Goal: Task Accomplishment & Management: Complete application form

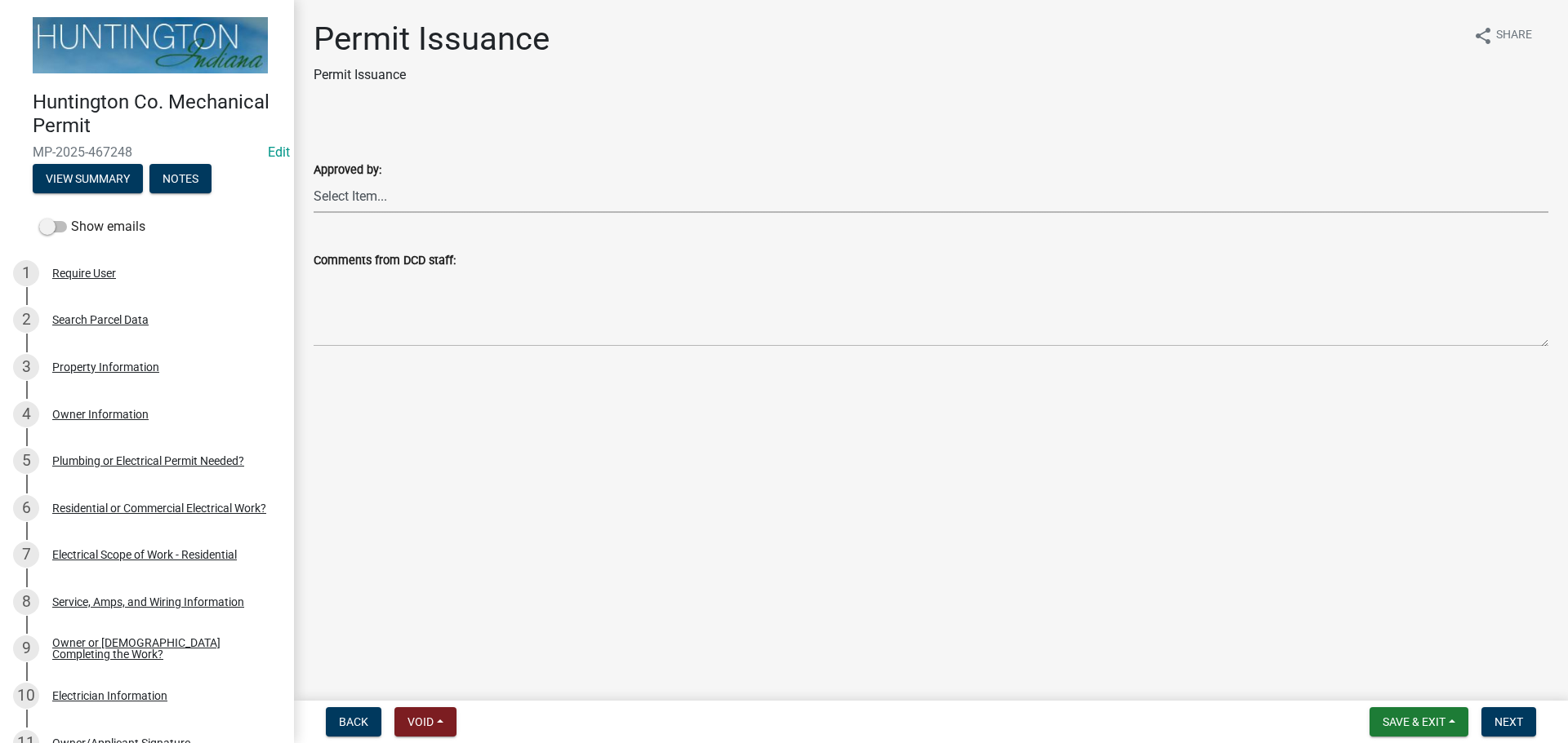
click at [461, 206] on select "Select Item... [PERSON_NAME] [PERSON_NAME] [PERSON_NAME] [PERSON_NAME]" at bounding box center [931, 196] width 1234 height 33
click at [461, 206] on select "Select Item... Kim Hostetler Greg Ricker Jessica Beal Laci Langston" at bounding box center [931, 196] width 1234 height 33
click at [314, 180] on select "Select Item... Kim Hostetler Greg Ricker Jessica Beal Laci Langston" at bounding box center [931, 196] width 1234 height 33
select select "0ac14b4a-58a8-44ed-8576-6ffdb9d3932f"
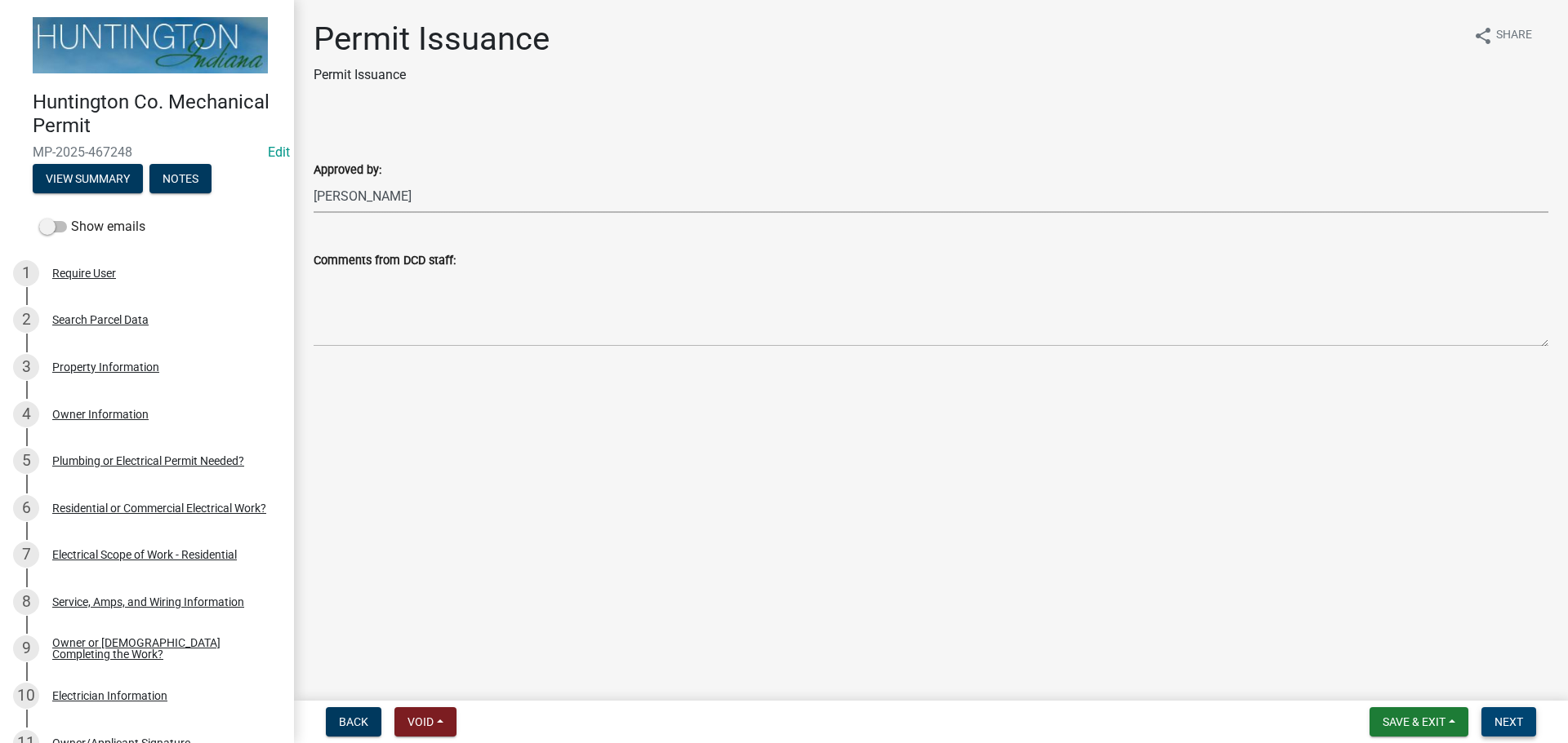
click at [1494, 716] on span "Next" at bounding box center [1509, 722] width 28 height 13
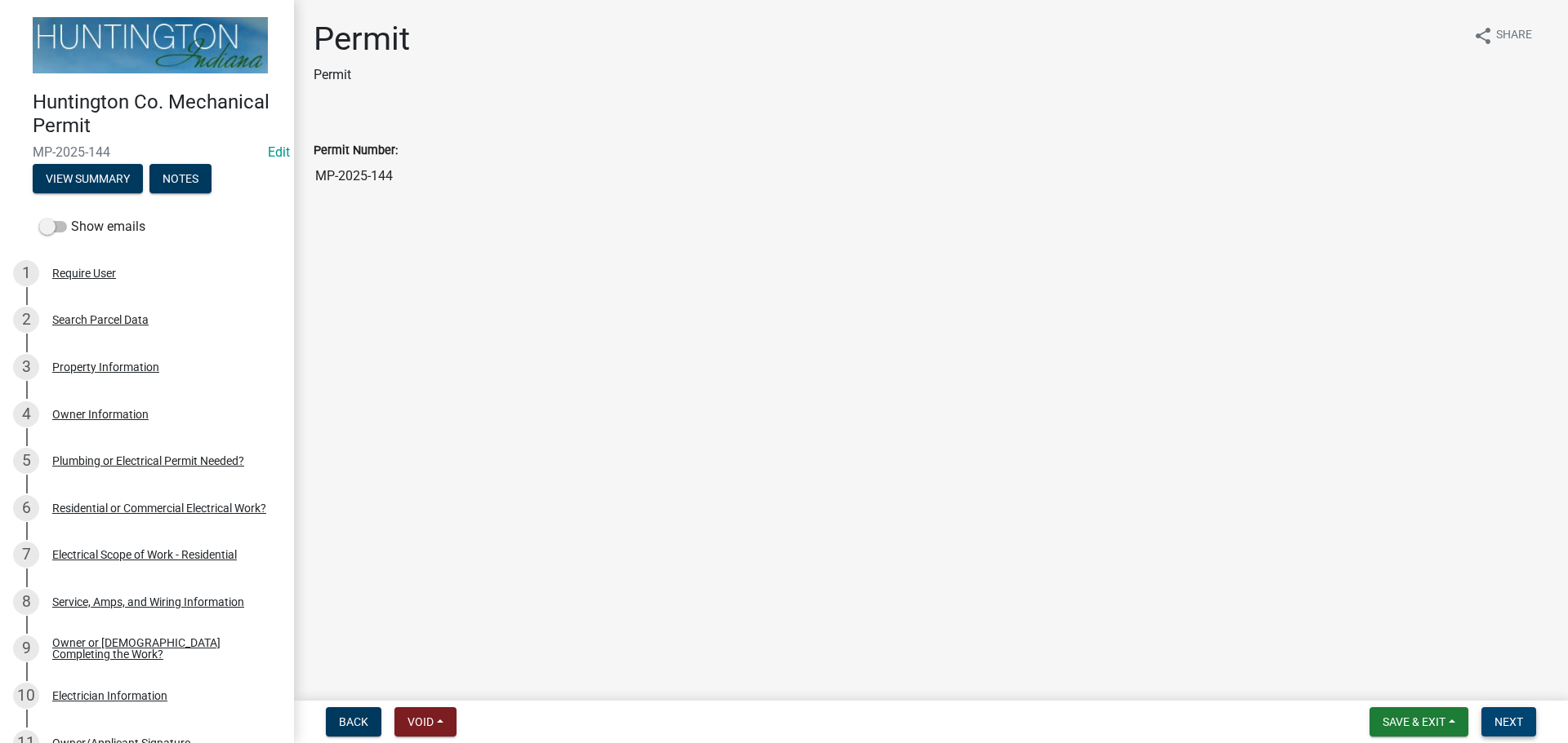
click at [1510, 724] on span "Next" at bounding box center [1509, 722] width 28 height 13
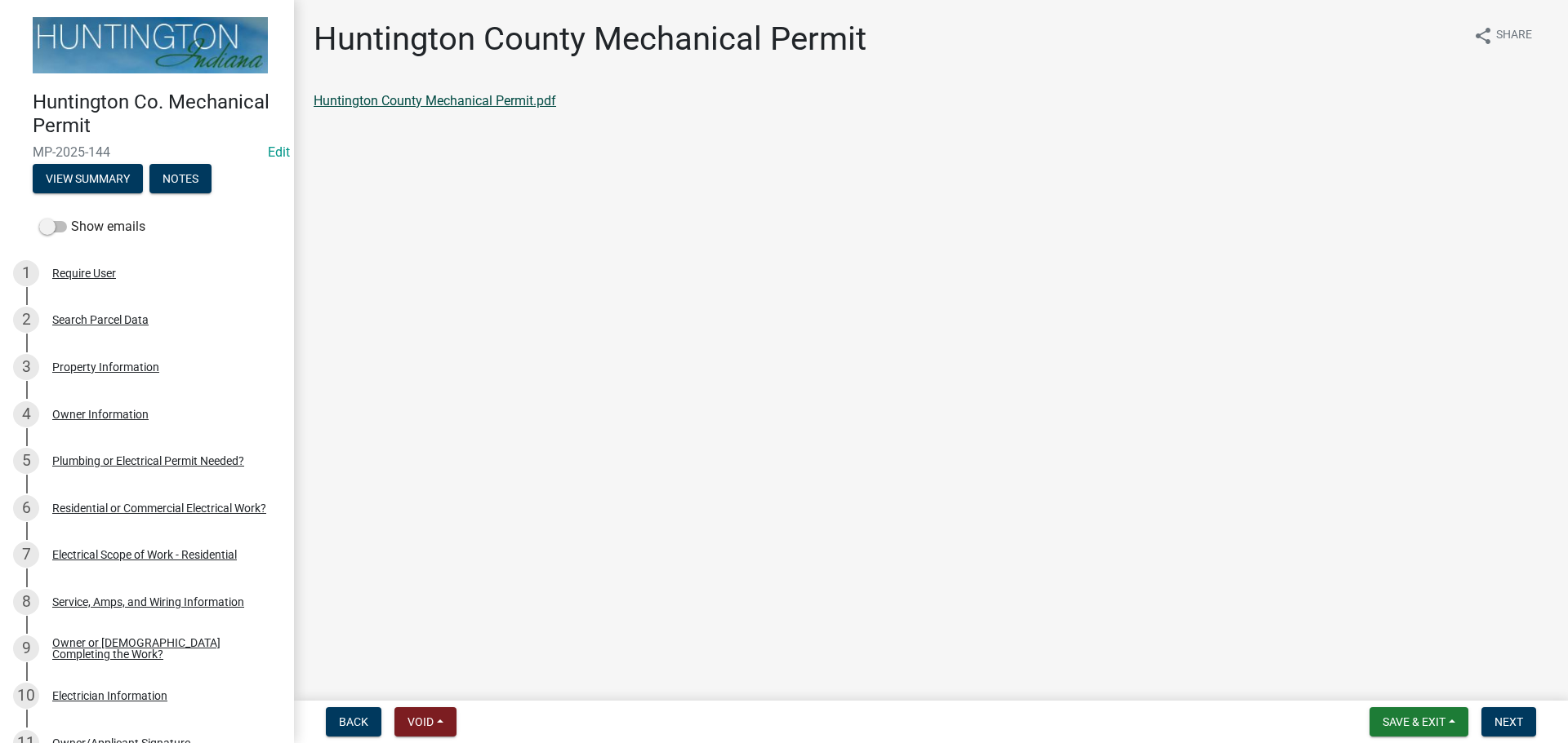
click at [404, 94] on link "Huntington County Mechanical Permit.pdf" at bounding box center [435, 100] width 243 height 16
click at [1519, 723] on span "Next" at bounding box center [1509, 722] width 28 height 13
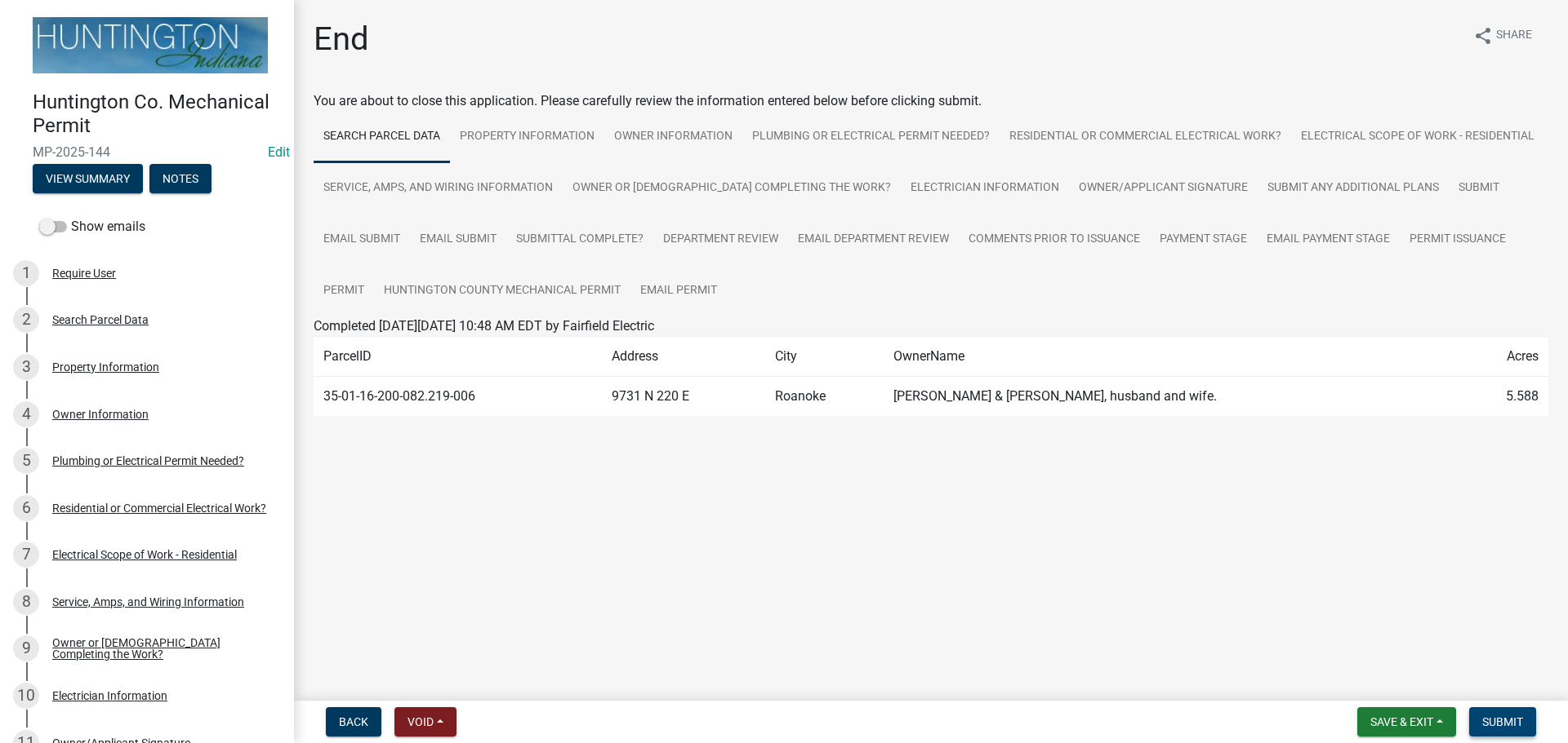
click at [1531, 718] on button "Submit" at bounding box center [1502, 721] width 67 height 29
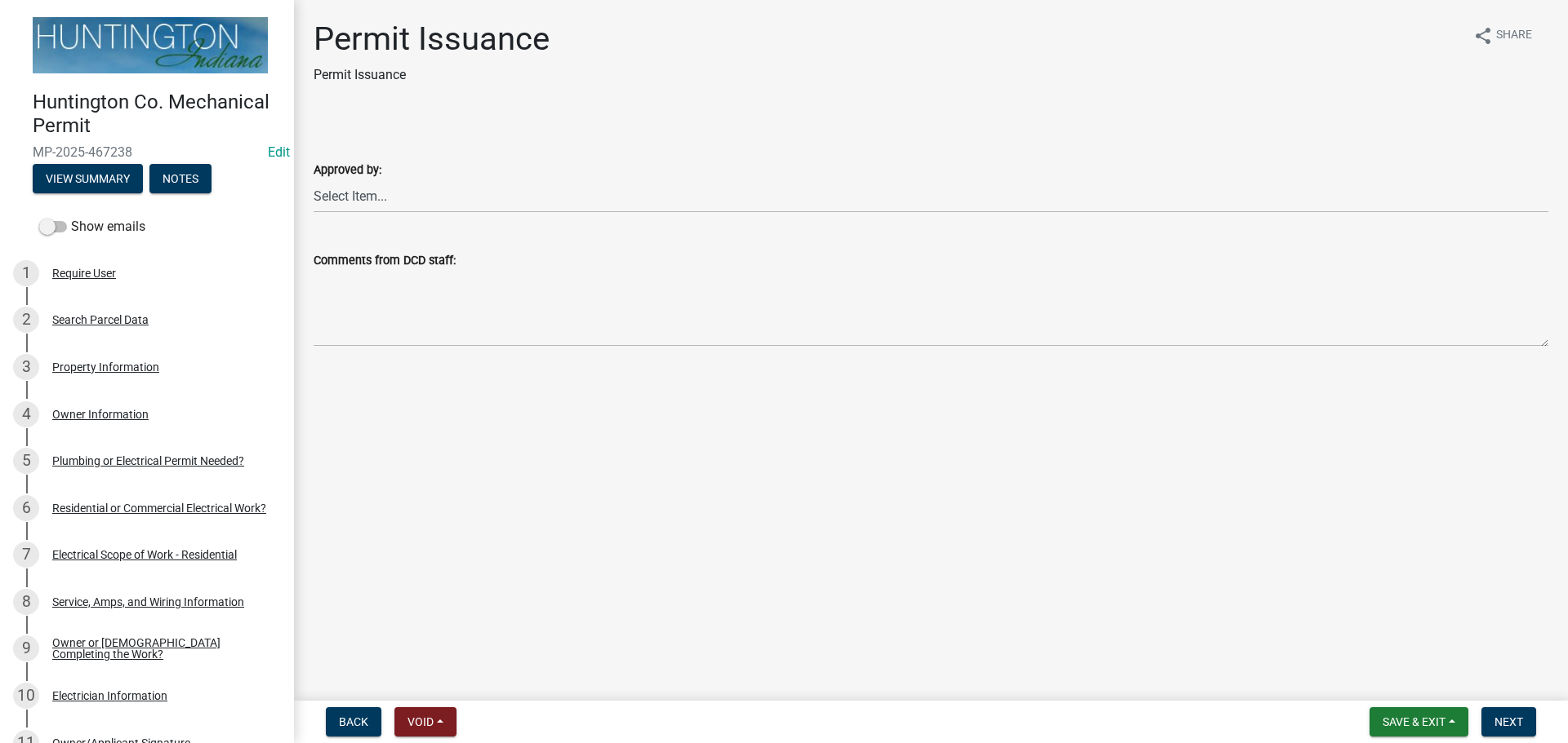
click at [386, 180] on div "Approved by: Select Item... Kim Hostetler Greg Ricker Jessica Beal Laci Langston" at bounding box center [931, 186] width 1234 height 53
click at [385, 200] on select "Select Item... Kim Hostetler Greg Ricker Jessica Beal Laci Langston" at bounding box center [931, 196] width 1234 height 33
click at [314, 180] on select "Select Item... Kim Hostetler Greg Ricker Jessica Beal Laci Langston" at bounding box center [931, 196] width 1234 height 33
select select "0ac14b4a-58a8-44ed-8576-6ffdb9d3932f"
drag, startPoint x: 1507, startPoint y: 718, endPoint x: 1466, endPoint y: 713, distance: 41.3
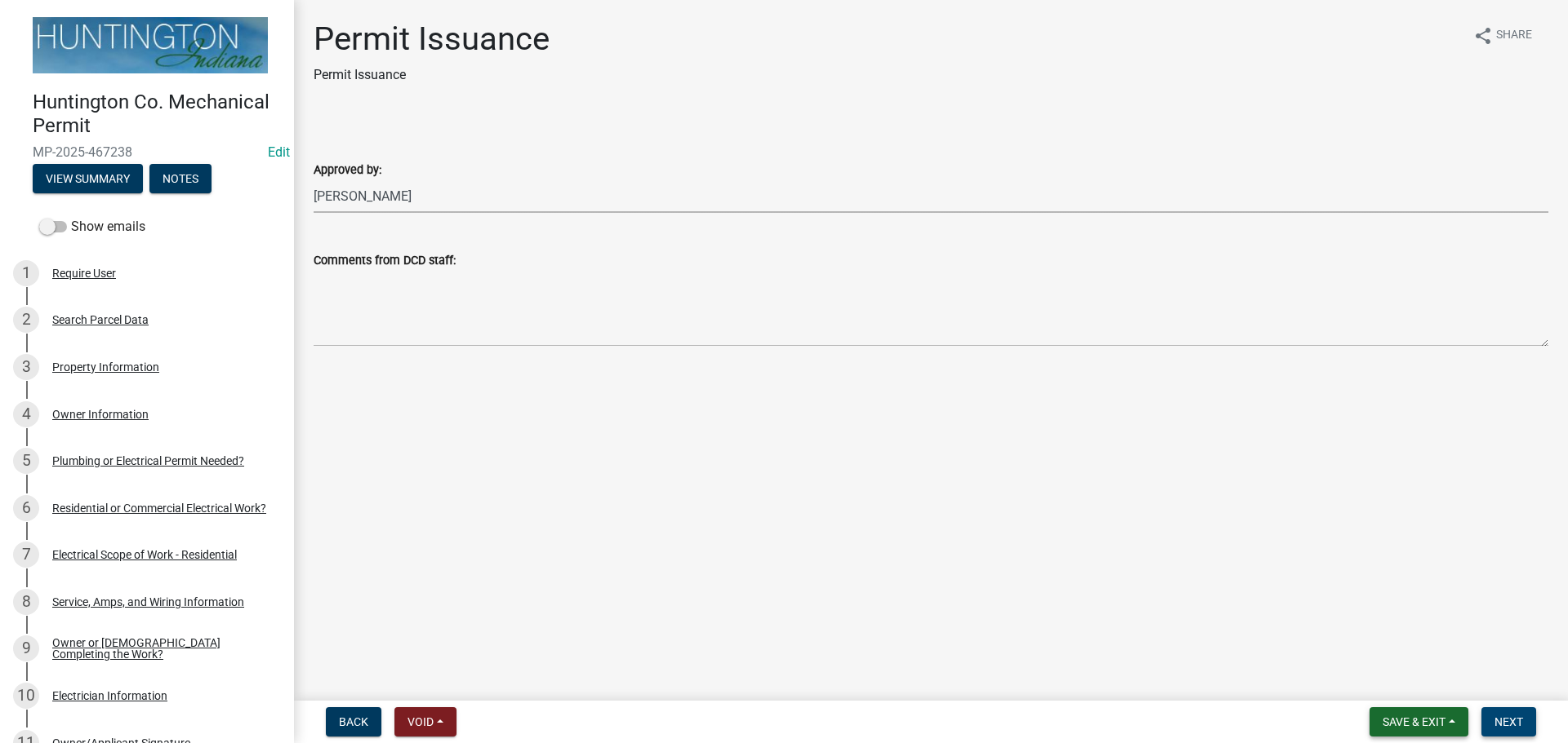
click at [1503, 717] on span "Next" at bounding box center [1509, 722] width 28 height 13
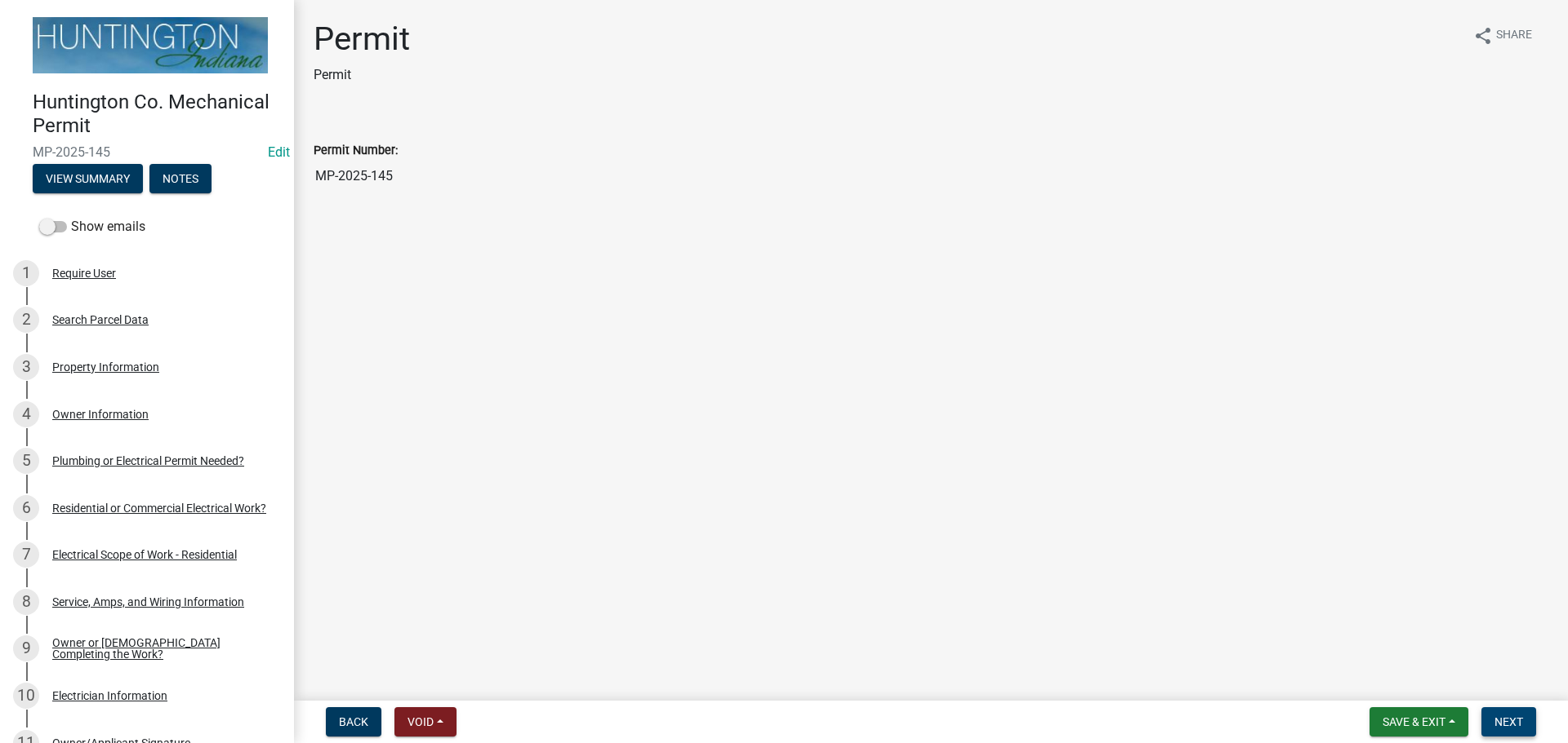
click at [1520, 722] on span "Next" at bounding box center [1509, 722] width 28 height 13
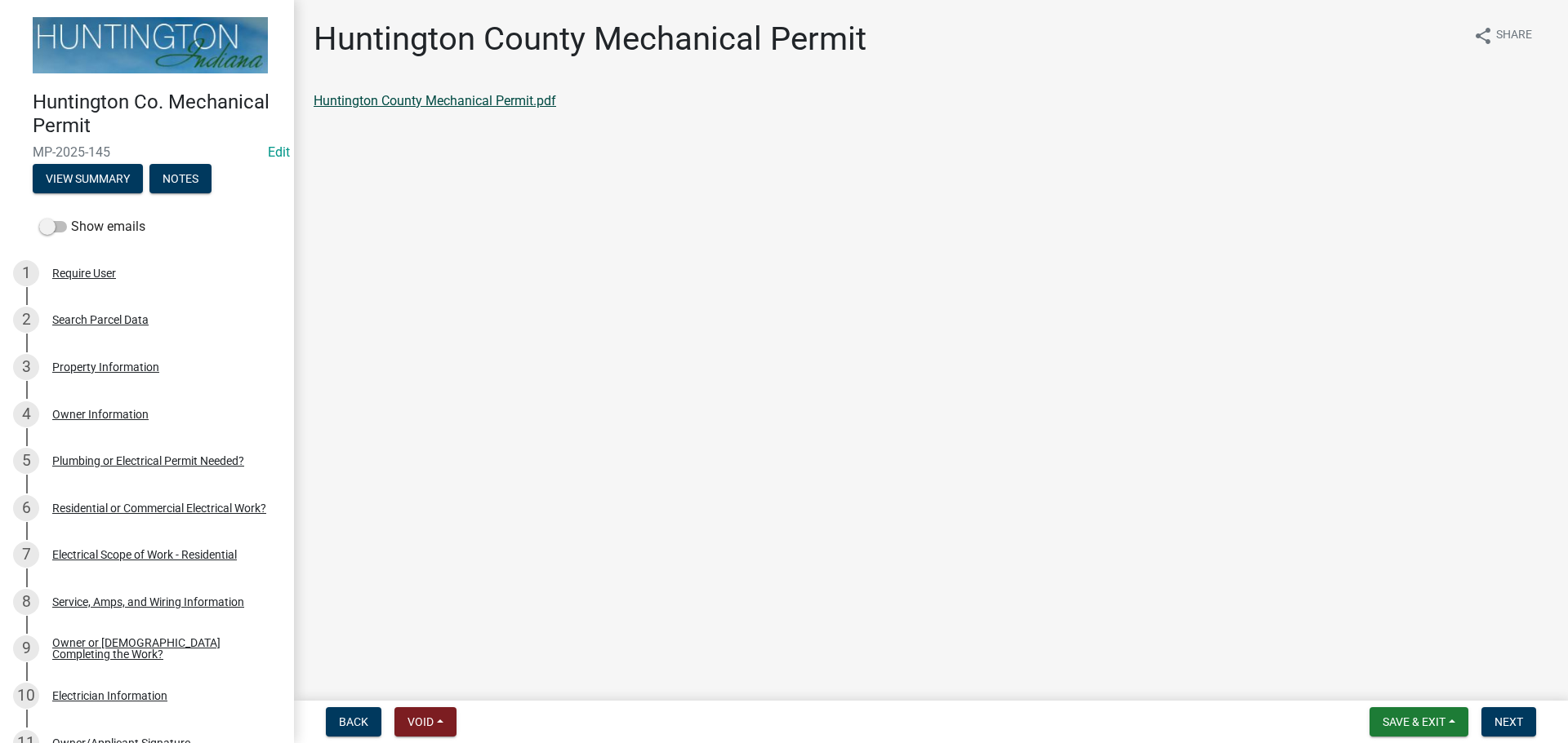
click at [471, 99] on link "Huntington County Mechanical Permit.pdf" at bounding box center [435, 100] width 243 height 16
click at [1530, 715] on button "Next" at bounding box center [1508, 721] width 54 height 29
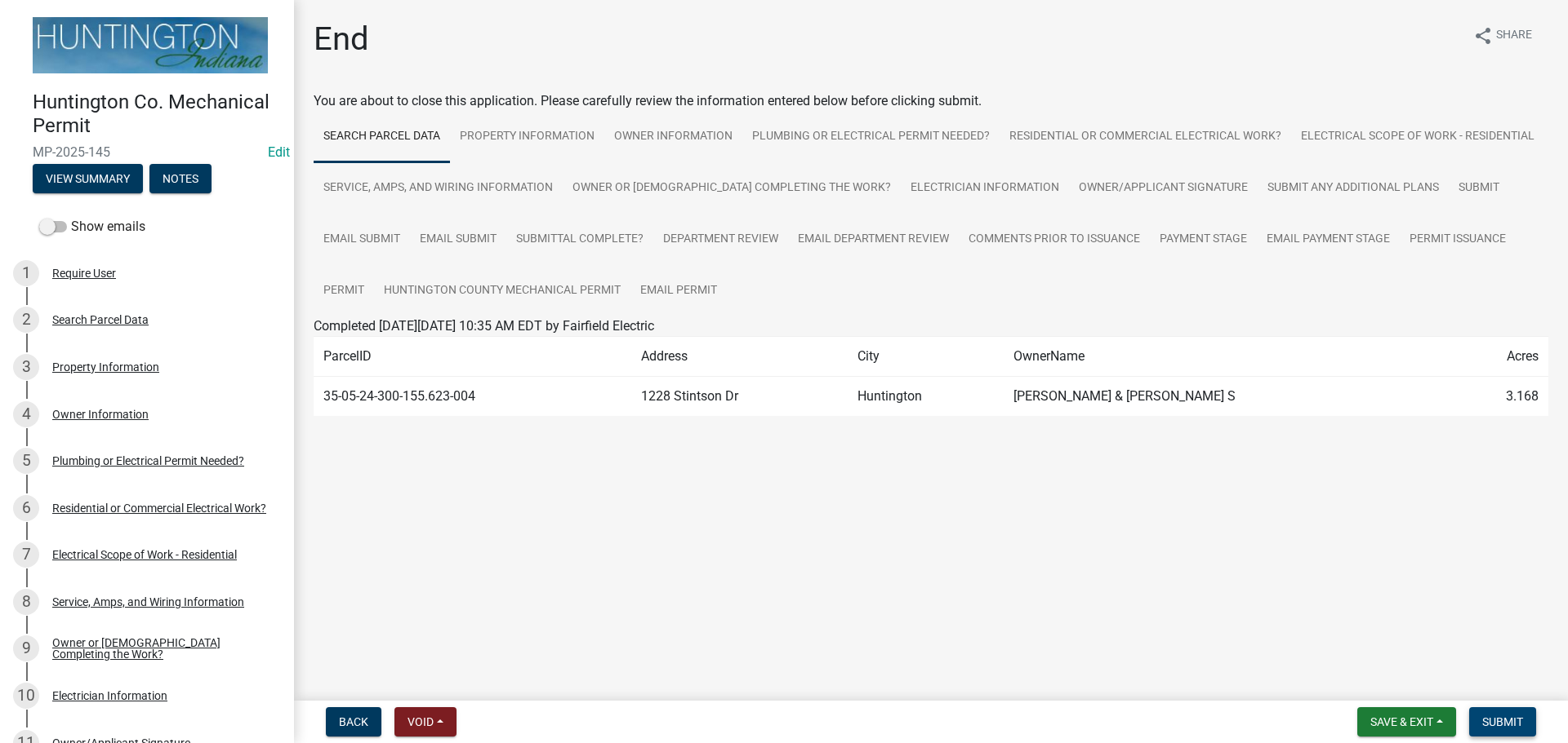
click at [1497, 729] on button "Submit" at bounding box center [1502, 721] width 67 height 29
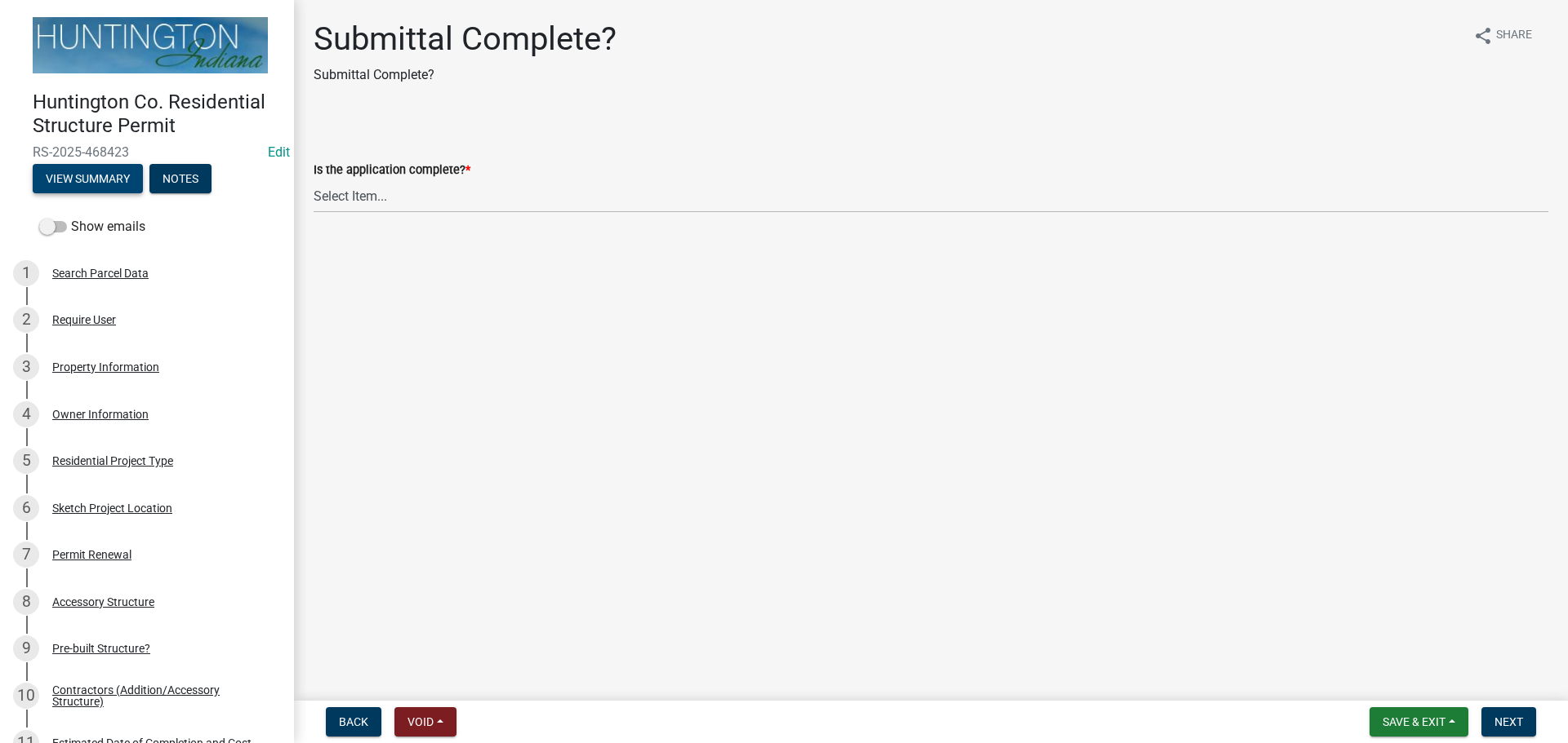
click at [82, 177] on button "View Summary" at bounding box center [88, 178] width 110 height 29
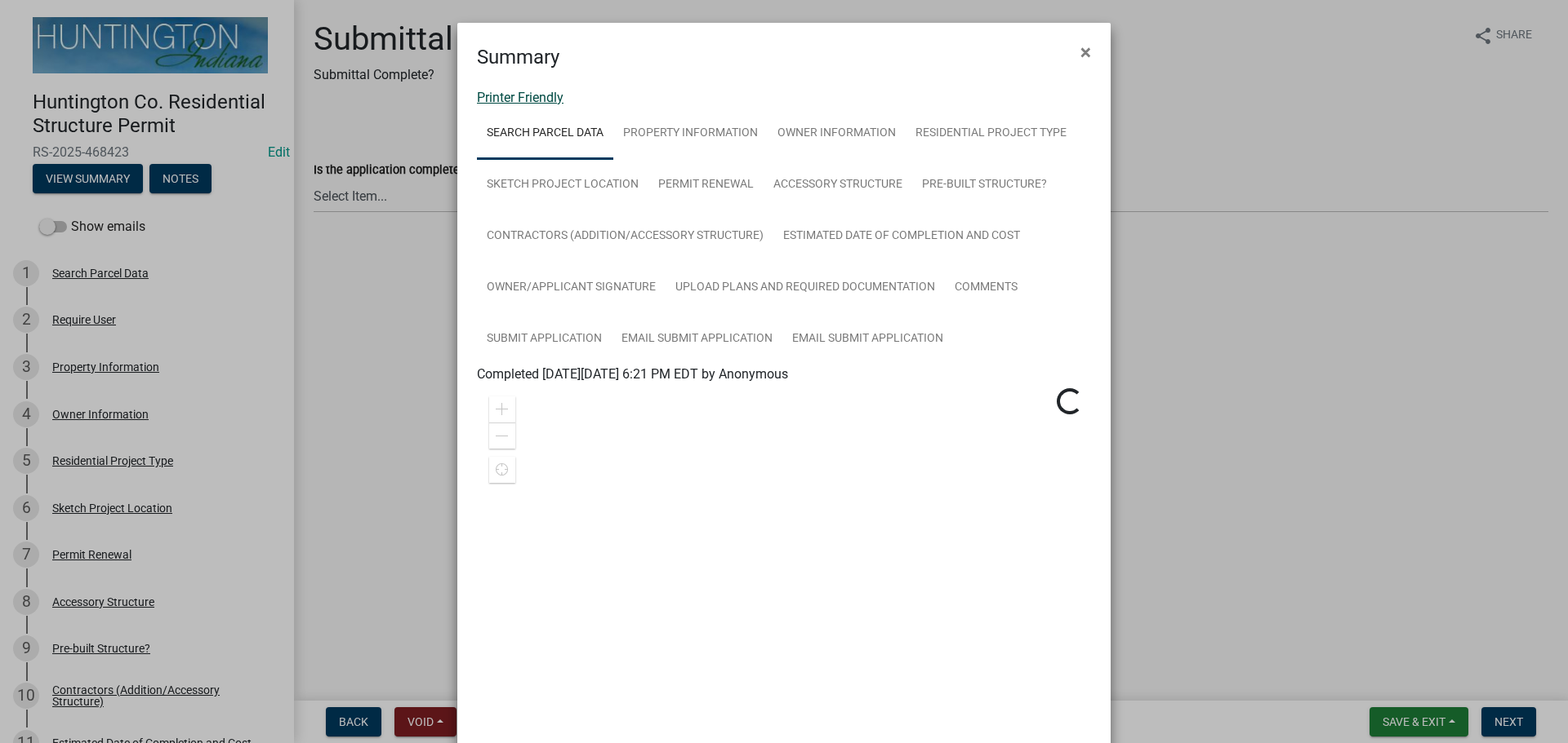
click at [493, 90] on link "Printer Friendly" at bounding box center [519, 97] width 86 height 16
click at [1086, 46] on button "×" at bounding box center [1085, 52] width 37 height 46
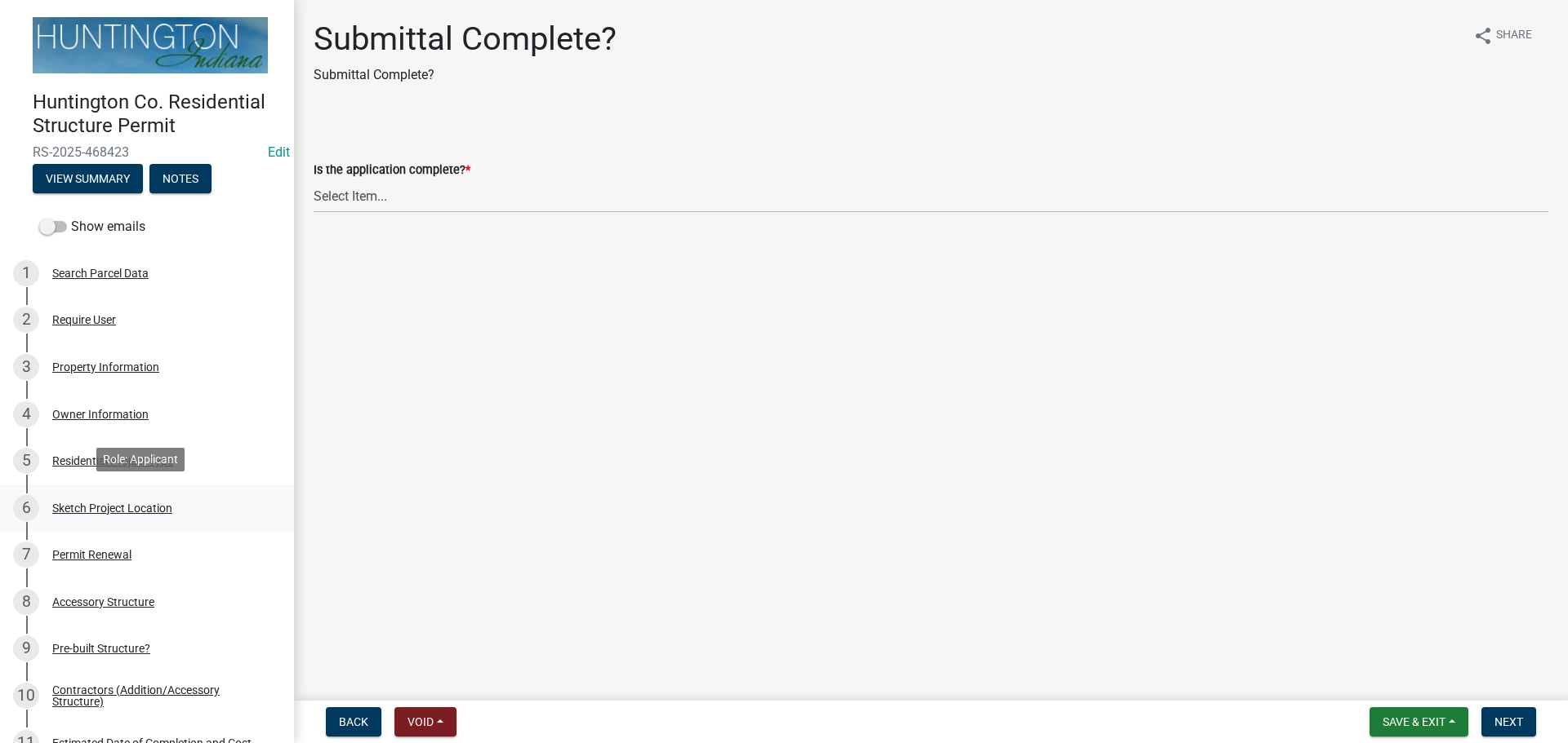
click at [91, 515] on div "6 Sketch Project Location" at bounding box center [140, 508] width 255 height 26
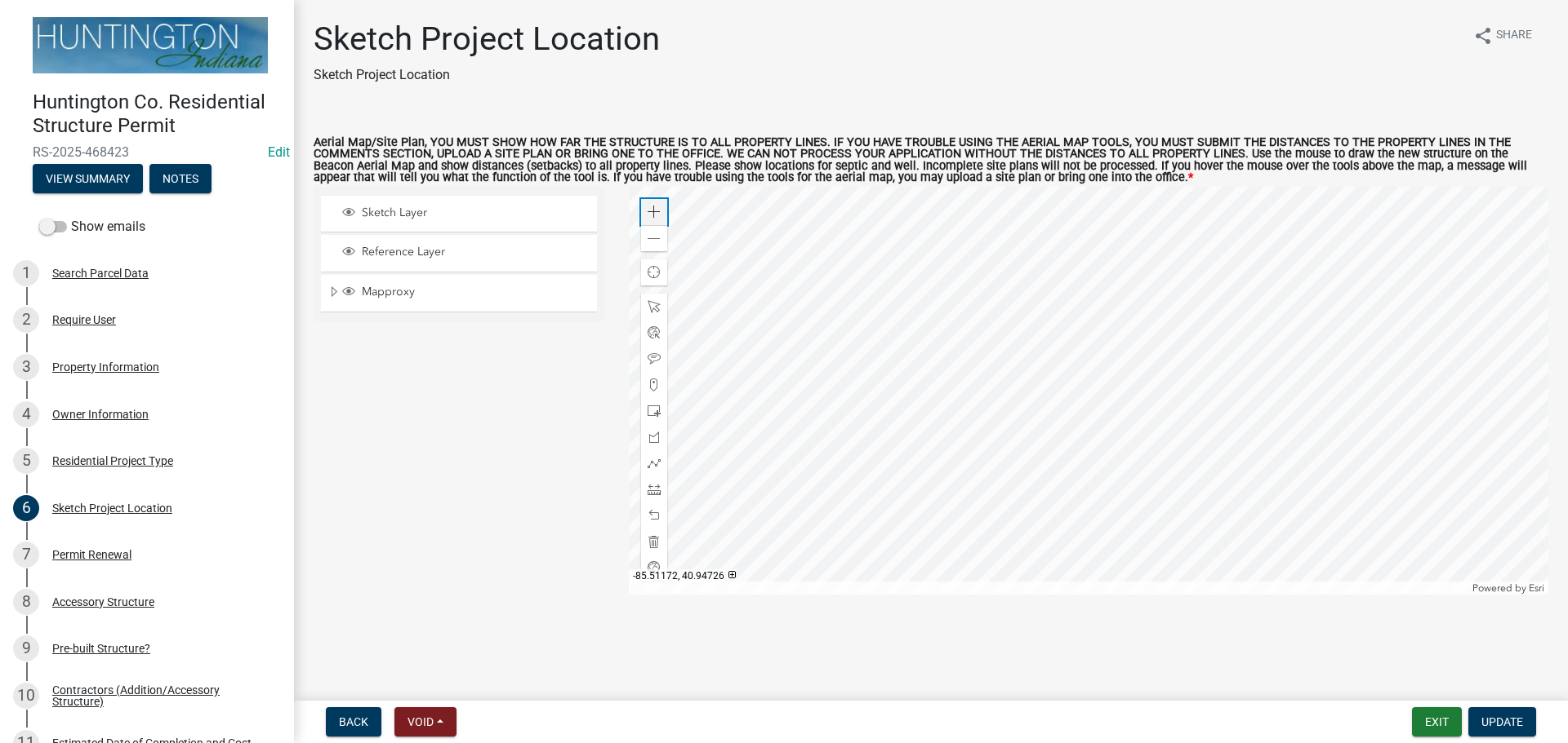
click at [656, 216] on span at bounding box center [654, 212] width 13 height 13
click at [1009, 474] on div at bounding box center [1089, 391] width 920 height 408
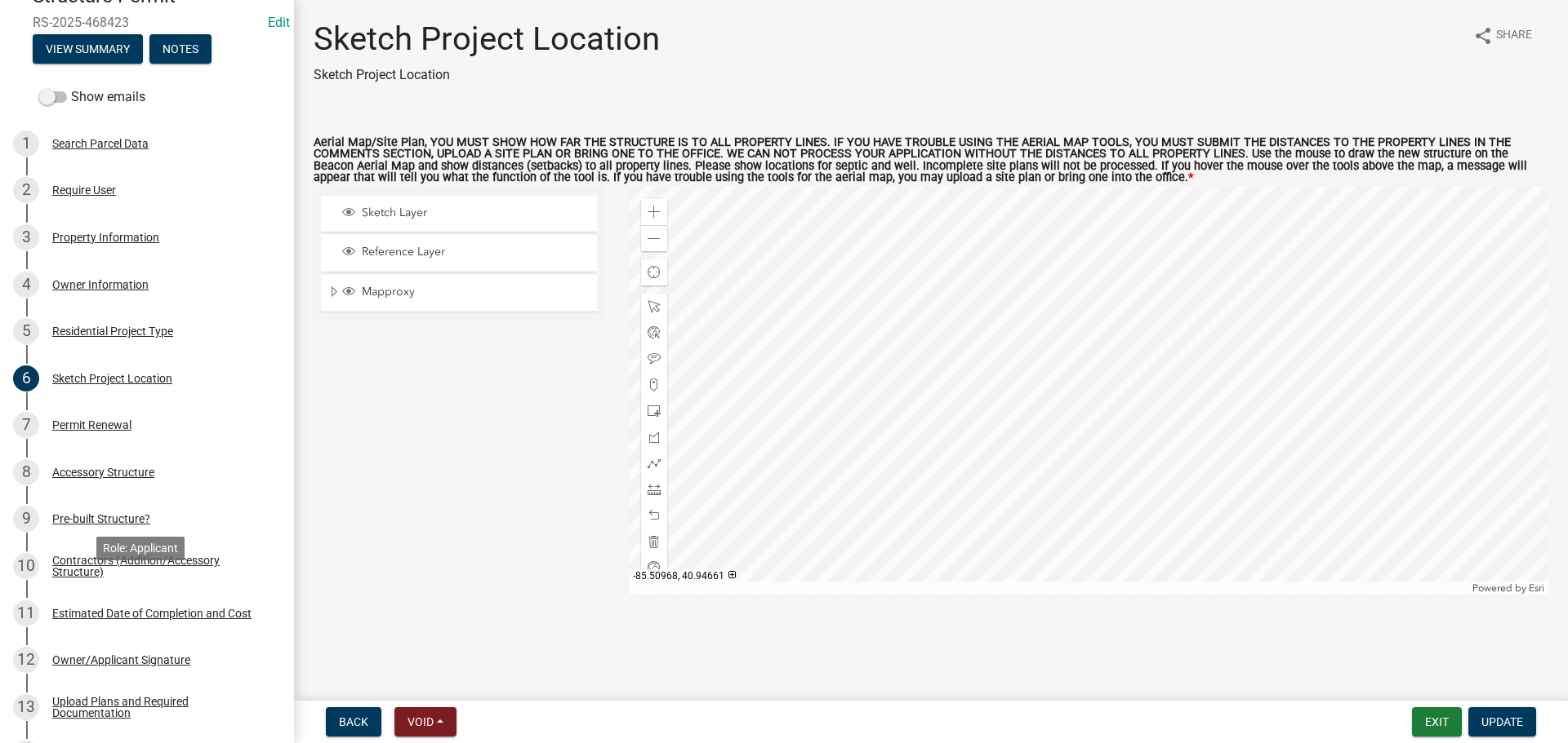
scroll to position [408, 0]
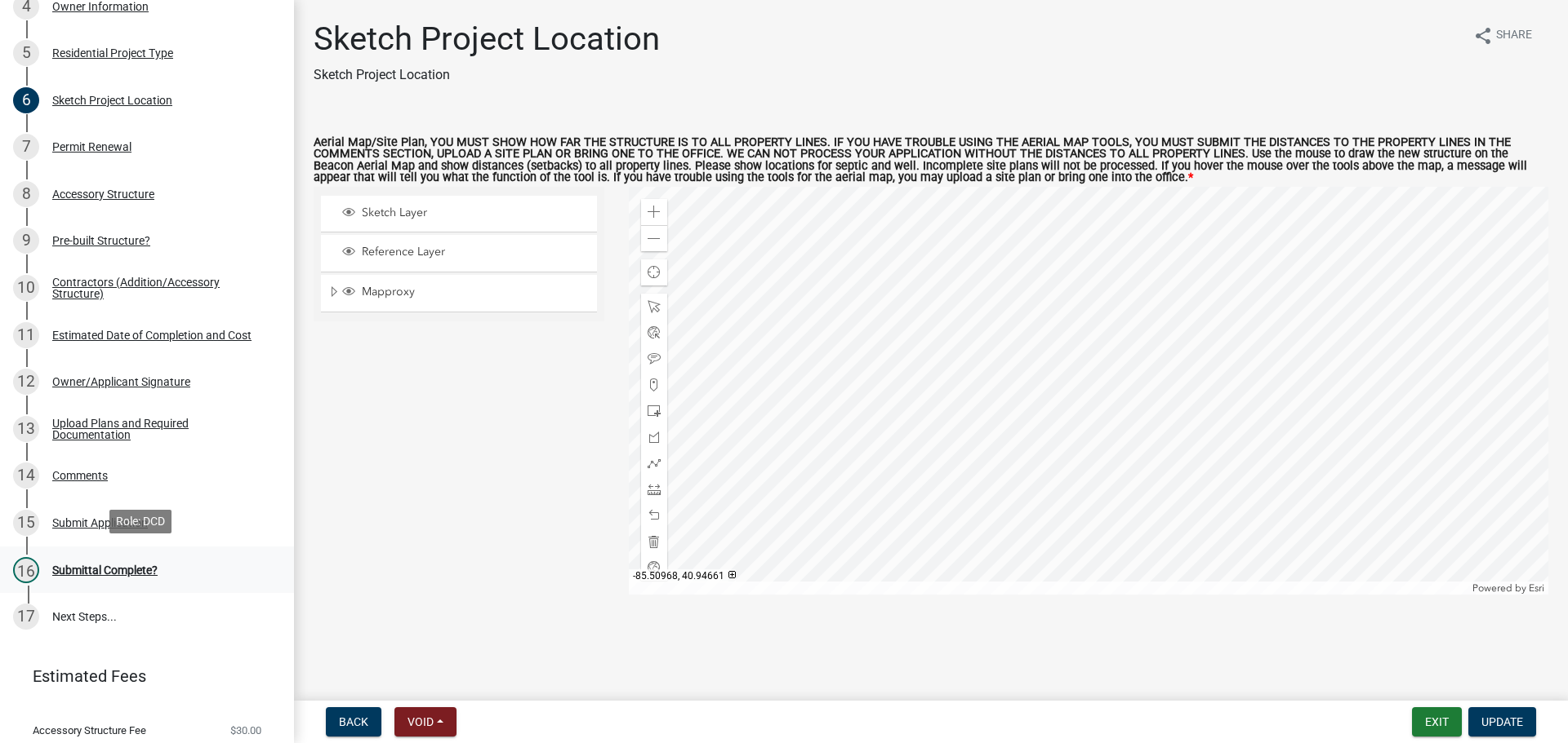
click at [132, 573] on div "Submittal Complete?" at bounding box center [105, 571] width 105 height 12
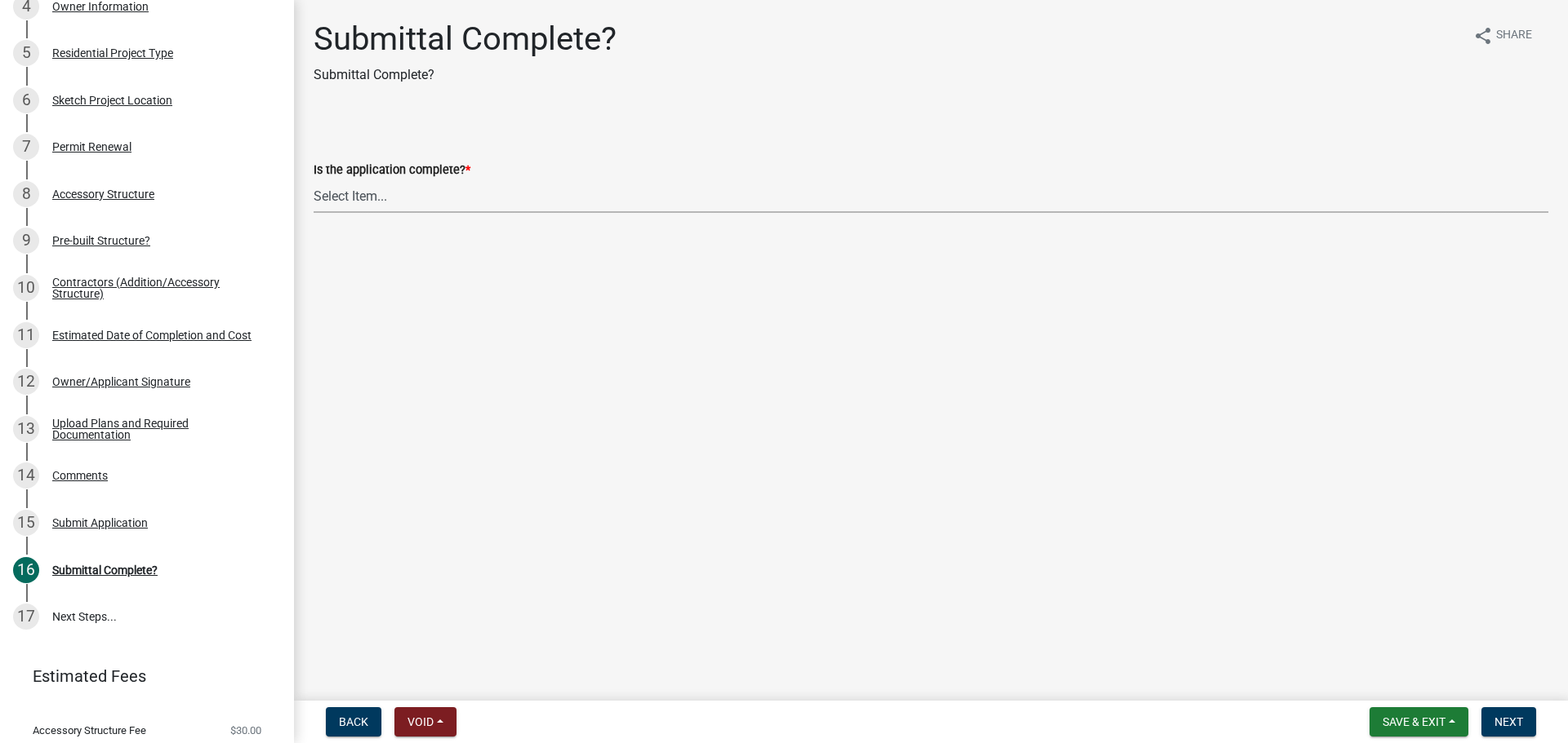
click at [389, 194] on select "Select Item... Yes No" at bounding box center [931, 196] width 1234 height 33
click at [314, 180] on select "Select Item... Yes No" at bounding box center [931, 196] width 1234 height 33
select select "7990632e-f909-4443-8832-e8f1fe700ef3"
click at [1519, 717] on span "Next" at bounding box center [1509, 722] width 28 height 13
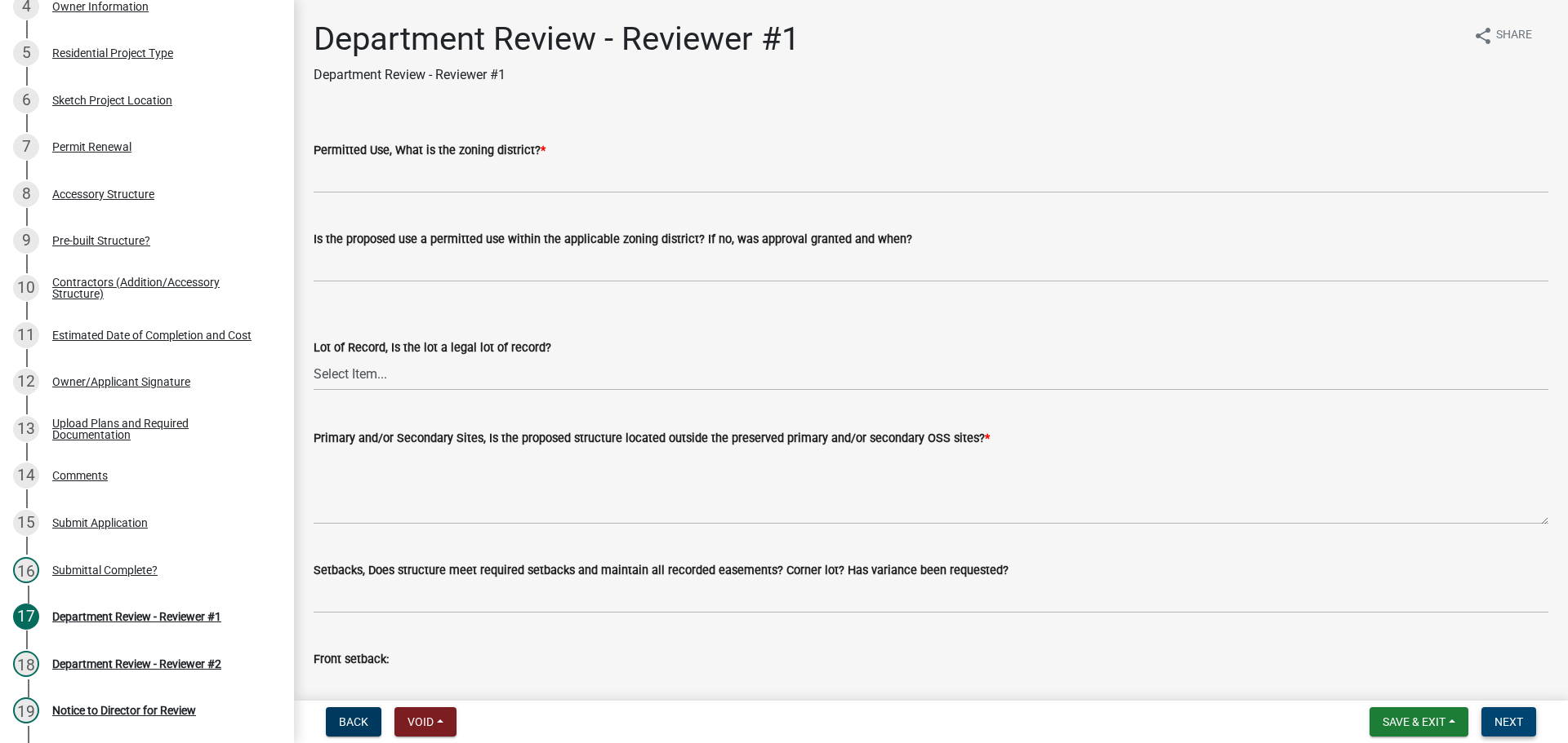
scroll to position [831, 0]
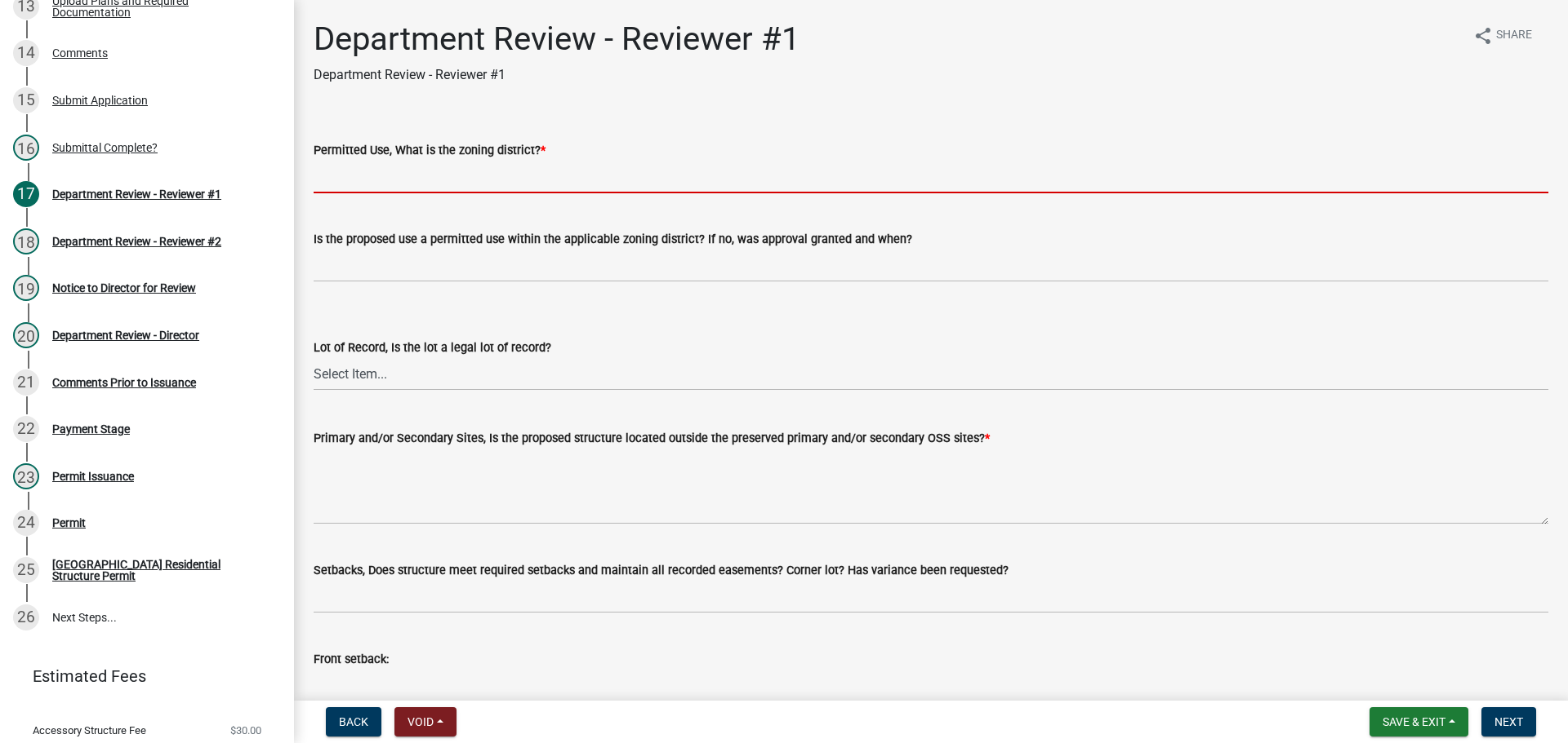
click at [423, 190] on input "Permitted Use, What is the zoning district? *" at bounding box center [931, 176] width 1234 height 33
type input "Ag"
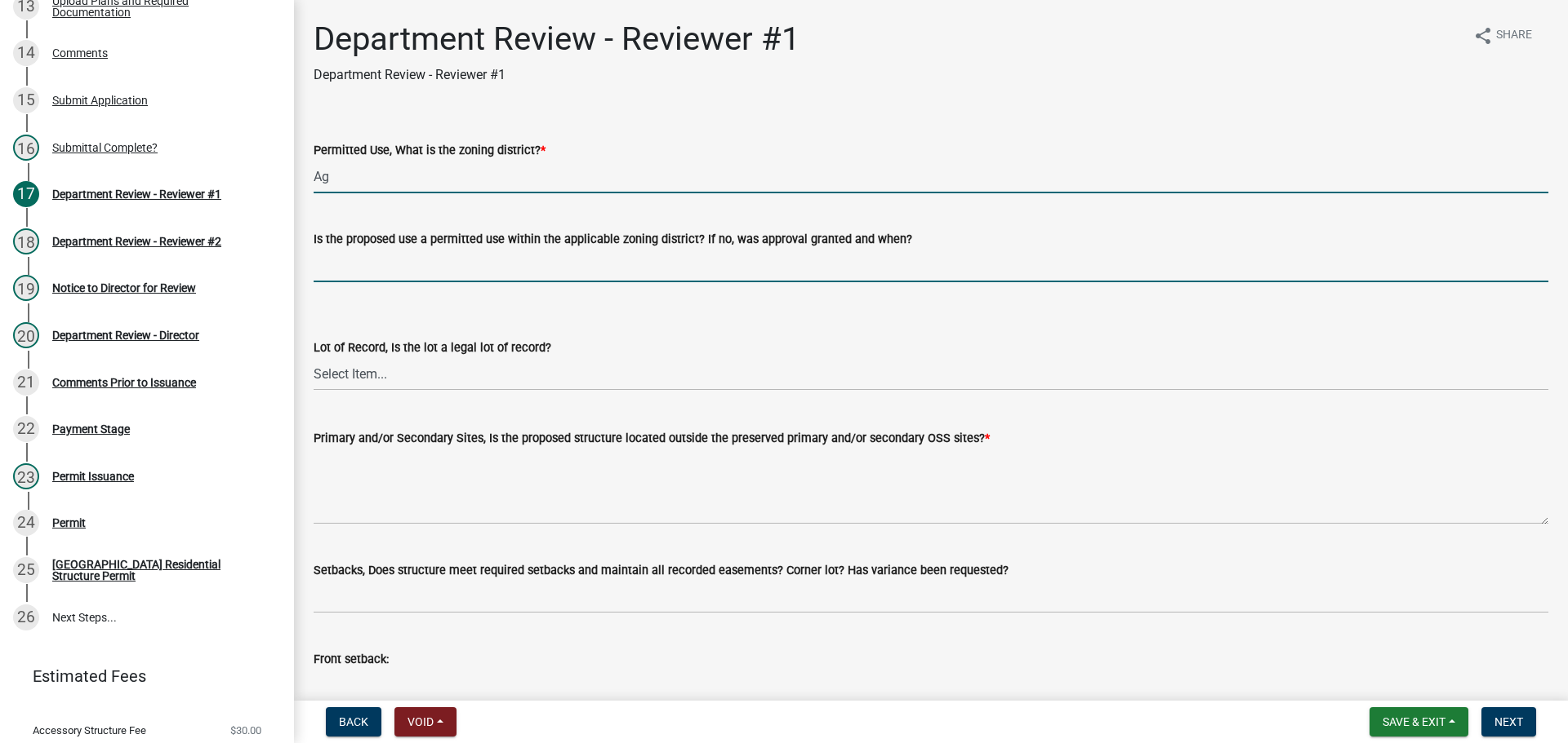
click at [411, 252] on input "Is the proposed use a permitted use within the applicable zoning district? If n…" at bounding box center [931, 266] width 1234 height 33
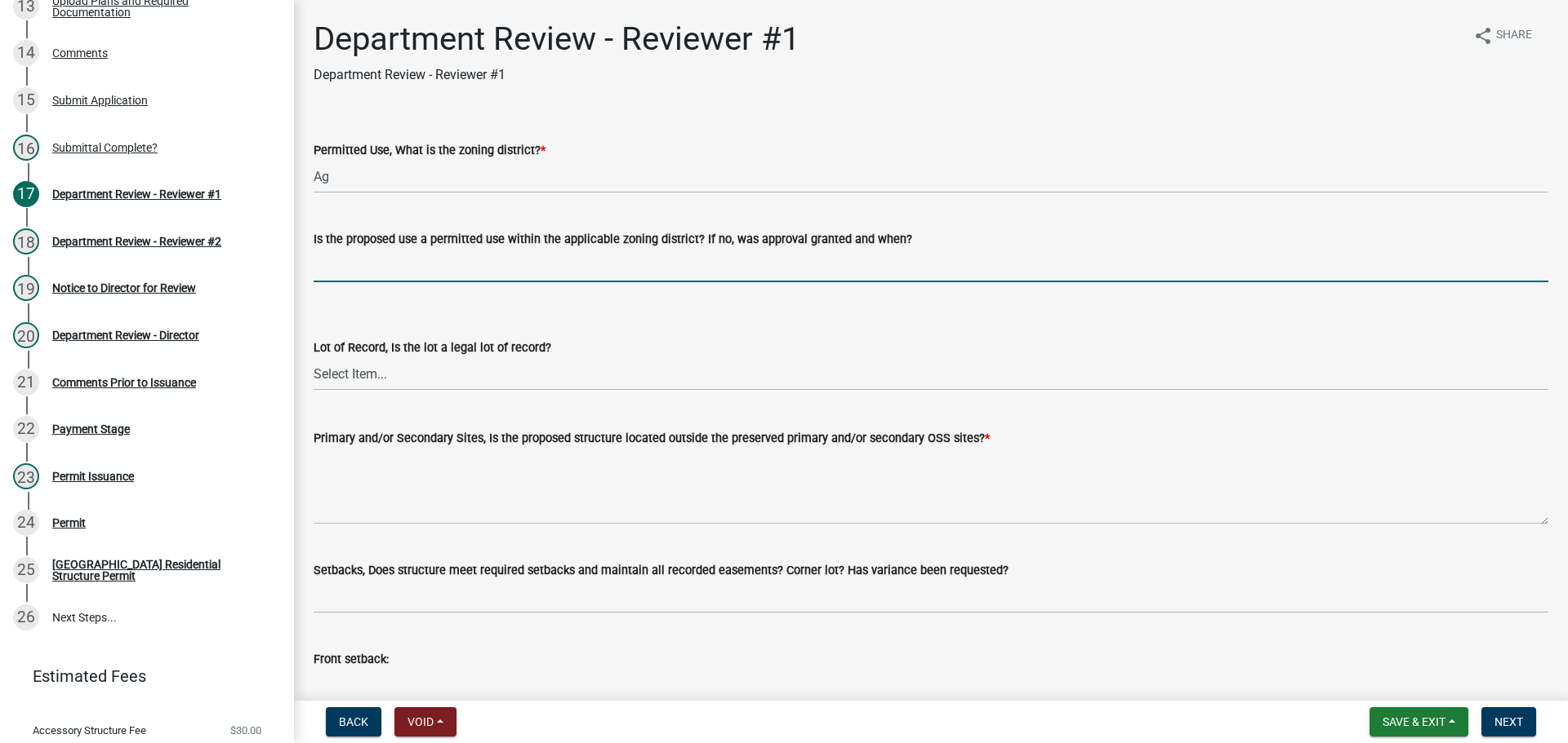
type input "yes"
drag, startPoint x: 367, startPoint y: 367, endPoint x: 362, endPoint y: 389, distance: 22.6
click at [367, 367] on select "Select Item... Yes No" at bounding box center [931, 374] width 1234 height 33
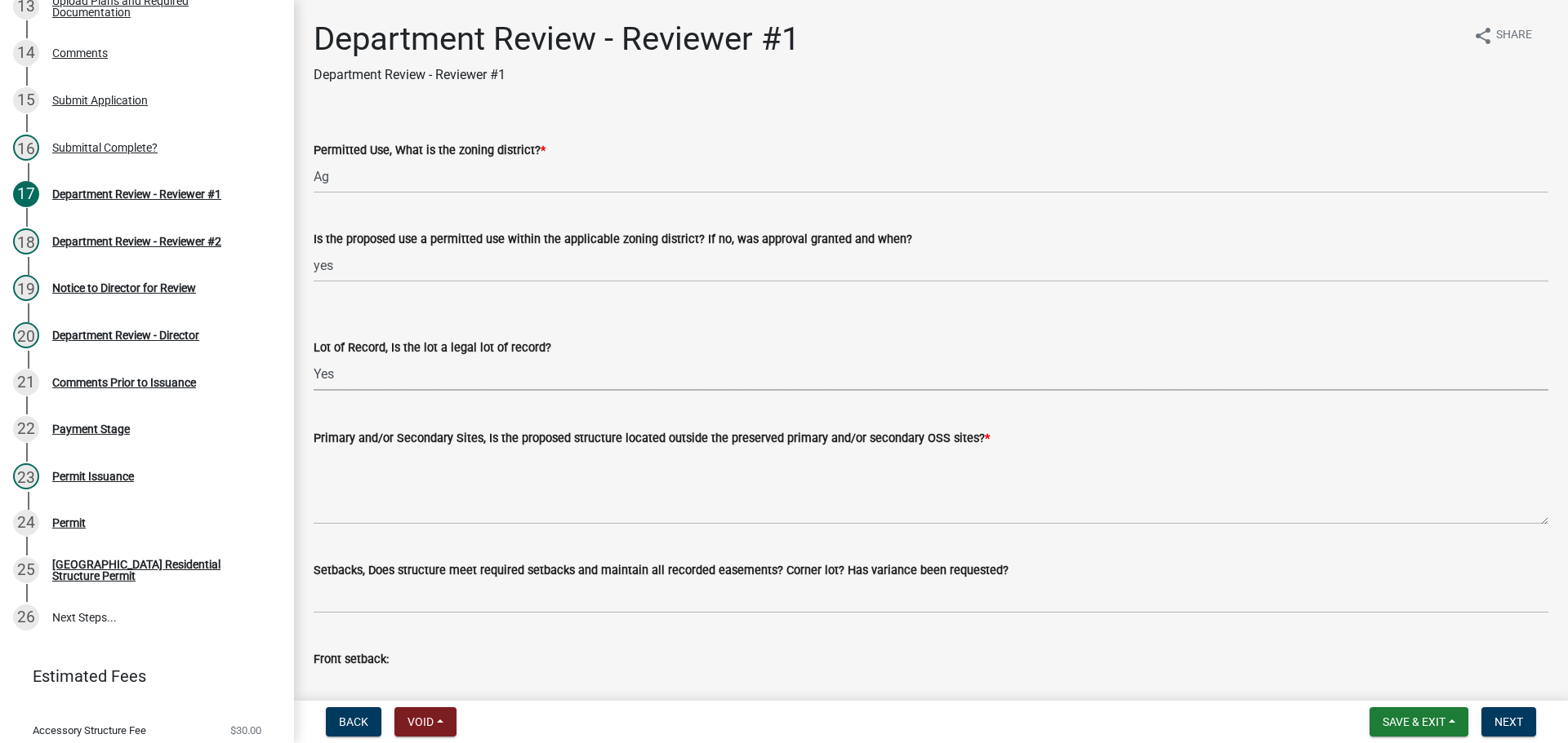
click at [314, 358] on select "Select Item... Yes No" at bounding box center [931, 374] width 1234 height 33
select select "2b50337a-1d1c-4f6e-b6b1-3d95564f7ff5"
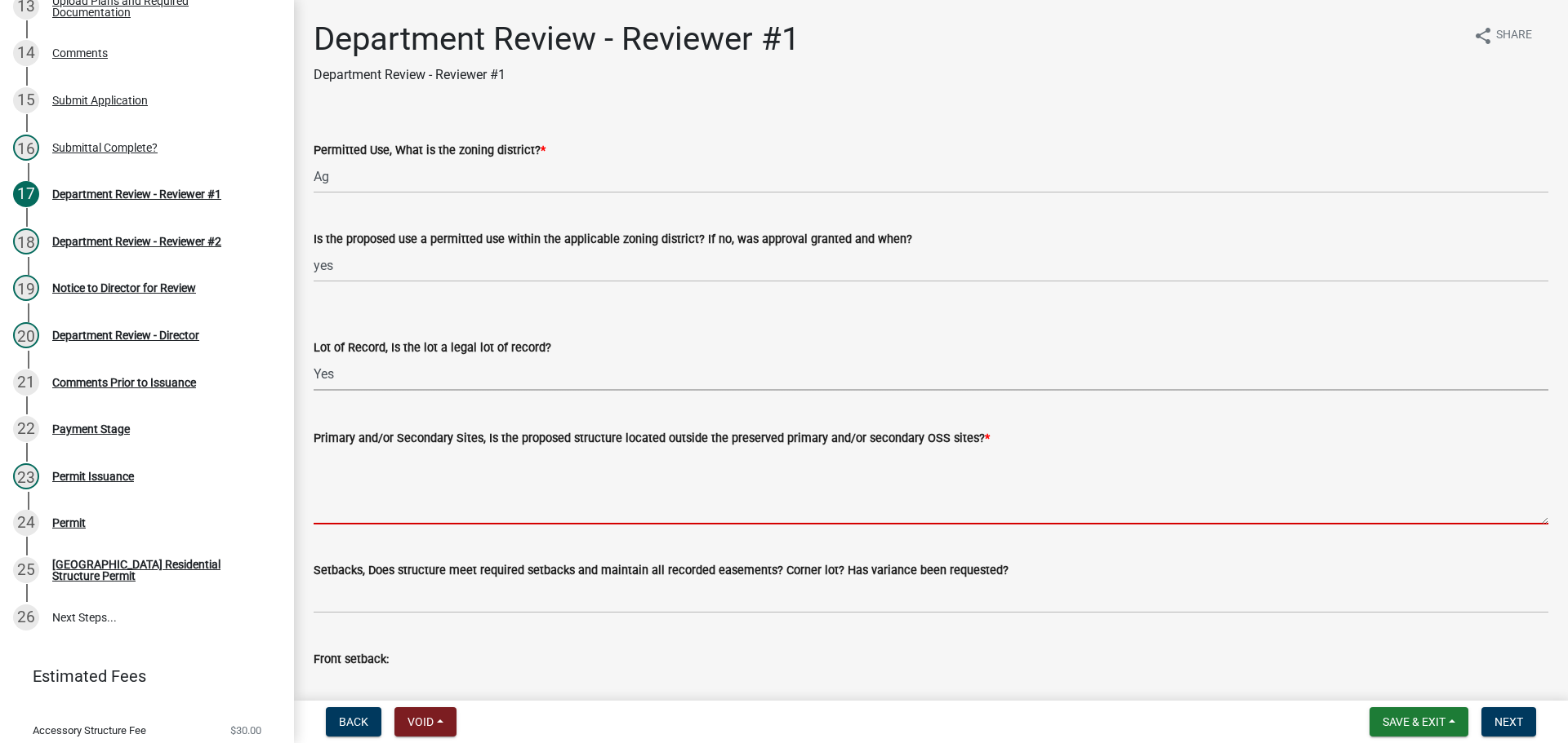
click at [352, 494] on textarea "Primary and/or Secondary Sites, Is the proposed structure located outside the p…" at bounding box center [931, 486] width 1234 height 77
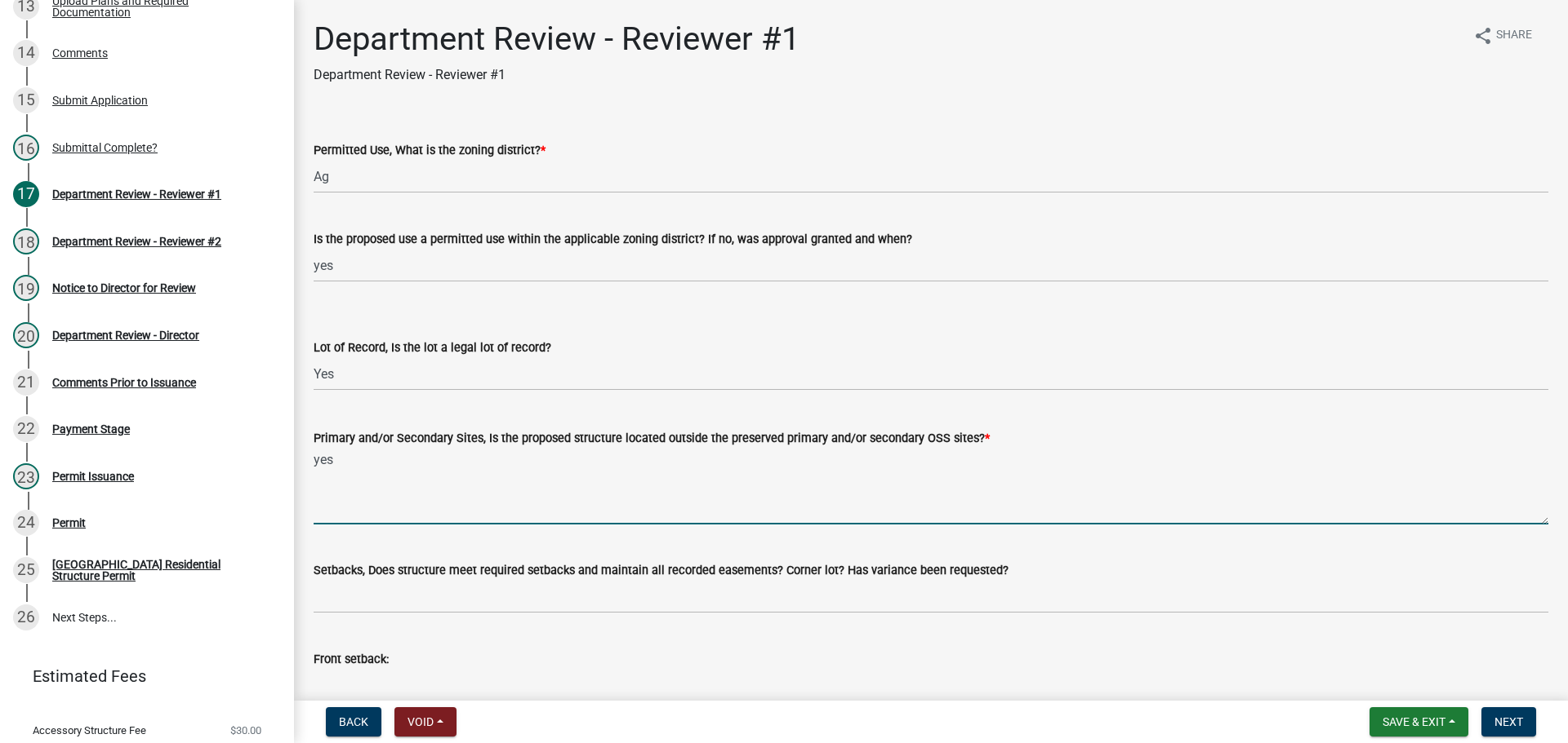
type textarea "yes"
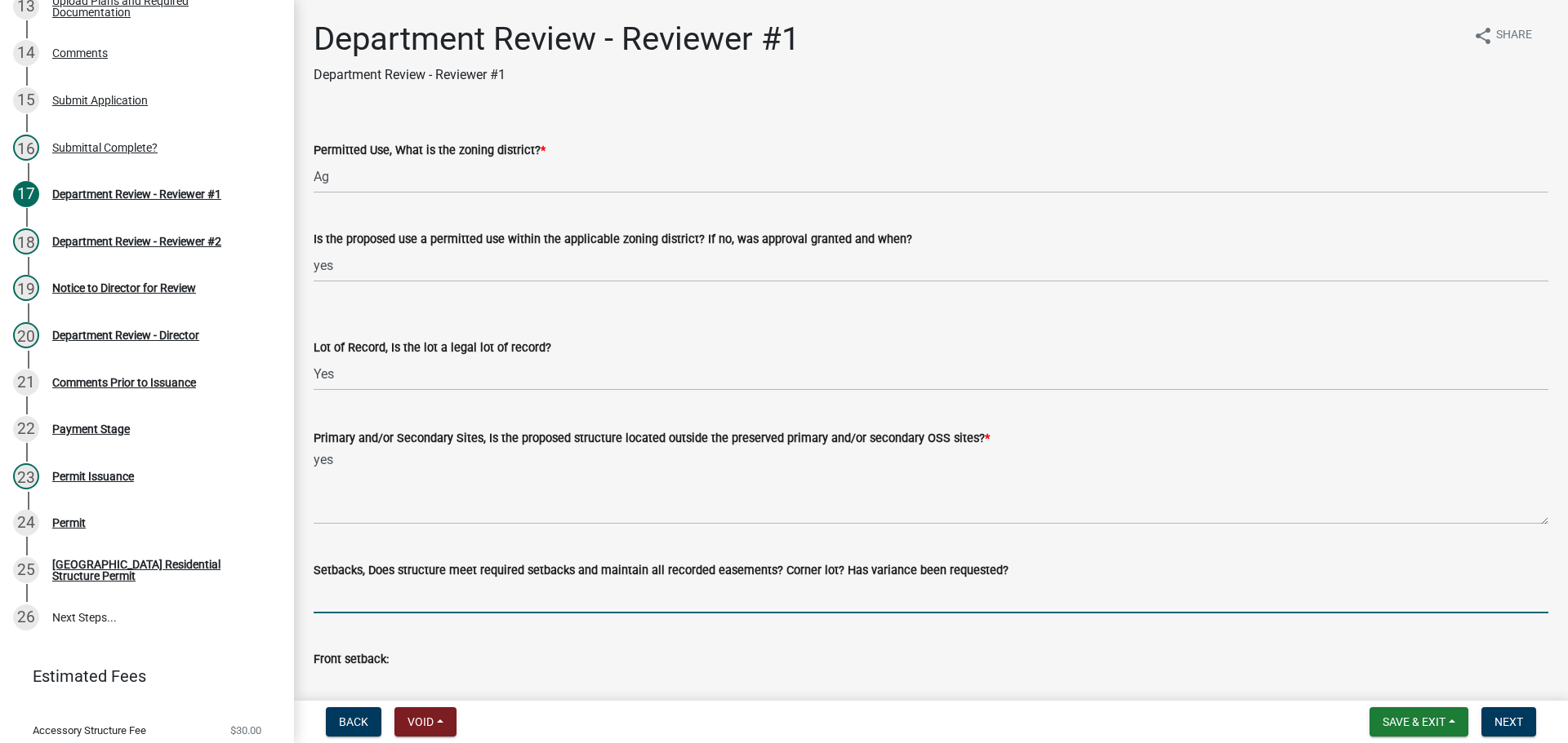
click at [329, 600] on input "Setbacks, Does structure meet required setbacks and maintain all recorded easem…" at bounding box center [931, 597] width 1234 height 33
type input "yes"
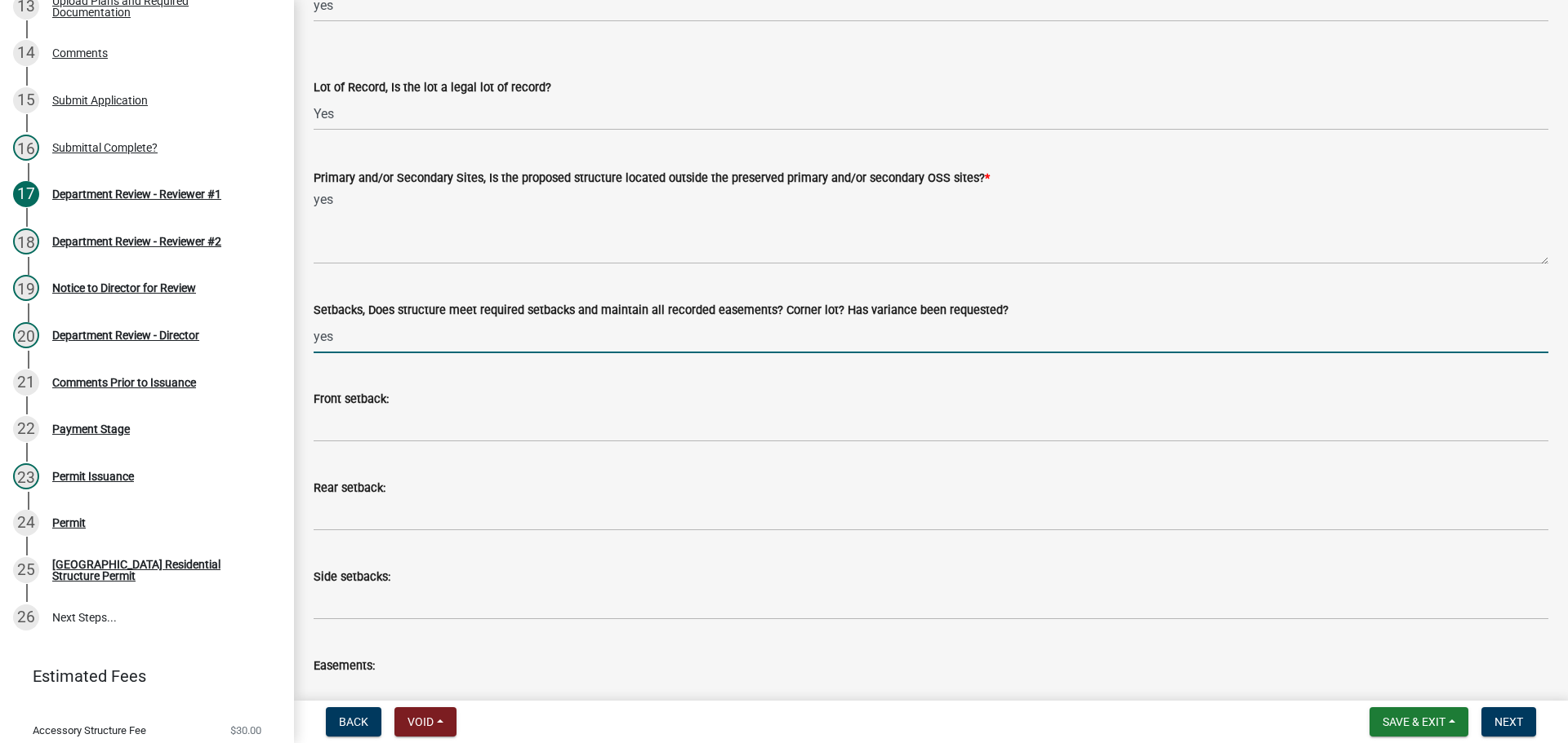
scroll to position [327, 0]
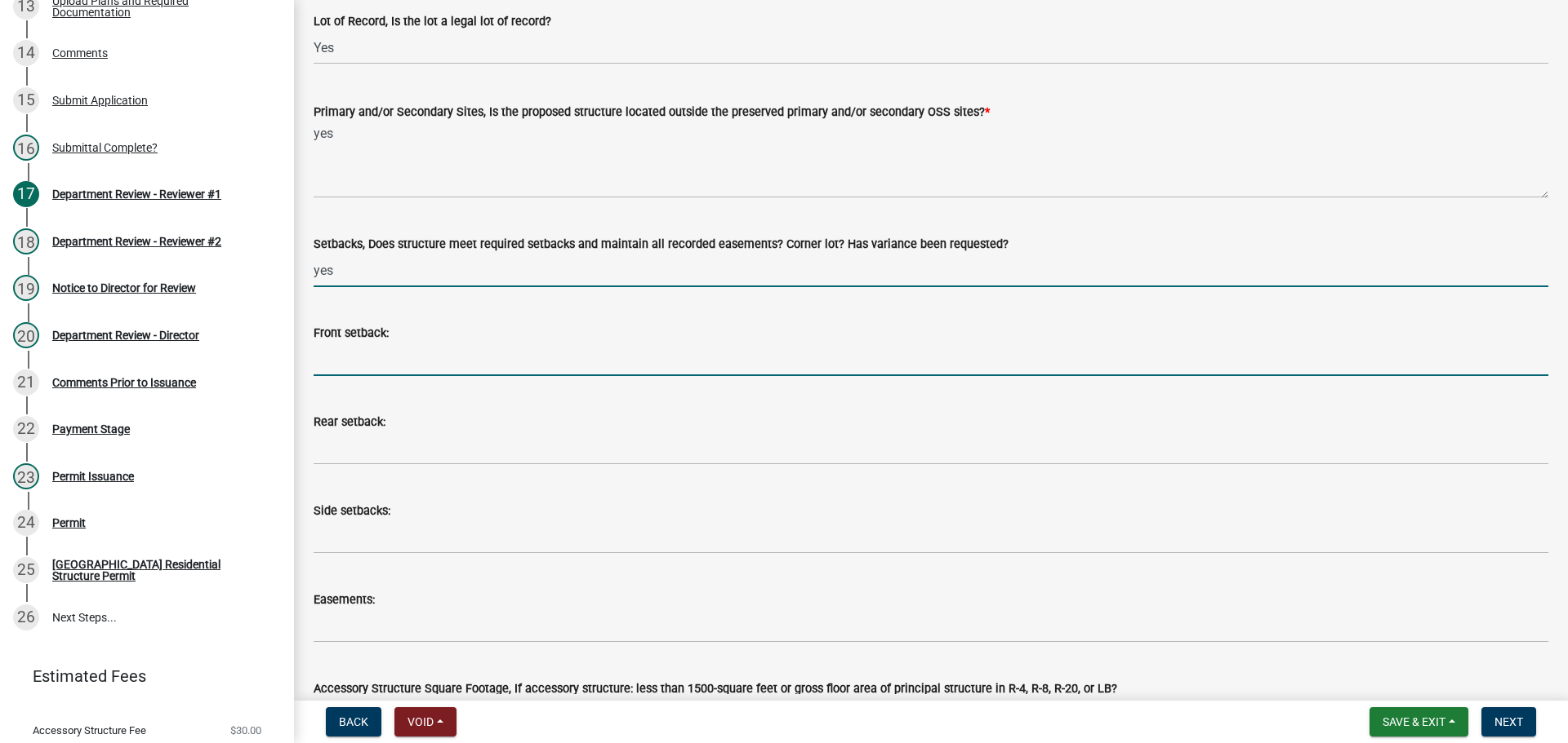
drag, startPoint x: 340, startPoint y: 354, endPoint x: 373, endPoint y: 353, distance: 33.0
click at [340, 354] on input "Front setback:" at bounding box center [931, 359] width 1234 height 33
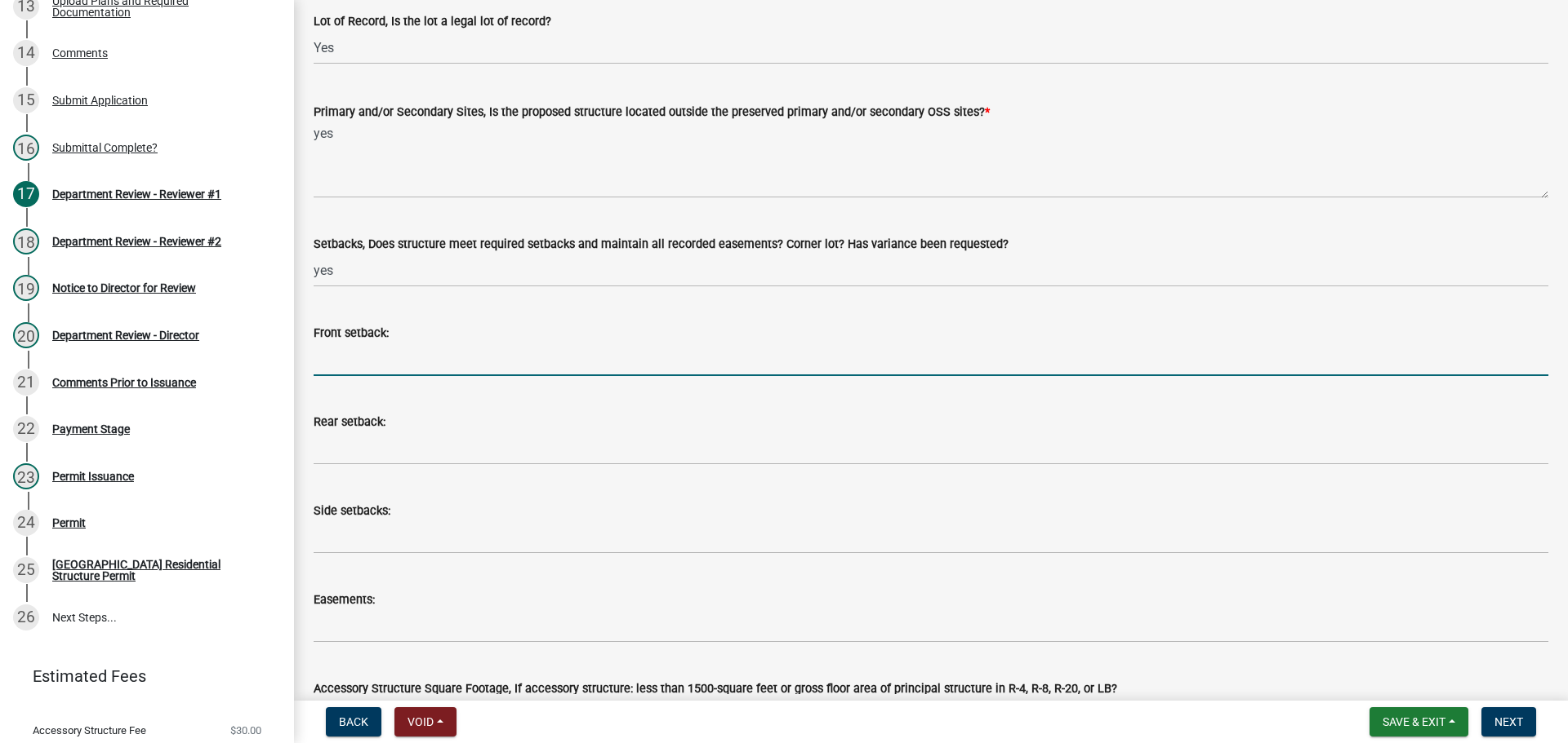
type input "n/a"
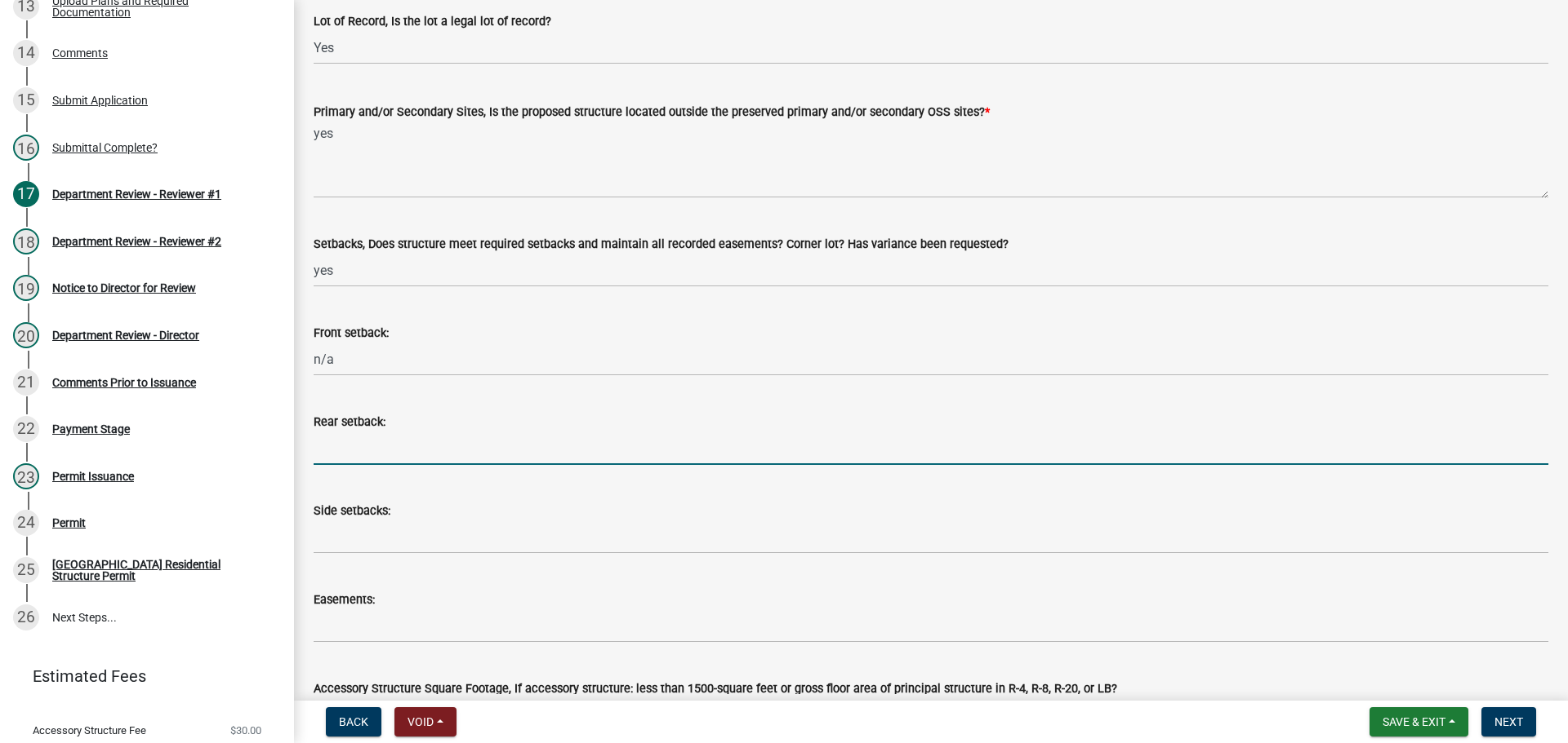
click at [350, 446] on input "Rear setback:" at bounding box center [931, 448] width 1234 height 33
type input "north - 54'"
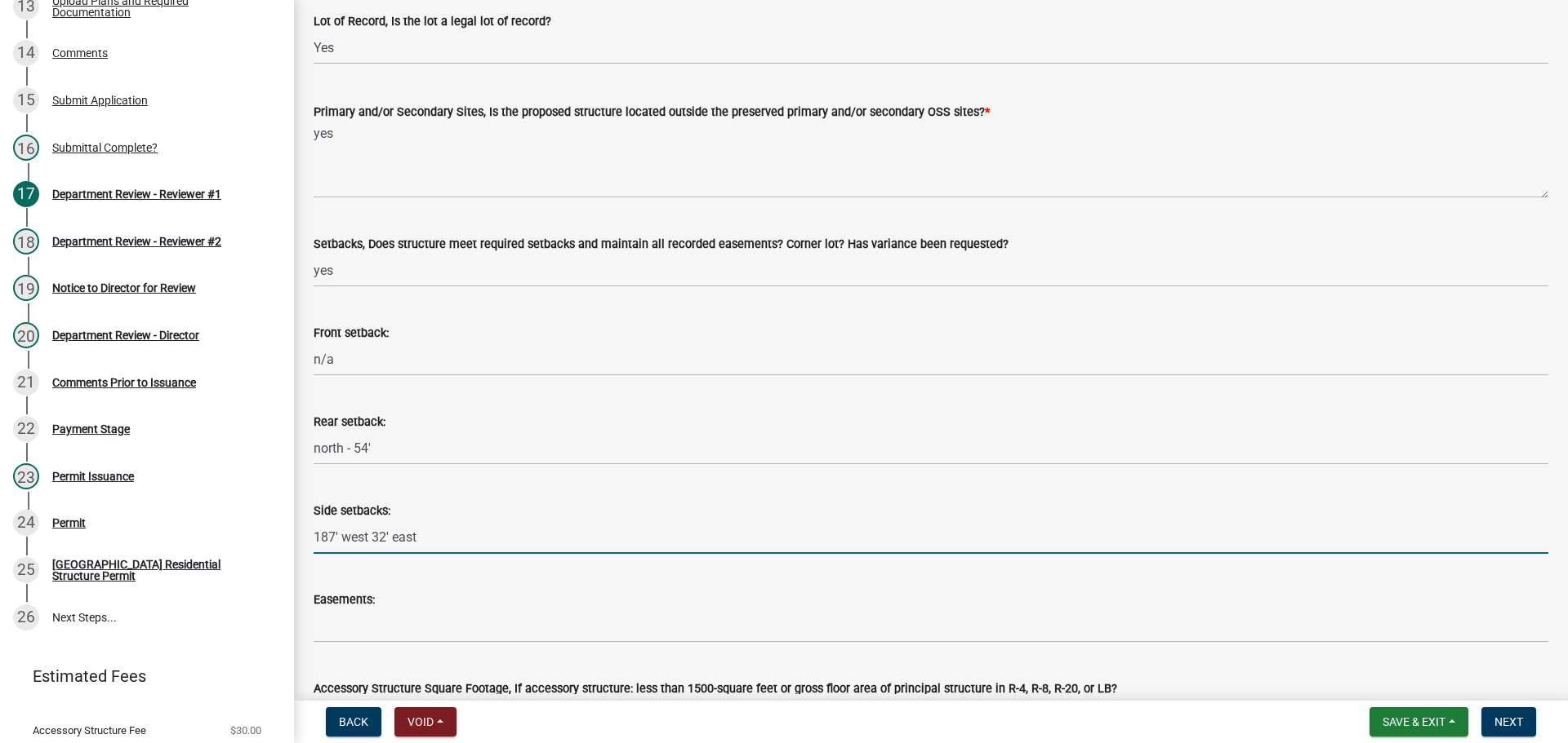
type input "187' west 32' east"
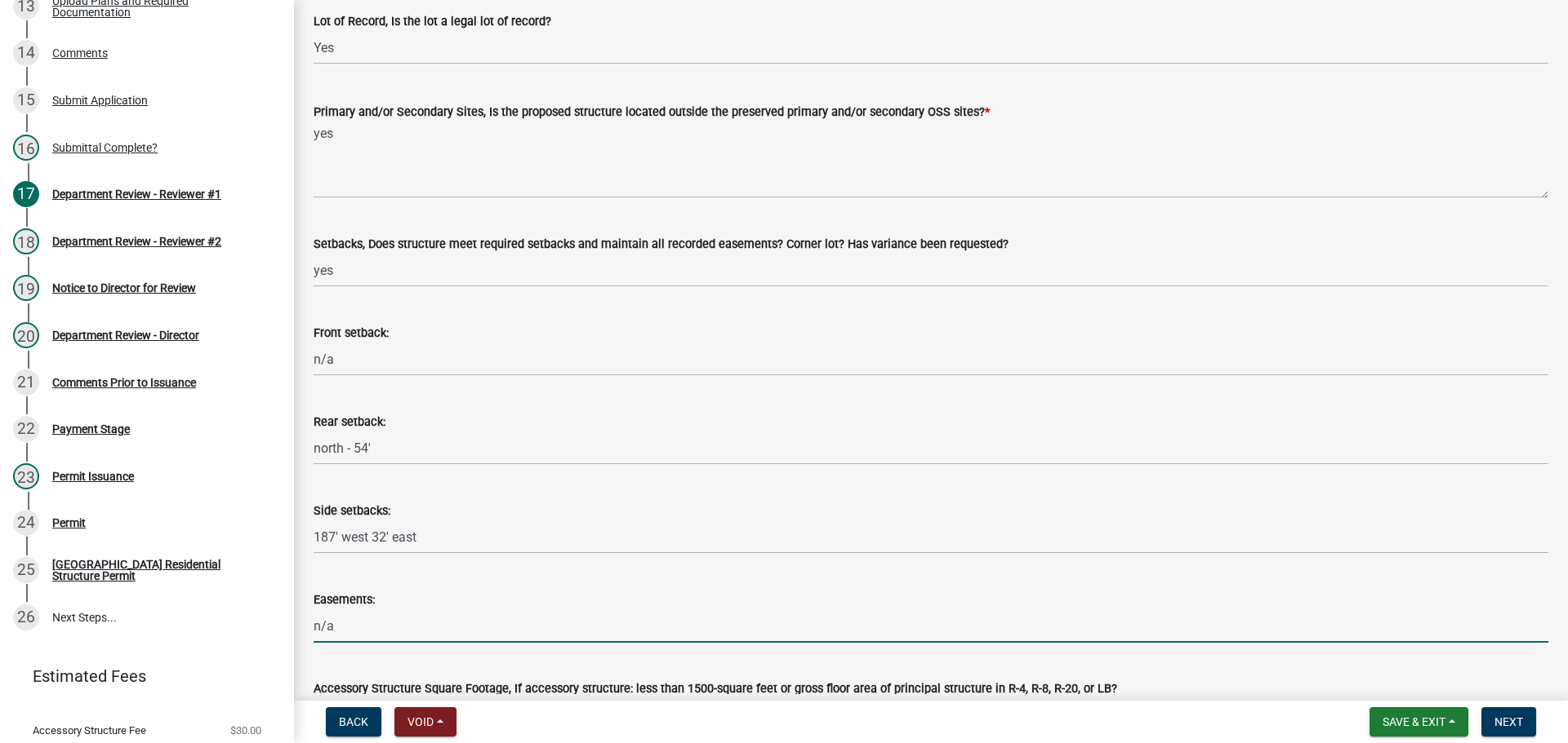
scroll to position [653, 0]
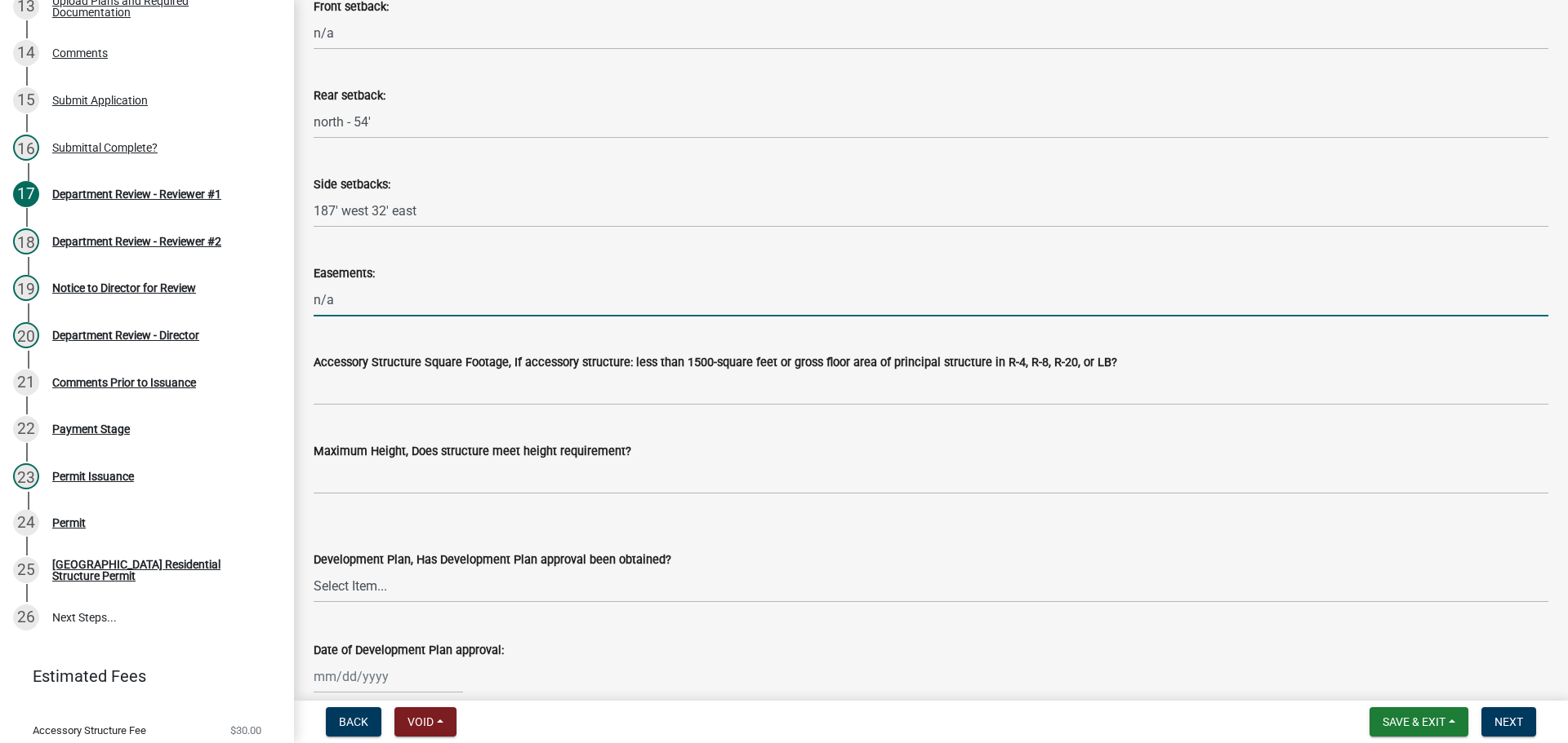
type input "n/a"
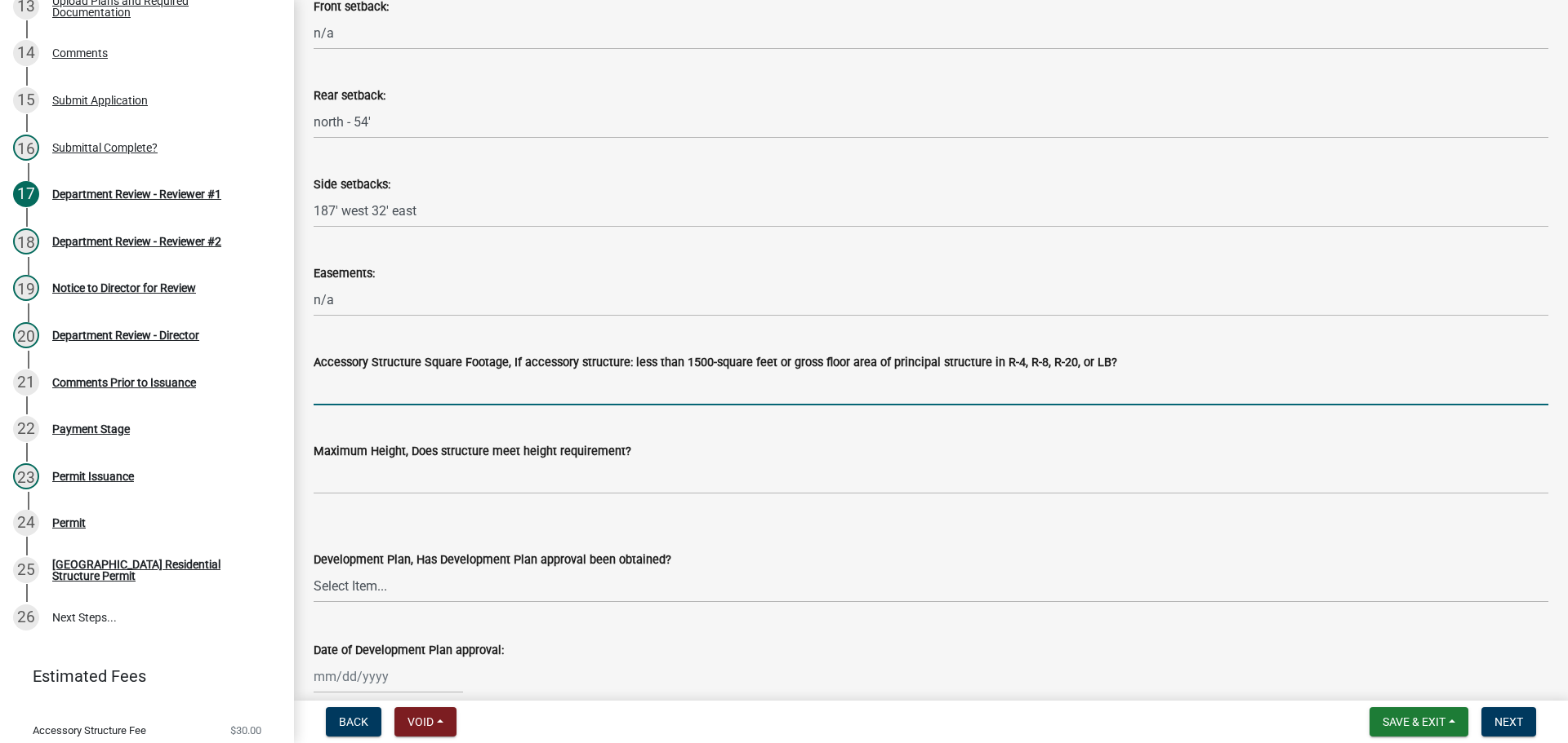
click at [324, 394] on input "Accessory Structure Square Footage, If accessory structure: less than 1500-squa…" at bounding box center [931, 389] width 1234 height 33
type input "n/a"
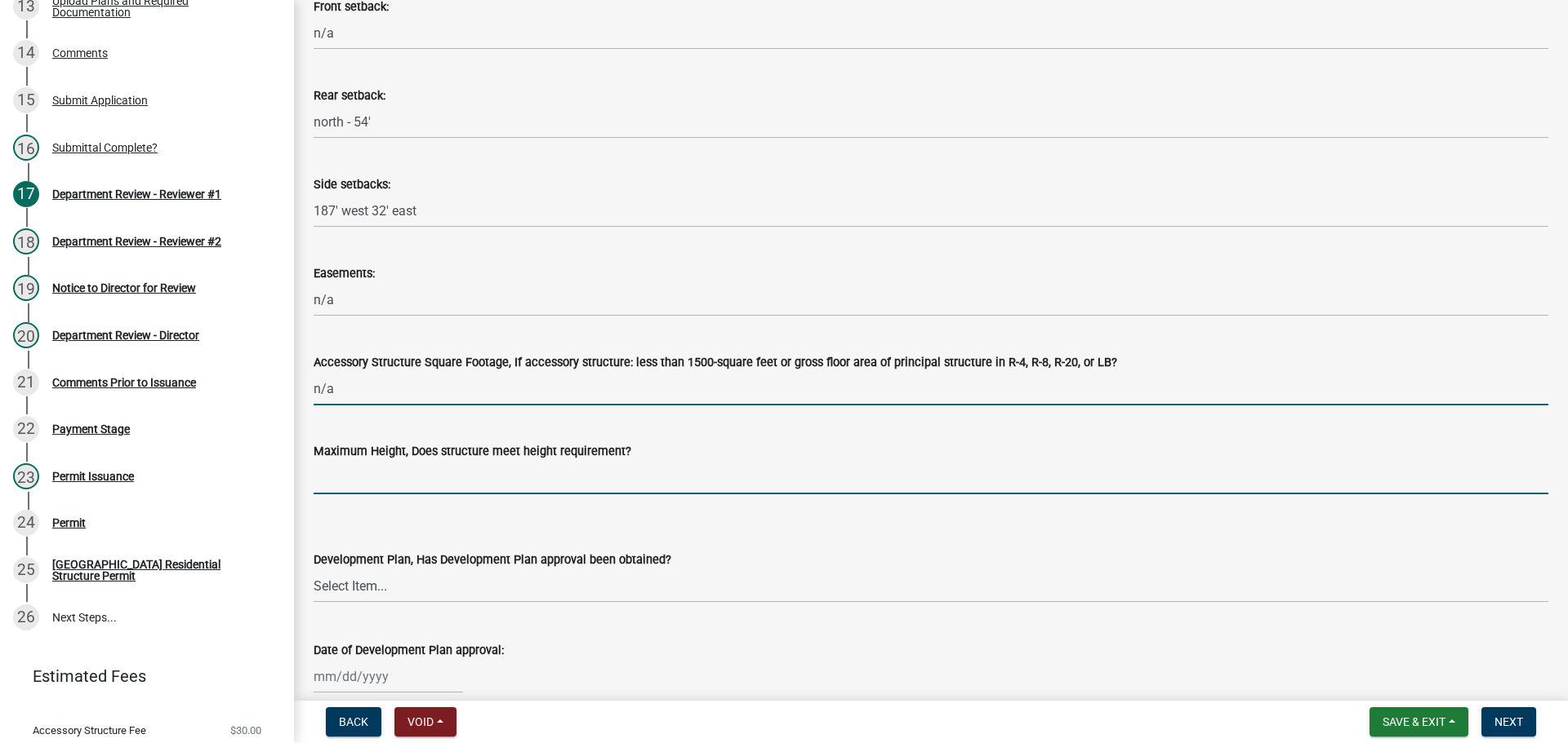
click at [391, 481] on input "Maximum Height, Does structure meet height requirement?" at bounding box center [931, 478] width 1234 height 33
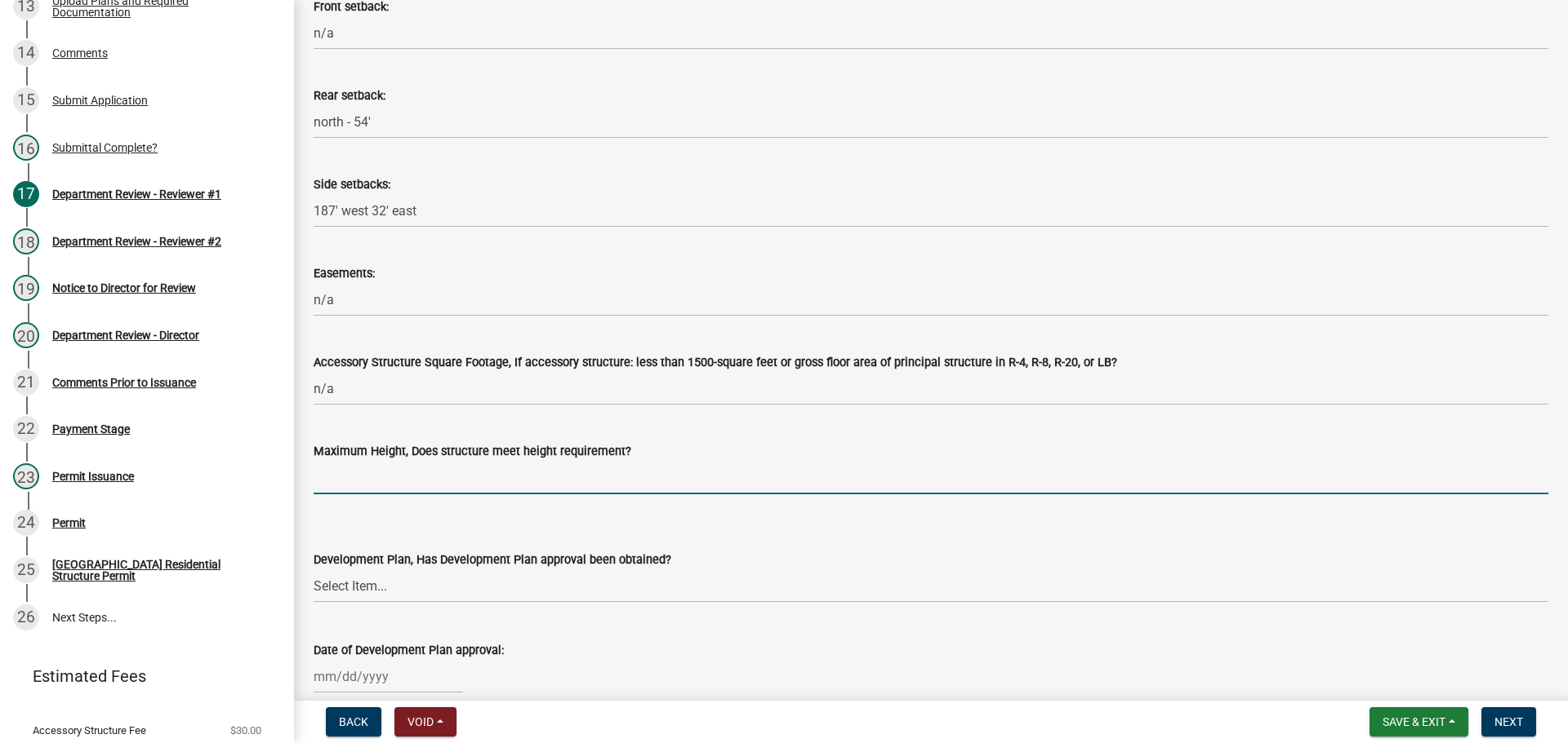
type input "yes"
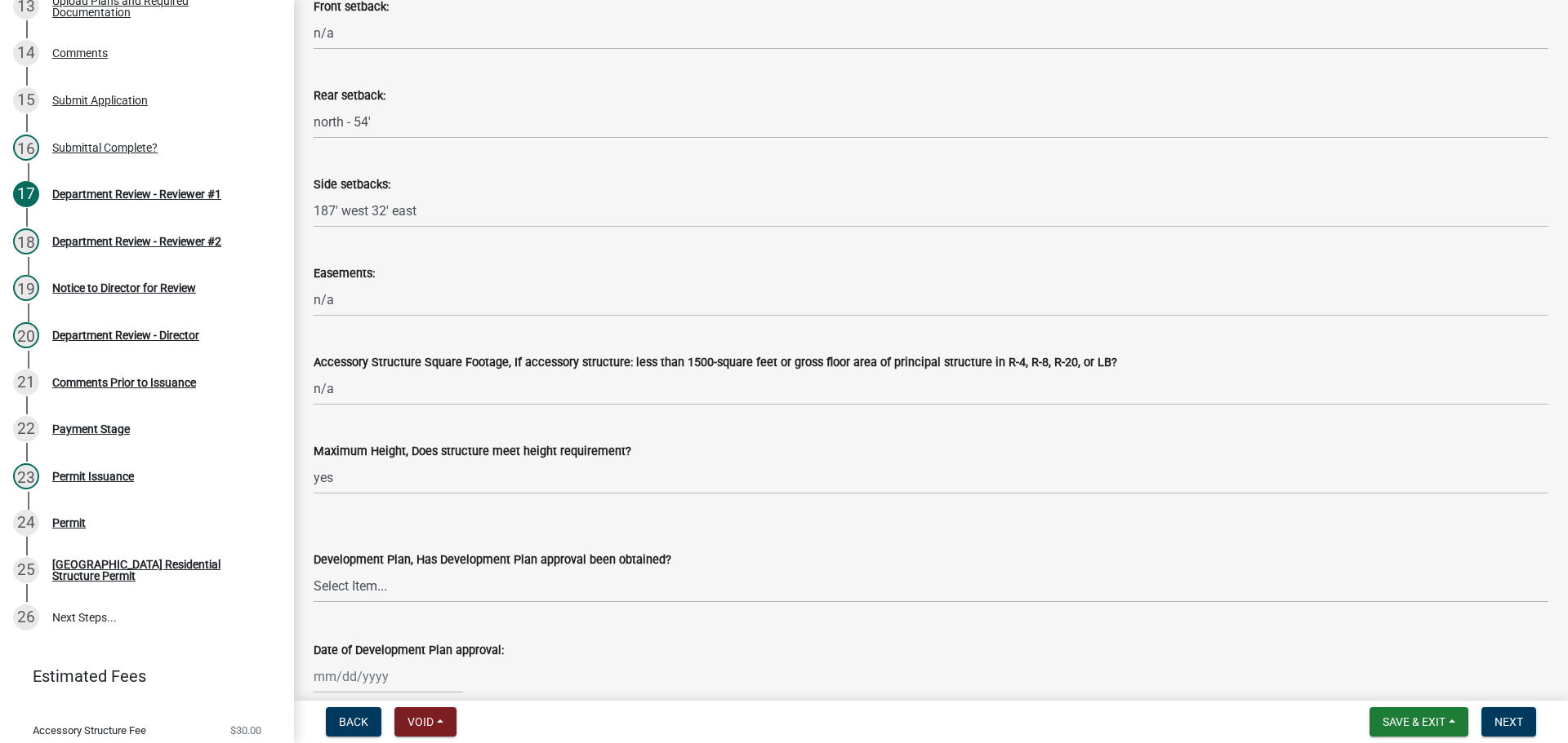
click at [362, 568] on div "Development Plan, Has Development Plan approval been obtained?" at bounding box center [931, 559] width 1234 height 19
click at [362, 589] on select "Select Item... Yes No N/A" at bounding box center [931, 586] width 1234 height 33
click at [314, 569] on select "Select Item... Yes No N/A" at bounding box center [931, 586] width 1234 height 33
select select "674b3438-44d1-433f-a18e-9a900d807566"
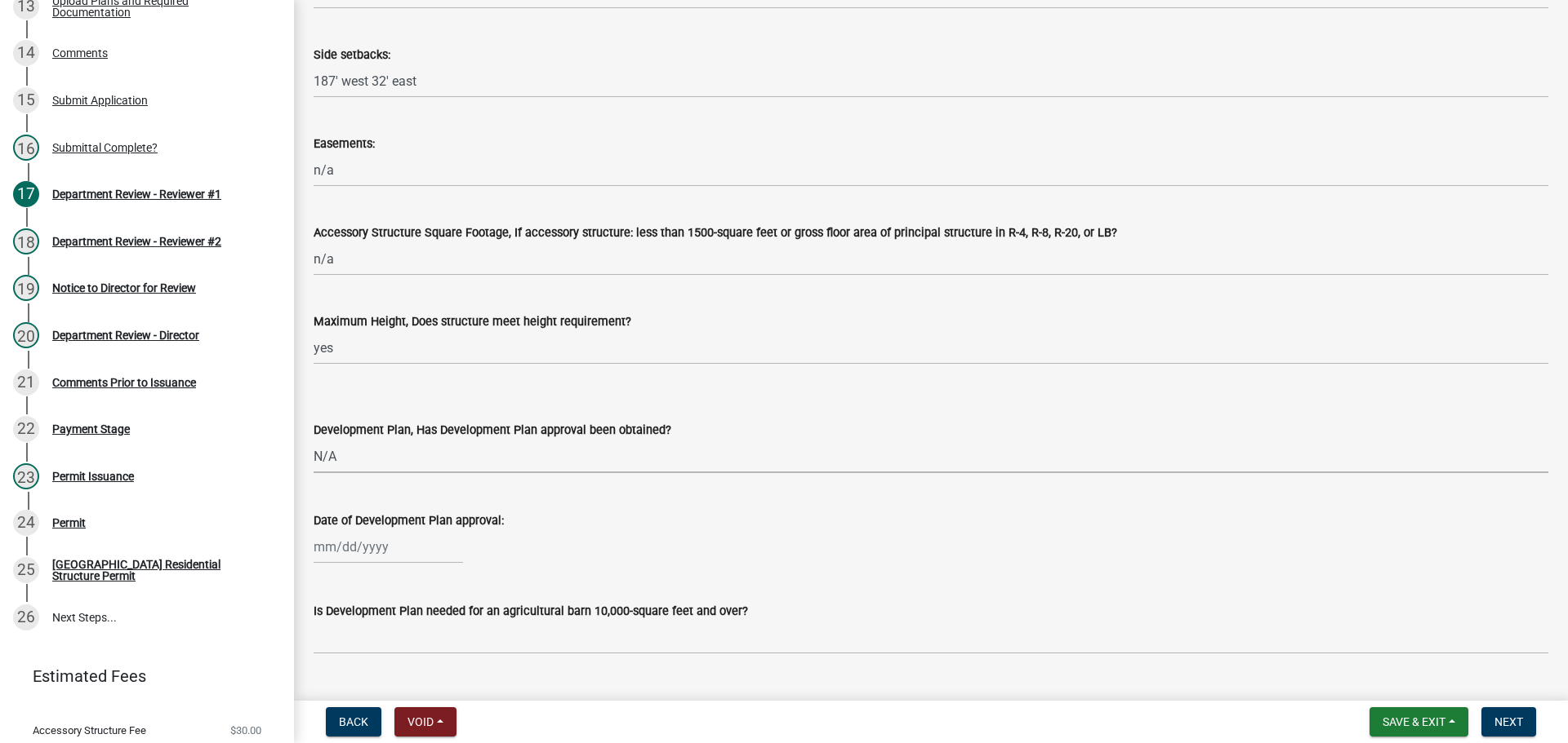
scroll to position [1061, 0]
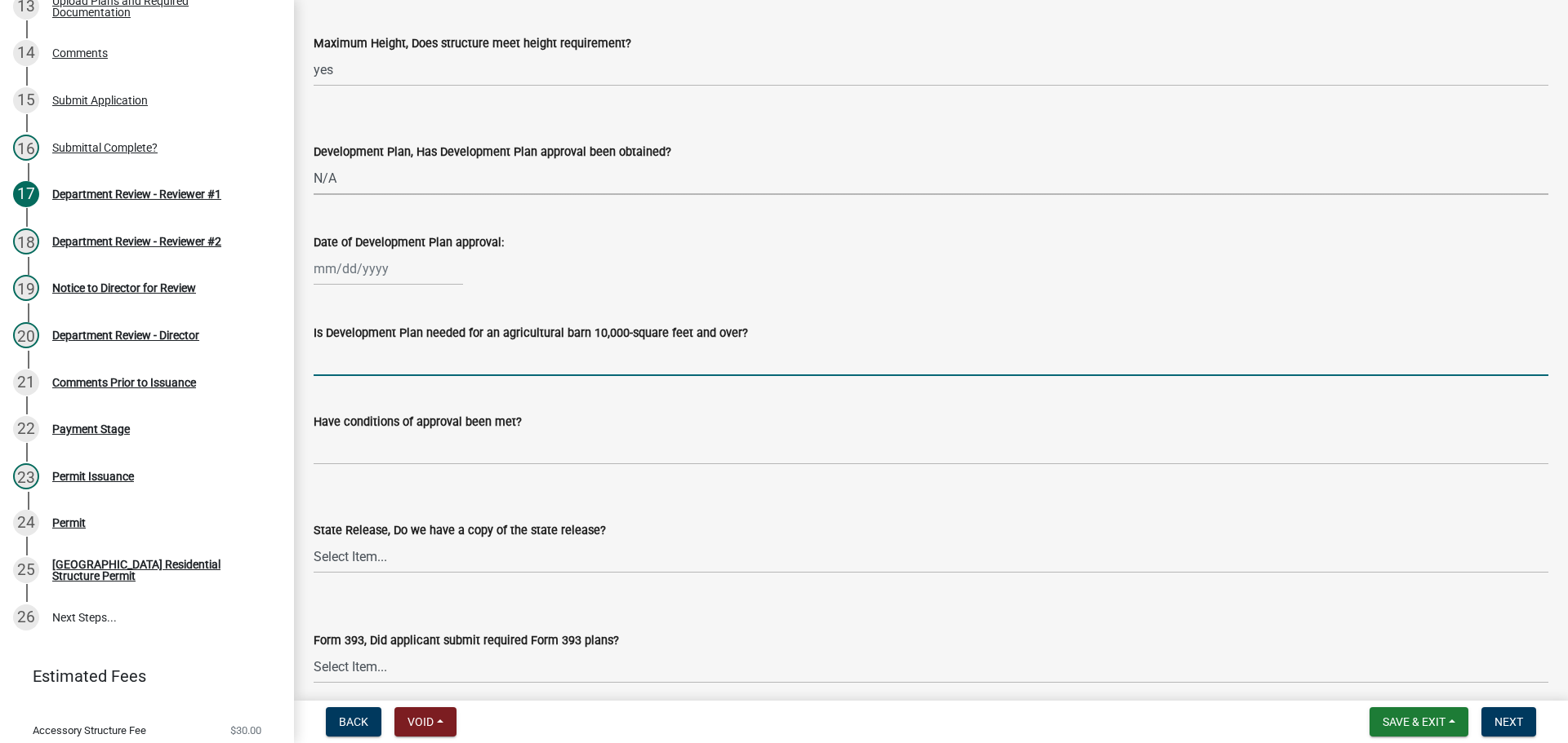
click at [393, 373] on input "Is Development Plan needed for an agricultural barn 10,000-square feet and over?" at bounding box center [931, 359] width 1234 height 33
type input "n/a"
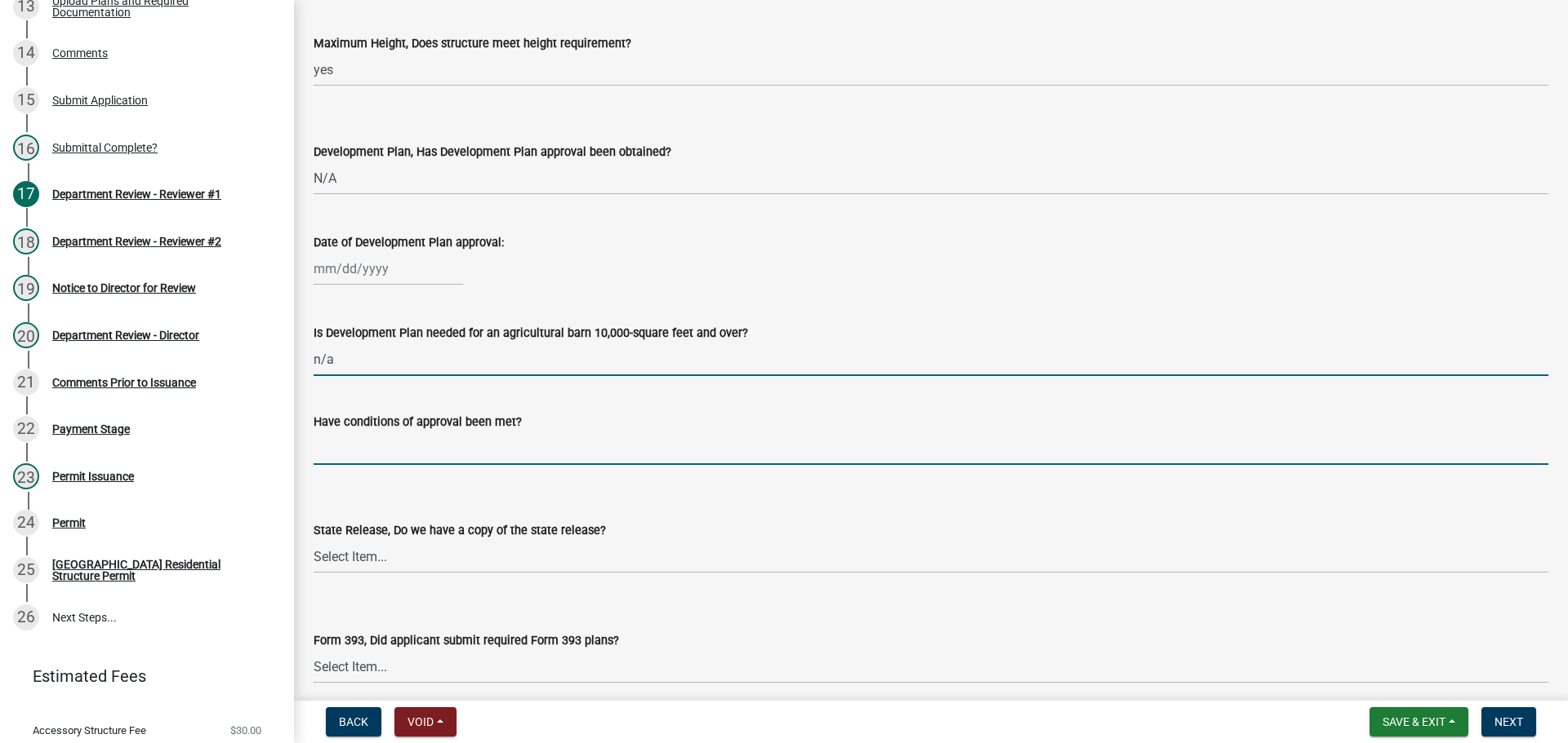
click at [341, 453] on input "Have conditions of approval been met?" at bounding box center [931, 448] width 1234 height 33
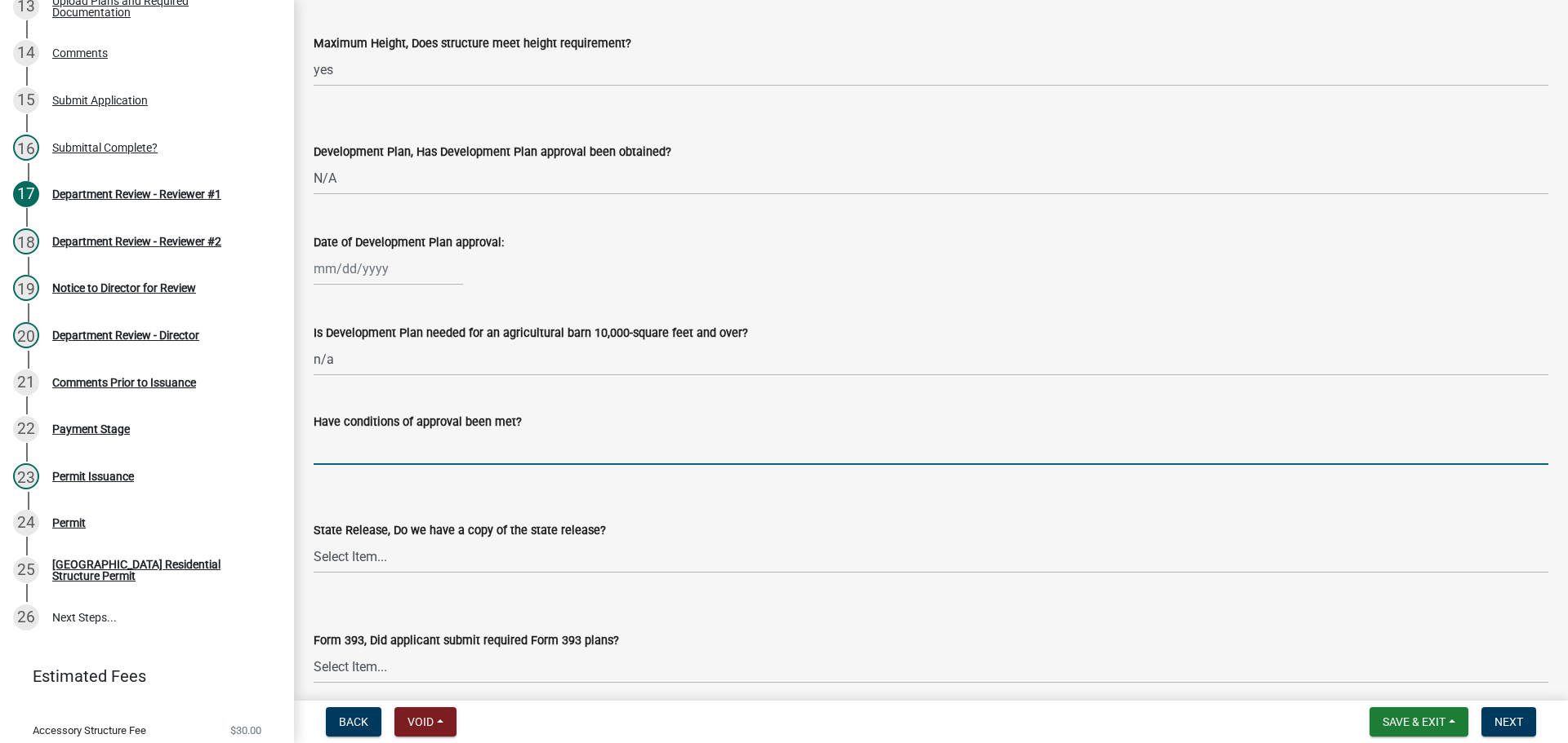
type input "n/a"
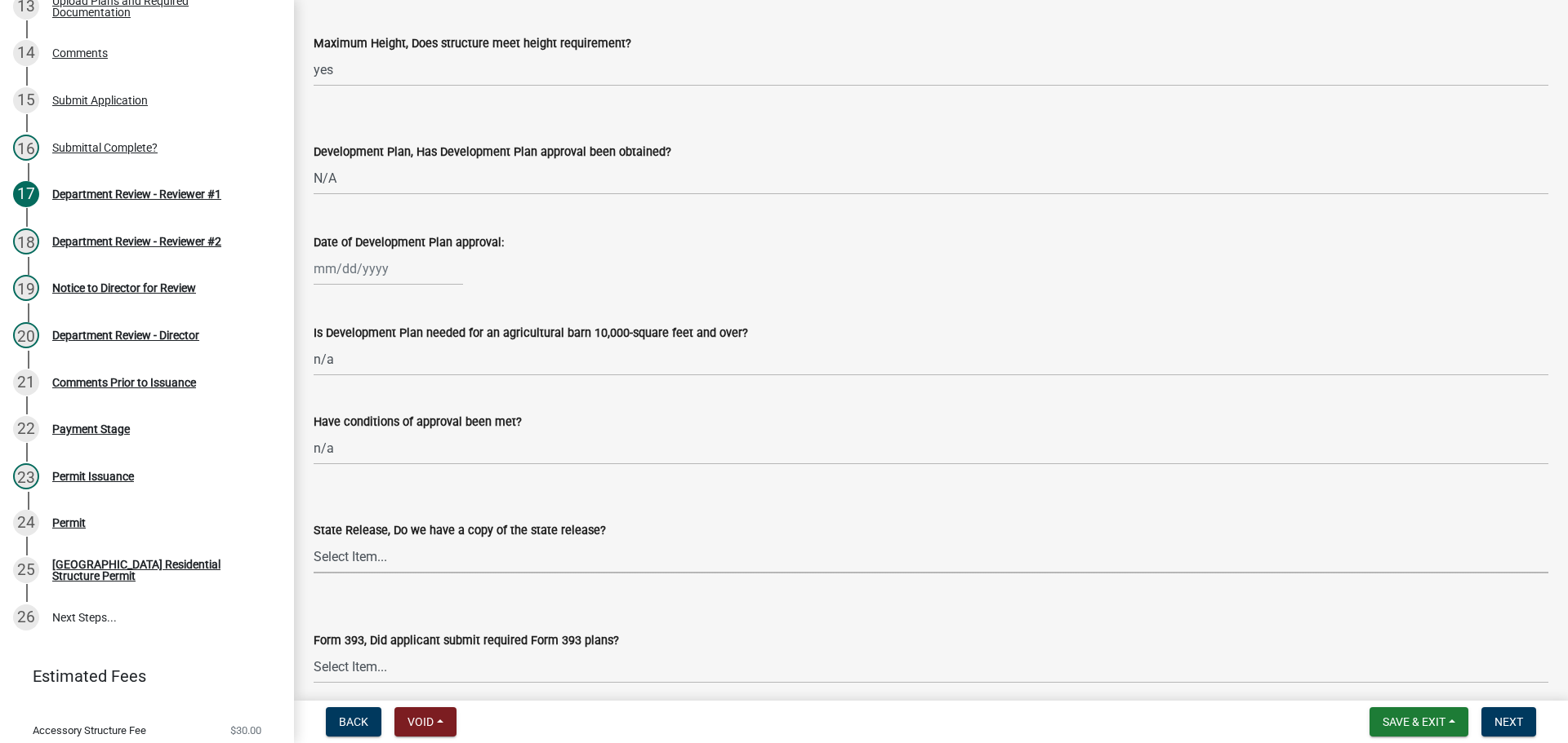
click at [374, 569] on select "Select Item... Yes No N/A" at bounding box center [931, 557] width 1234 height 33
click at [314, 540] on select "Select Item... Yes No N/A" at bounding box center [931, 557] width 1234 height 33
select select "d625d8e2-c016-4fa4-b697-cc01dbb75373"
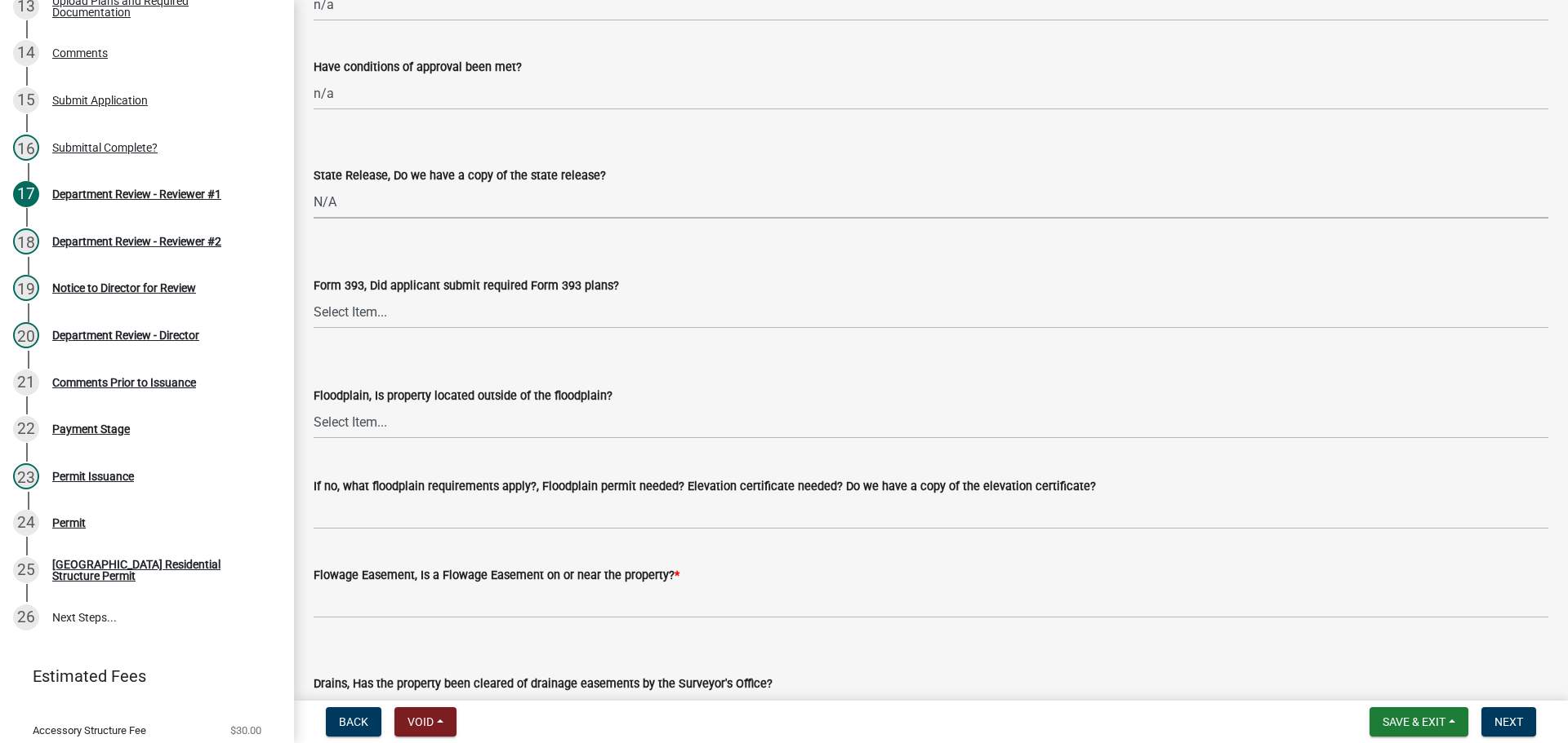
scroll to position [1468, 0]
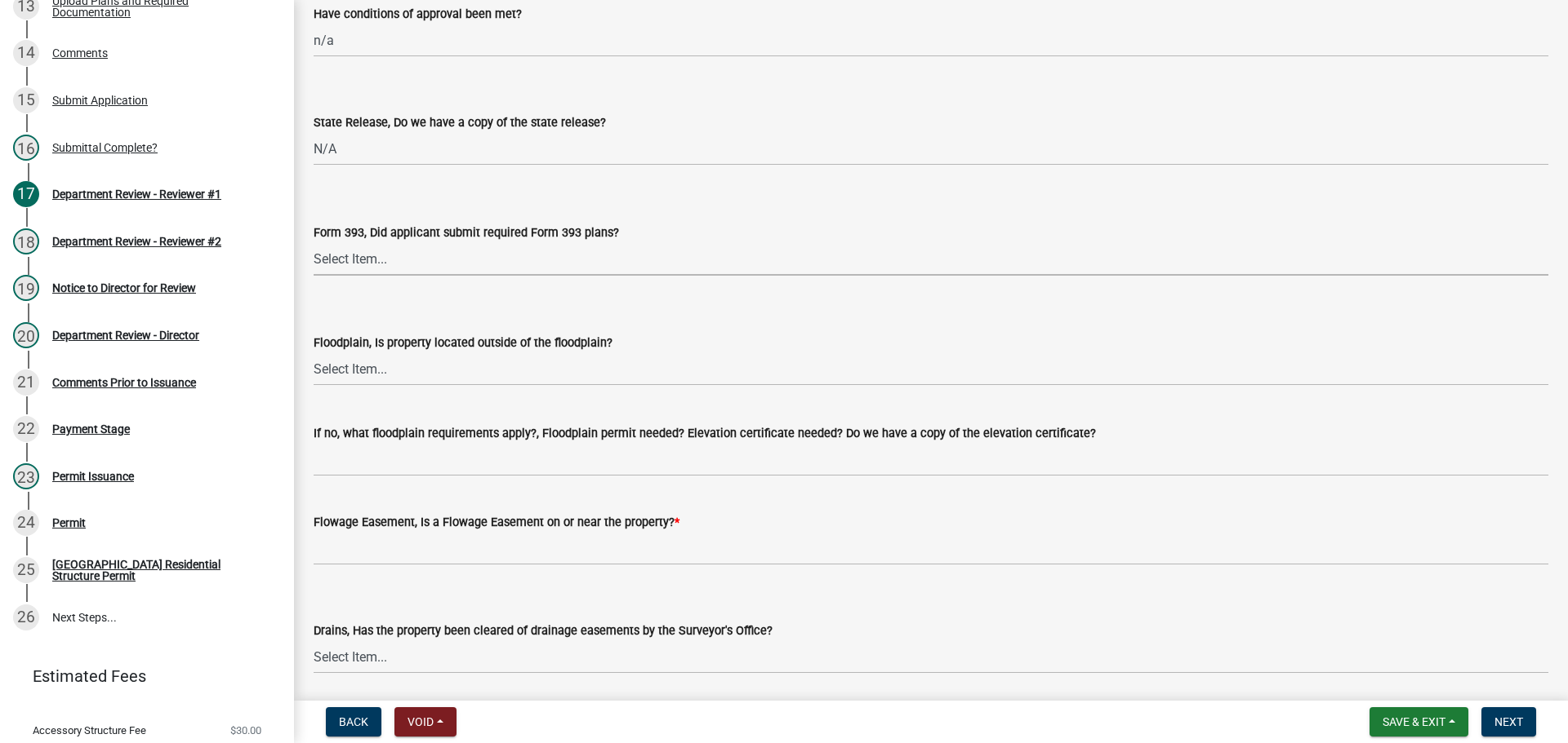
click at [324, 260] on select "Select Item... Yes No N/A" at bounding box center [931, 259] width 1234 height 33
click at [314, 242] on select "Select Item... Yes No N/A" at bounding box center [931, 259] width 1234 height 33
select select "220652cf-f23d-4527-9188-e71e6281c1f5"
click at [325, 382] on select "Select Item... Yes No" at bounding box center [931, 369] width 1234 height 33
click at [314, 353] on select "Select Item... Yes No" at bounding box center [931, 369] width 1234 height 33
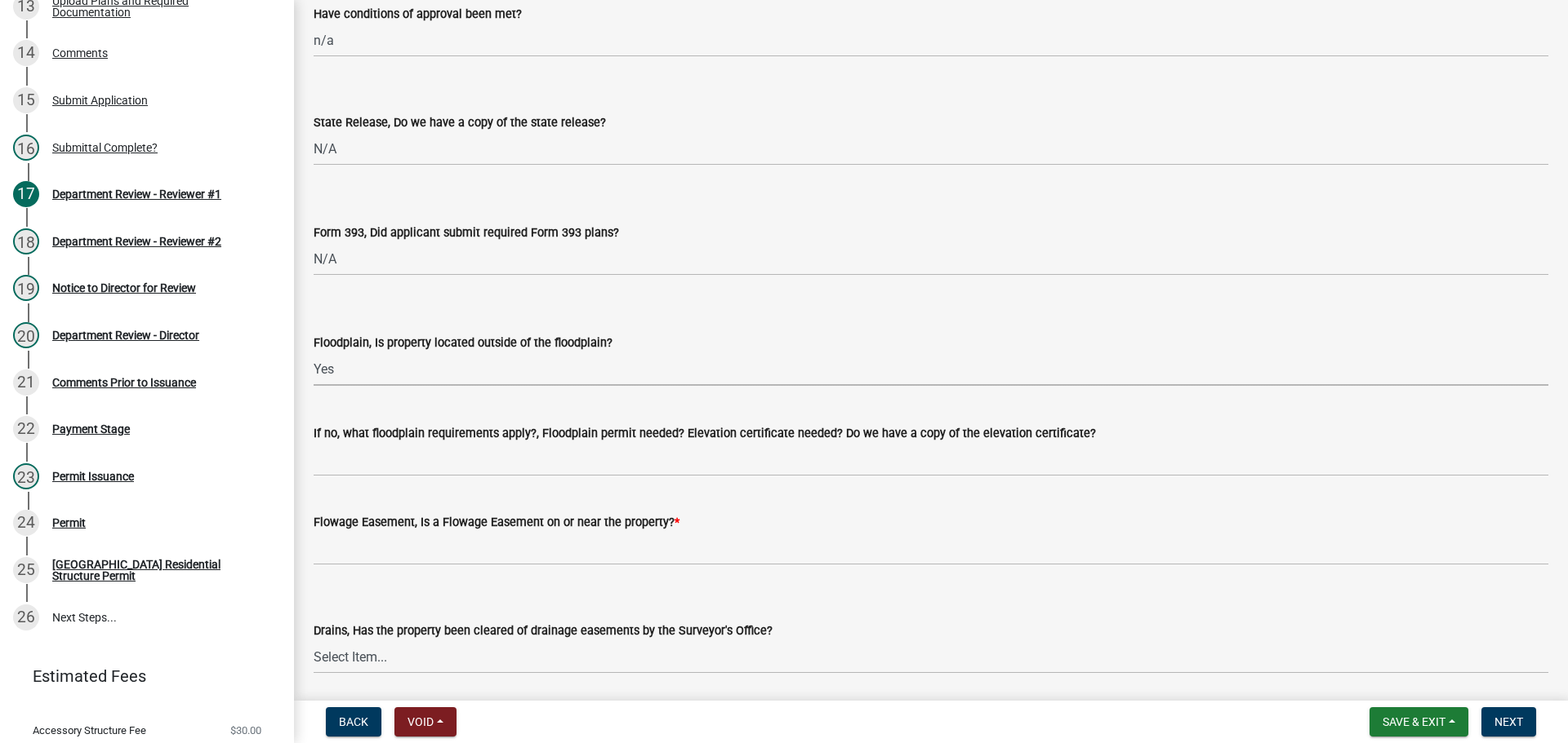
select select "5ad78b45-2880-474c-97ef-2440aa75ee84"
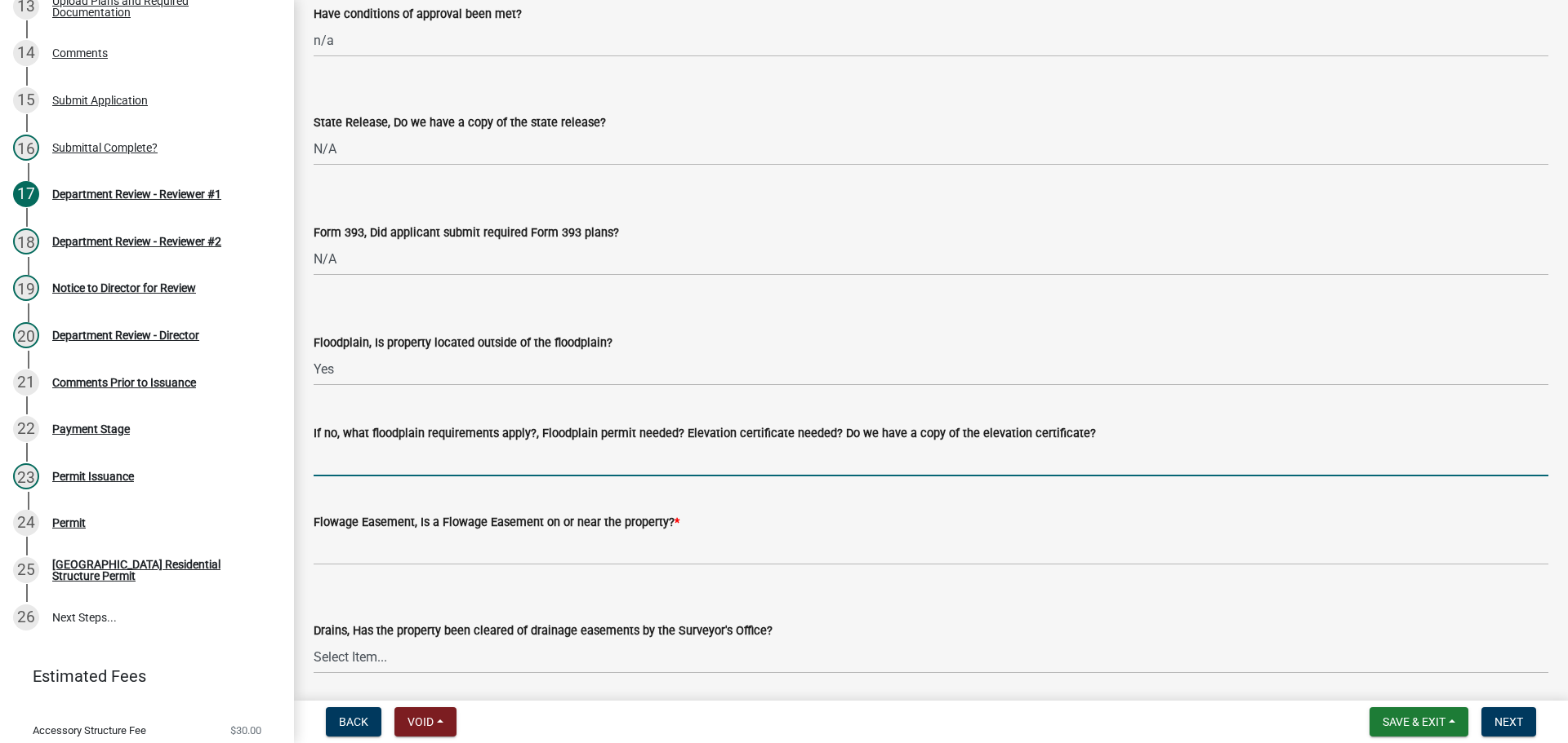
click at [336, 460] on input "If no, what floodplain requirements apply?, Floodplain permit needed? Elevation…" at bounding box center [931, 460] width 1234 height 33
type input "n/a"
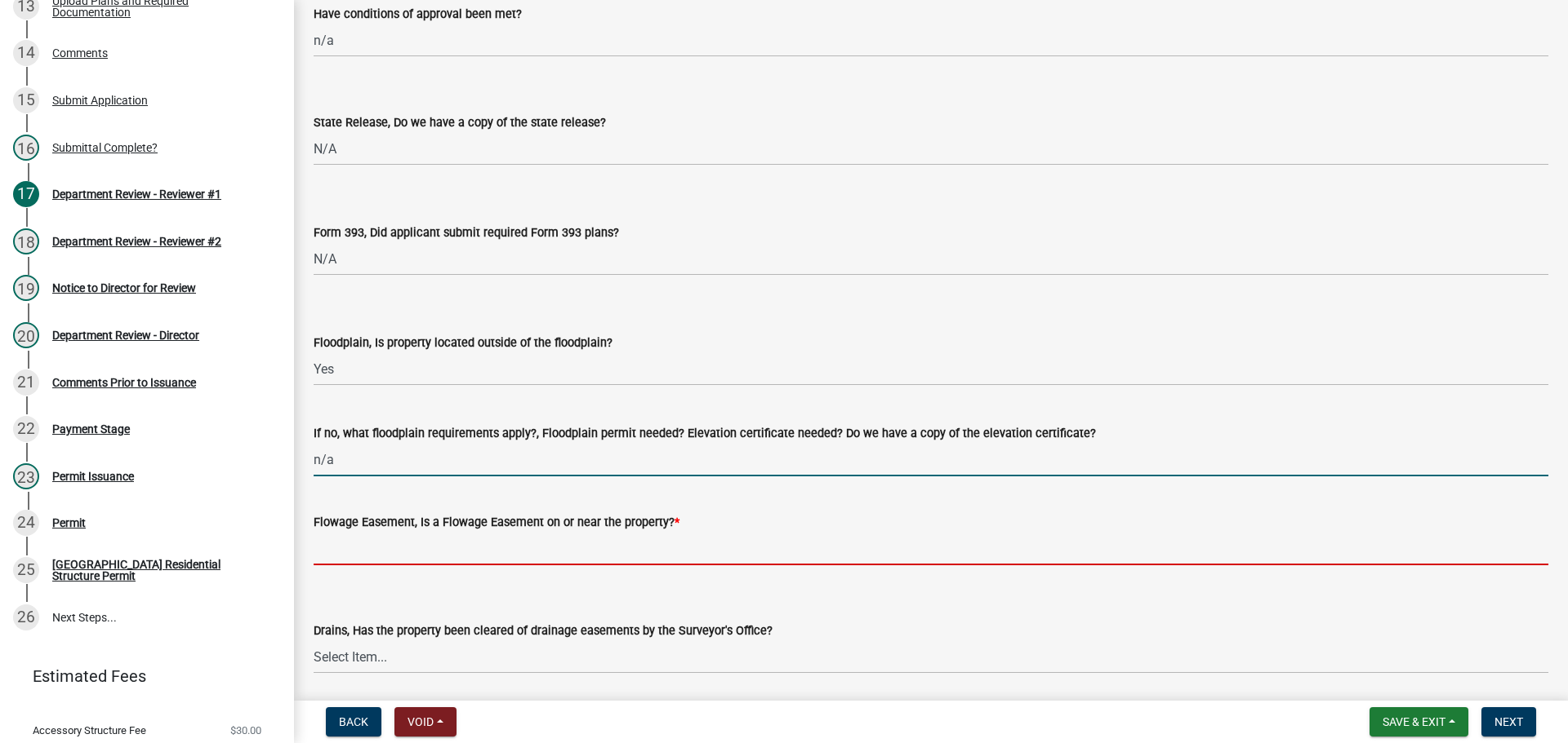
click at [333, 542] on input "Flowage Easement, Is a Flowage Easement on or near the property? *" at bounding box center [931, 549] width 1234 height 33
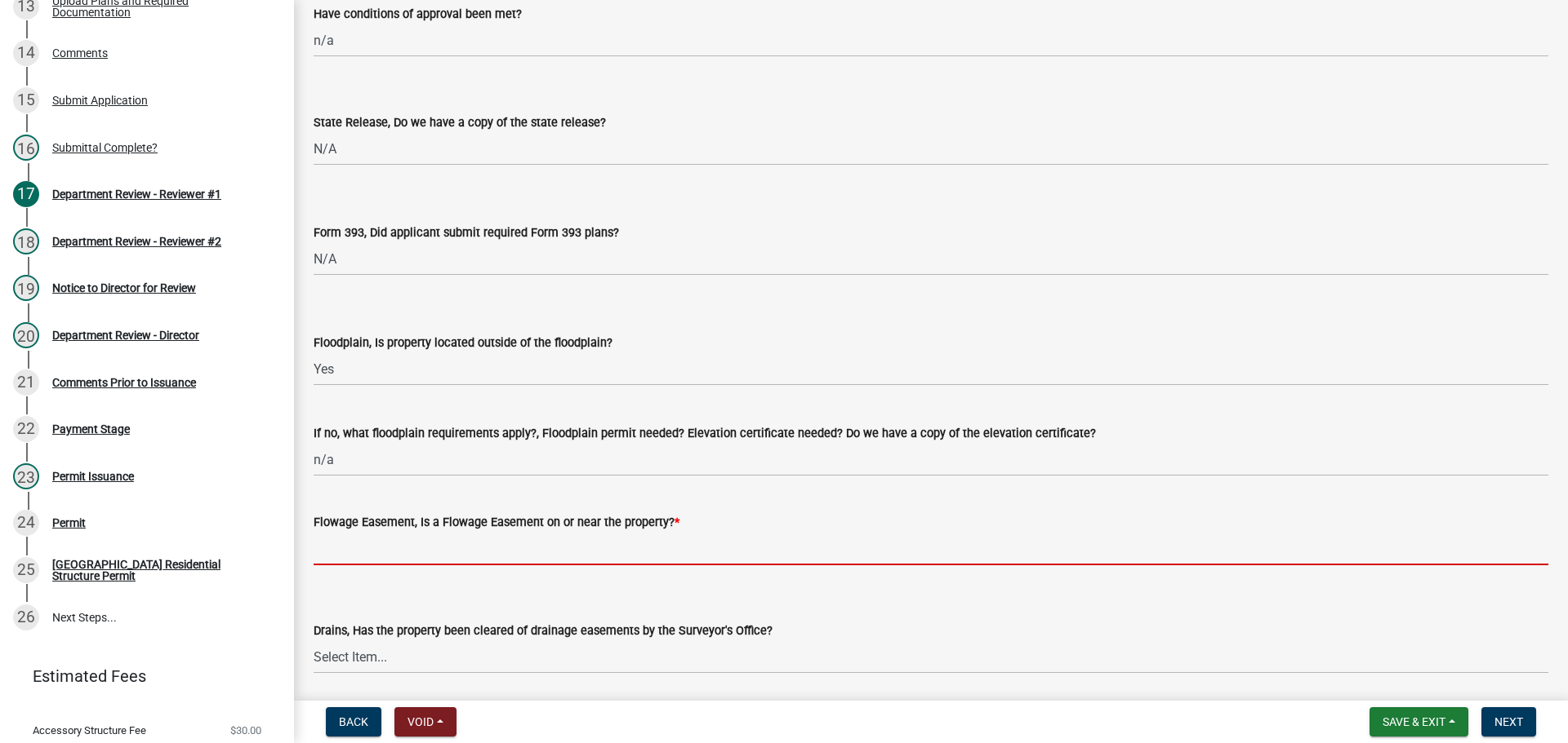
type input "no"
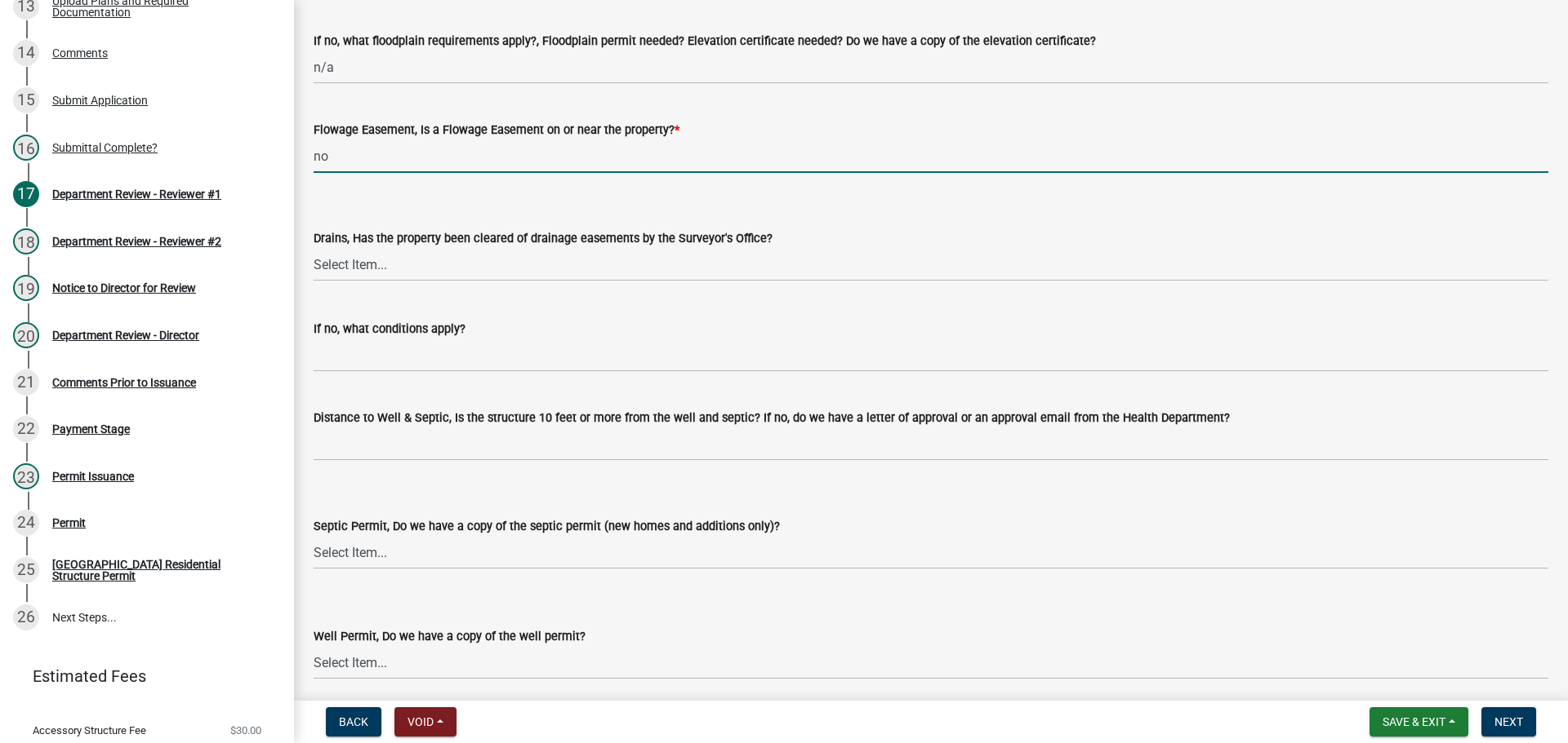
scroll to position [1877, 0]
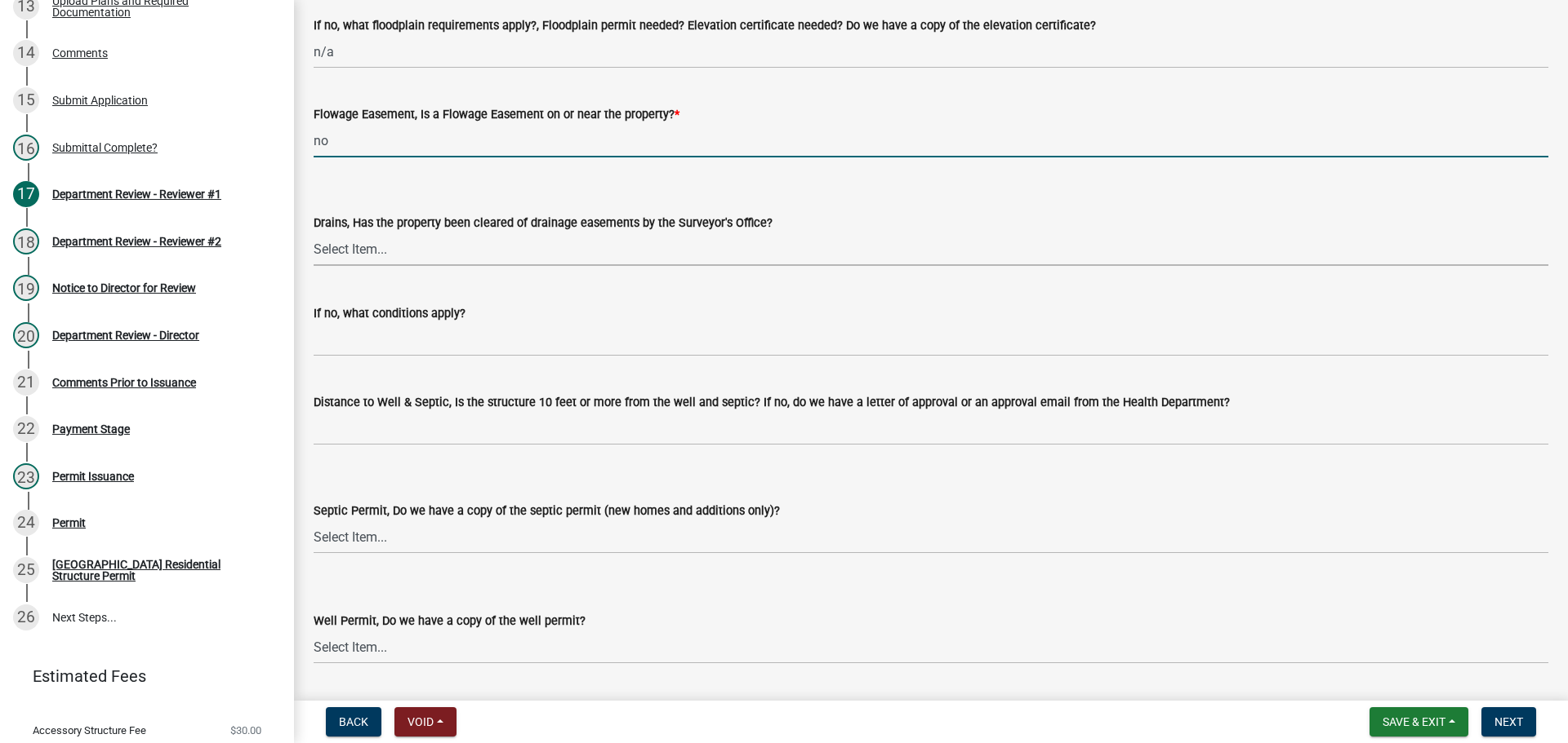
click at [402, 257] on select "Select Item... Yes No" at bounding box center [931, 249] width 1234 height 33
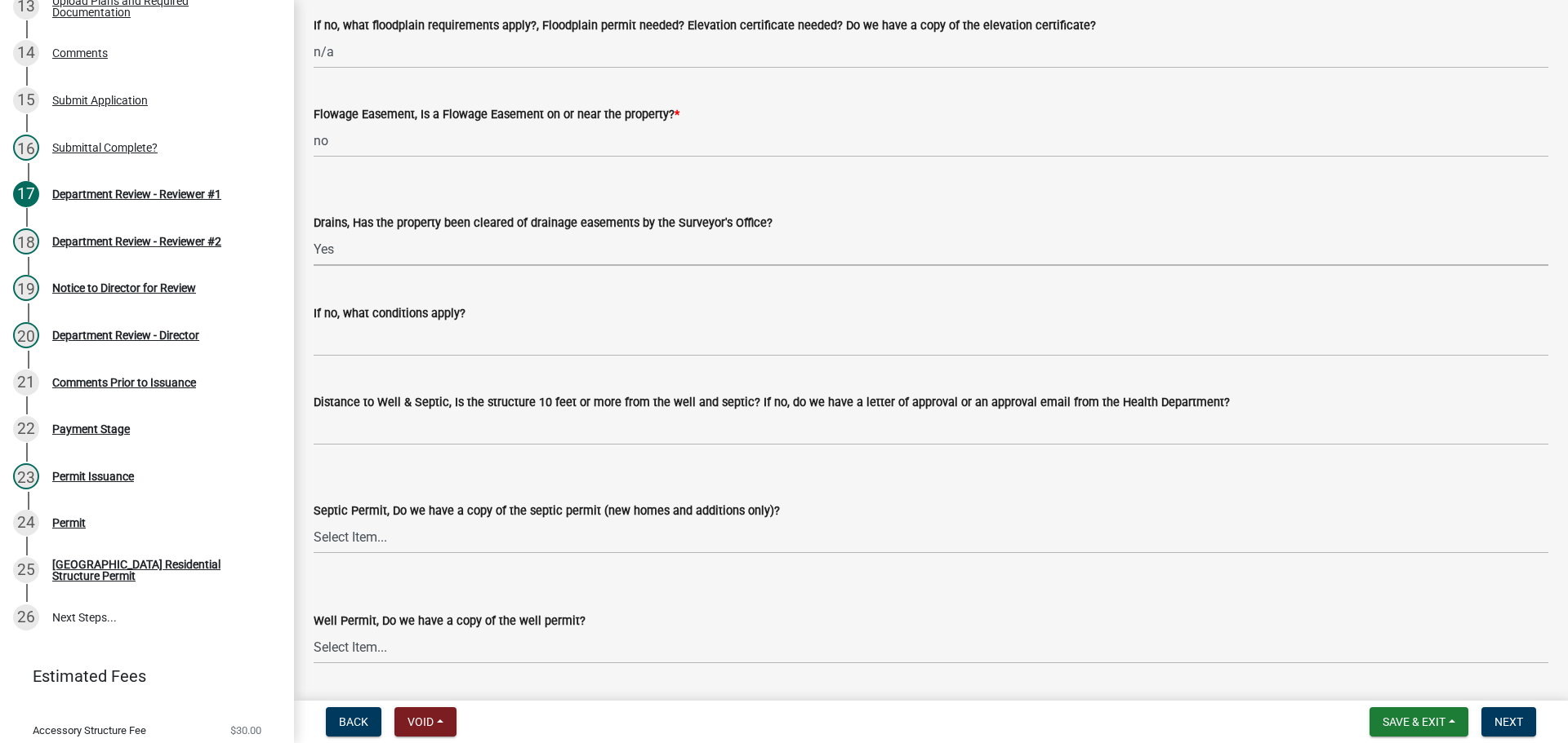
click at [314, 232] on select "Select Item... Yes No" at bounding box center [931, 249] width 1234 height 33
select select "aa299abd-59e4-4841-82bd-632f03f187ef"
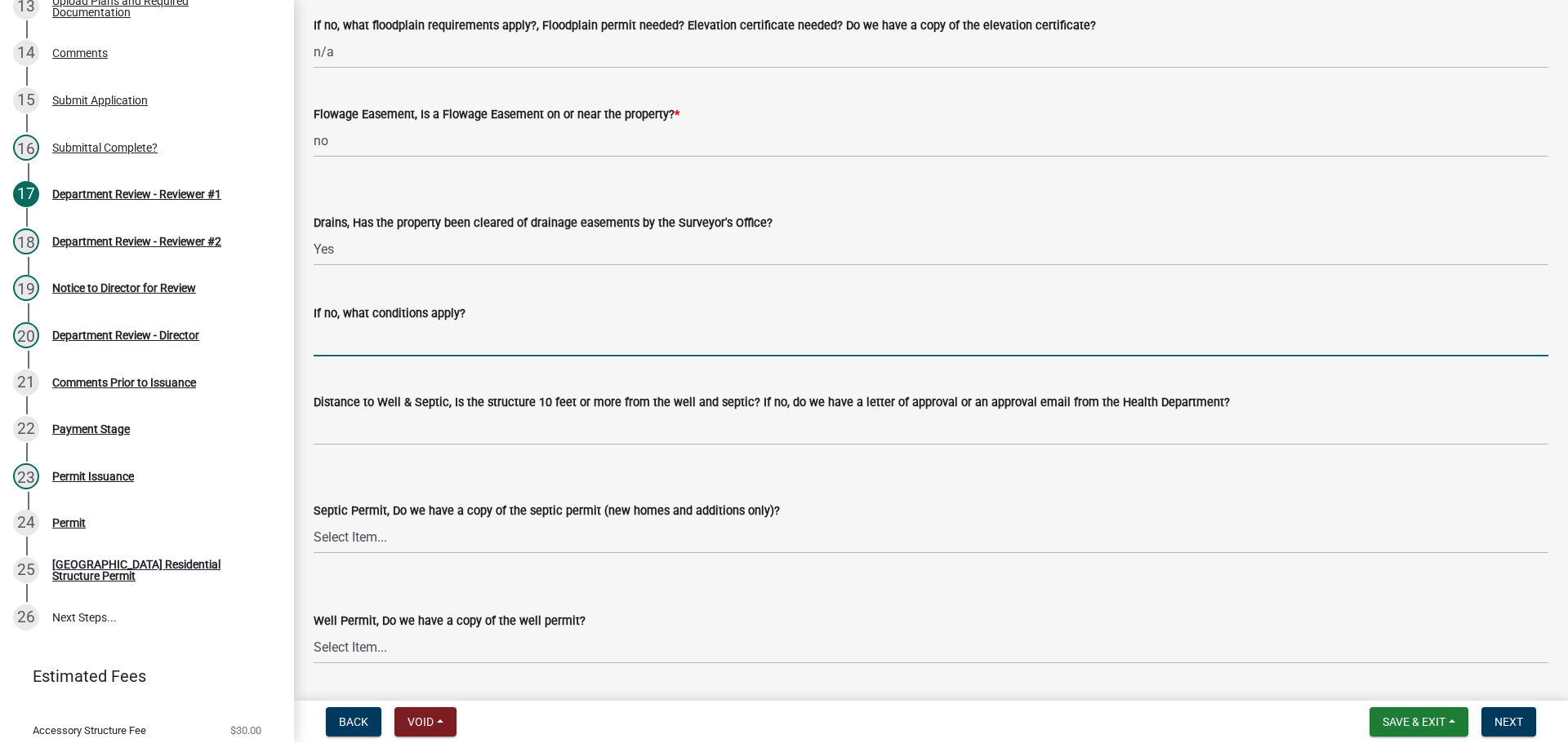
click at [386, 338] on input "If no, what conditions apply?" at bounding box center [931, 340] width 1234 height 33
type input "n/a"
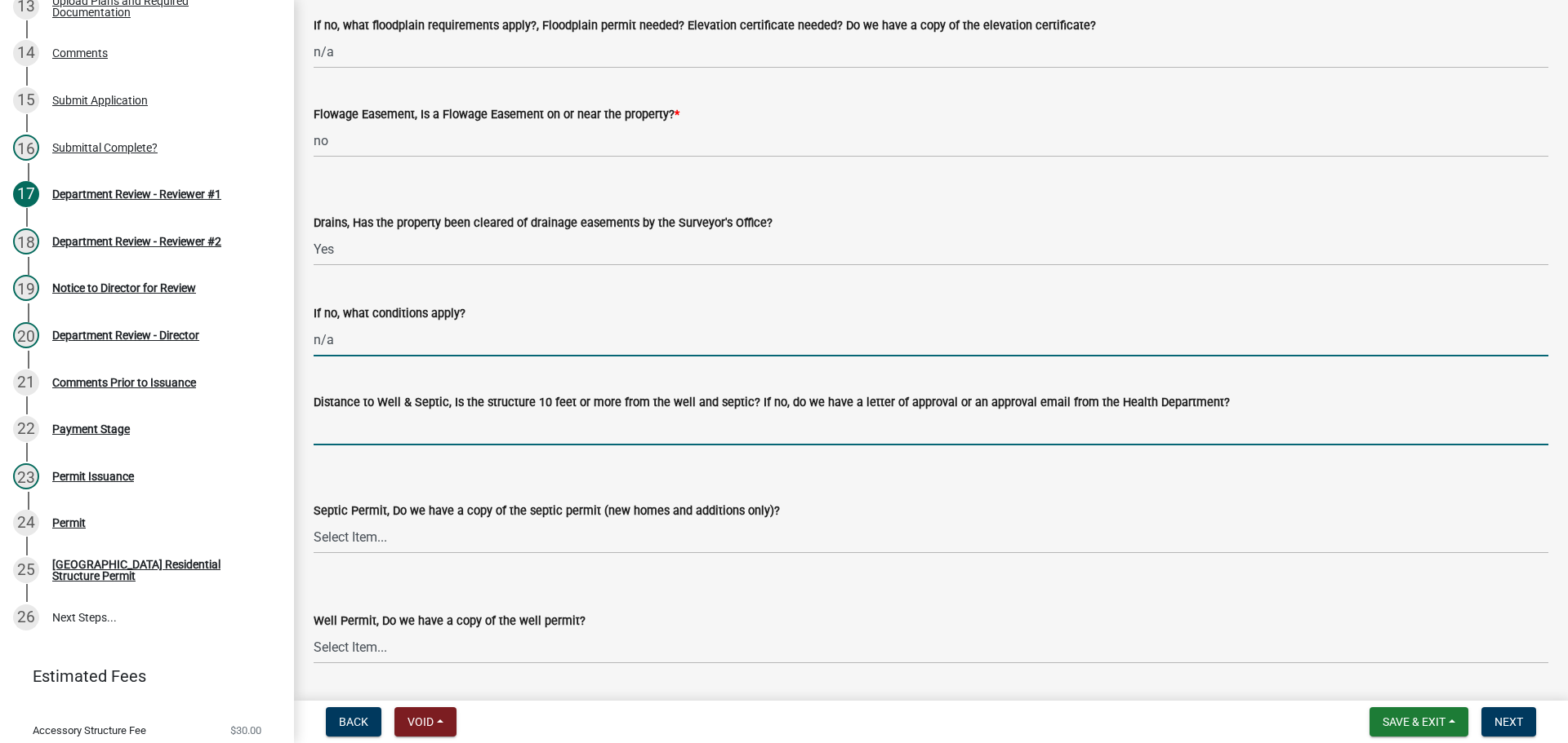
click at [375, 422] on input "Distance to Well & Septic, Is the structure 10 feet or more from the well and s…" at bounding box center [931, 429] width 1234 height 33
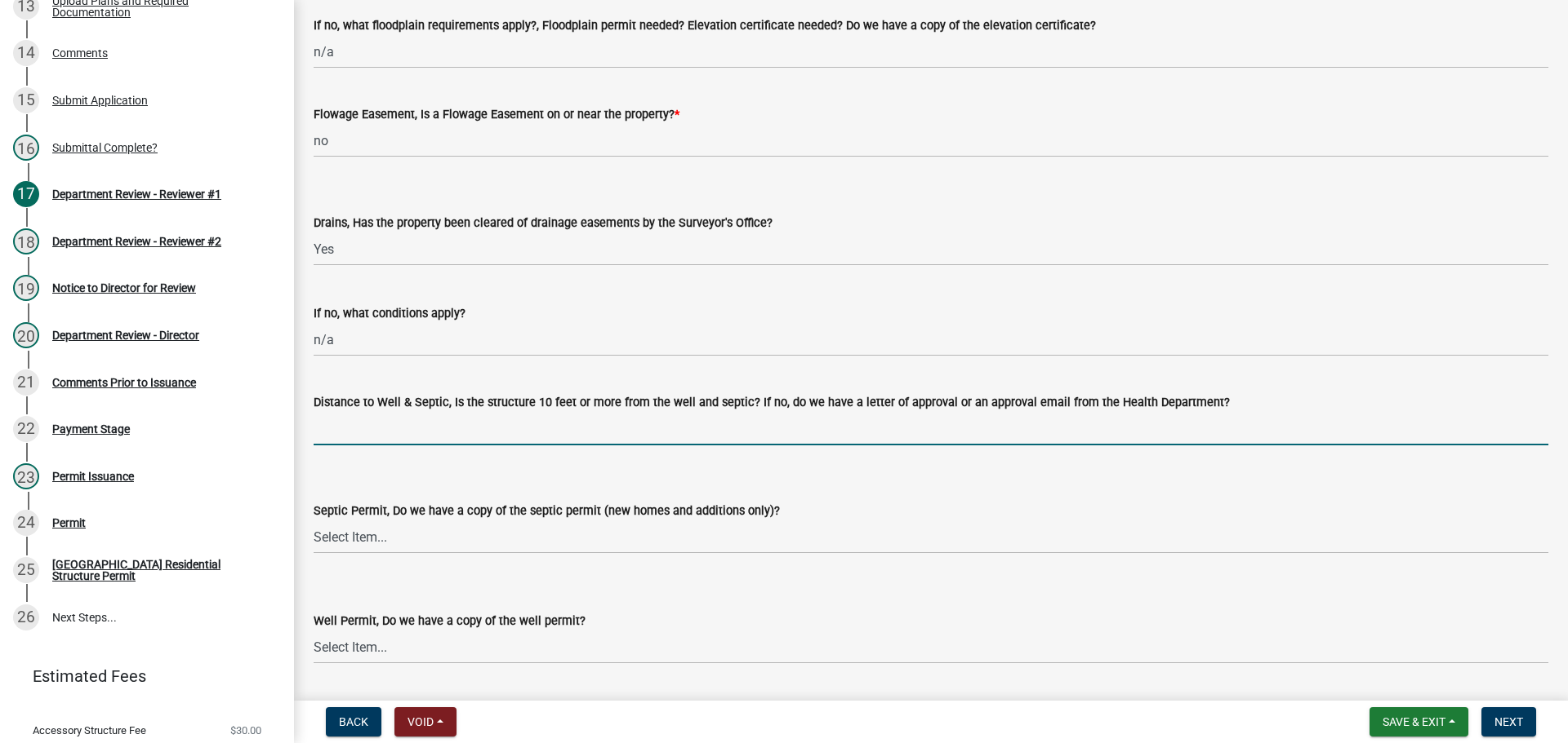
type input "yes per applicant"
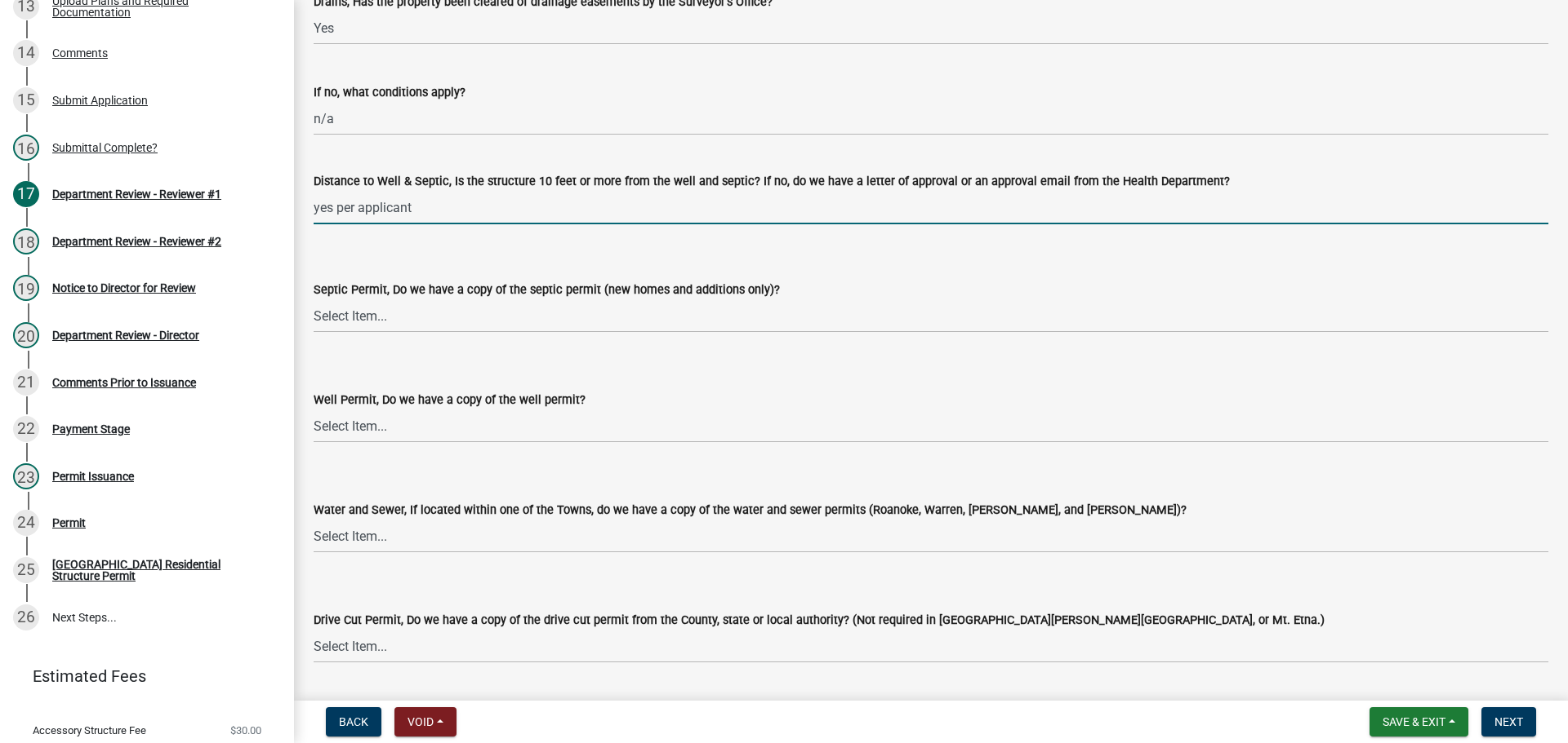
scroll to position [2121, 0]
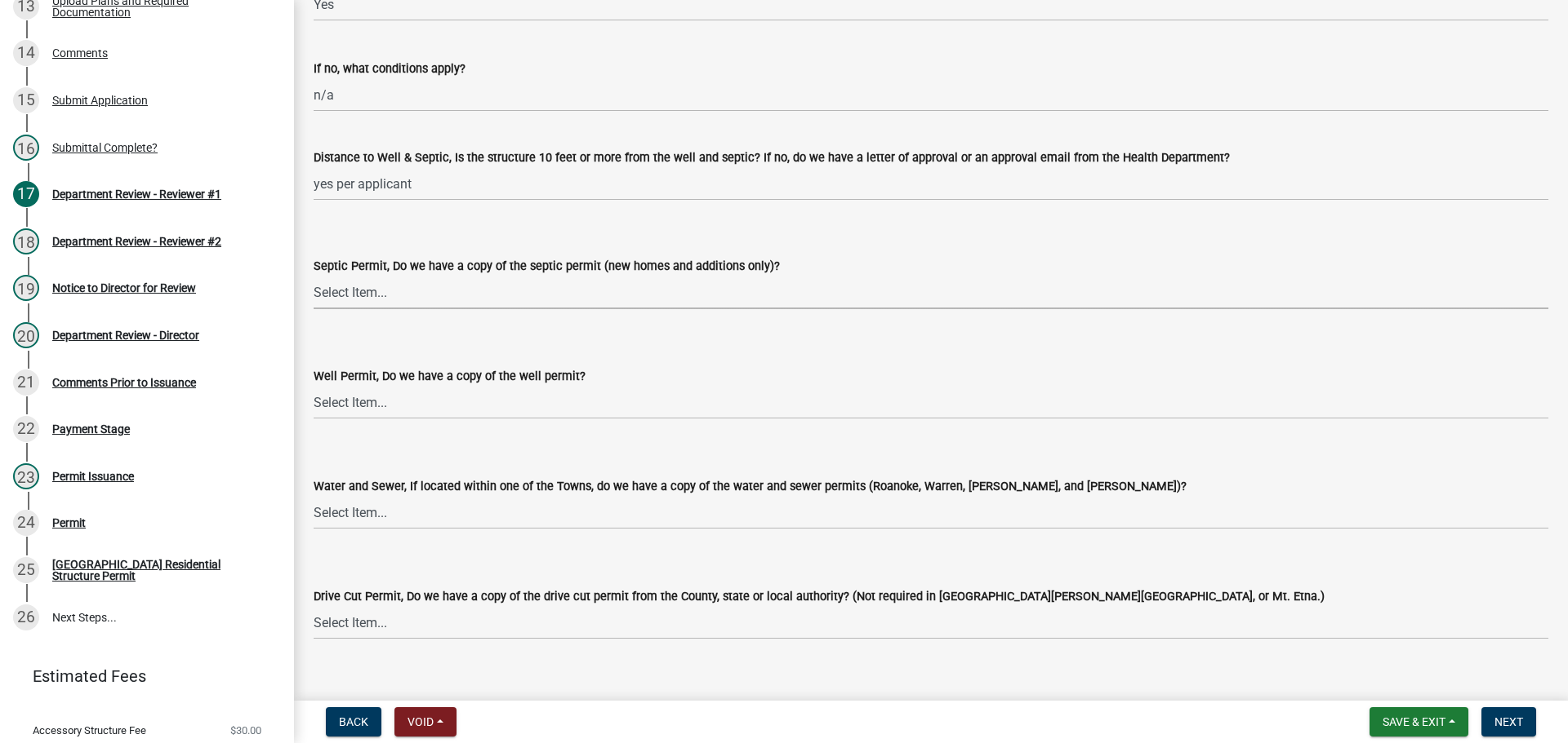
click at [331, 303] on select "Select Item... Yes No N/A" at bounding box center [931, 293] width 1234 height 33
click at [314, 276] on select "Select Item... Yes No N/A" at bounding box center [931, 293] width 1234 height 33
select select "9e915027-22d8-4398-b0f5-e3cf97d893e0"
click at [338, 415] on select "Select Item... Yes No N/A" at bounding box center [931, 403] width 1234 height 33
click at [314, 386] on select "Select Item... Yes No N/A" at bounding box center [931, 403] width 1234 height 33
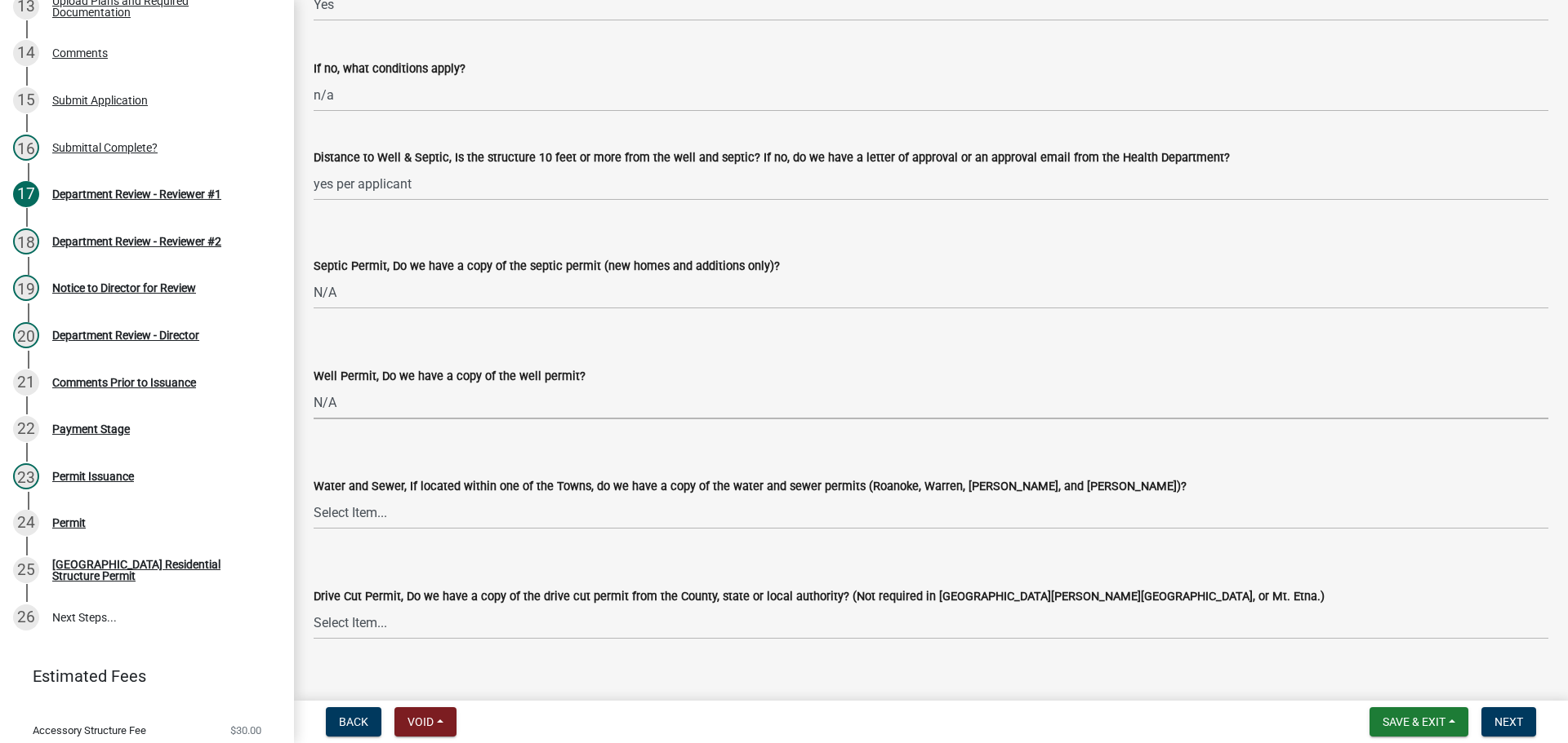
select select "2c91b07e-37d9-4ec5-b504-47058404e578"
click at [336, 501] on select "Select Item... Yes No N/A" at bounding box center [931, 513] width 1234 height 33
click at [314, 496] on select "Select Item... Yes No N/A" at bounding box center [931, 513] width 1234 height 33
select select "d6bfa9ee-3bd9-4f2b-bea1-0bf2a35e48f8"
click at [348, 615] on select "Select Item... Yes No N/A" at bounding box center [931, 623] width 1234 height 33
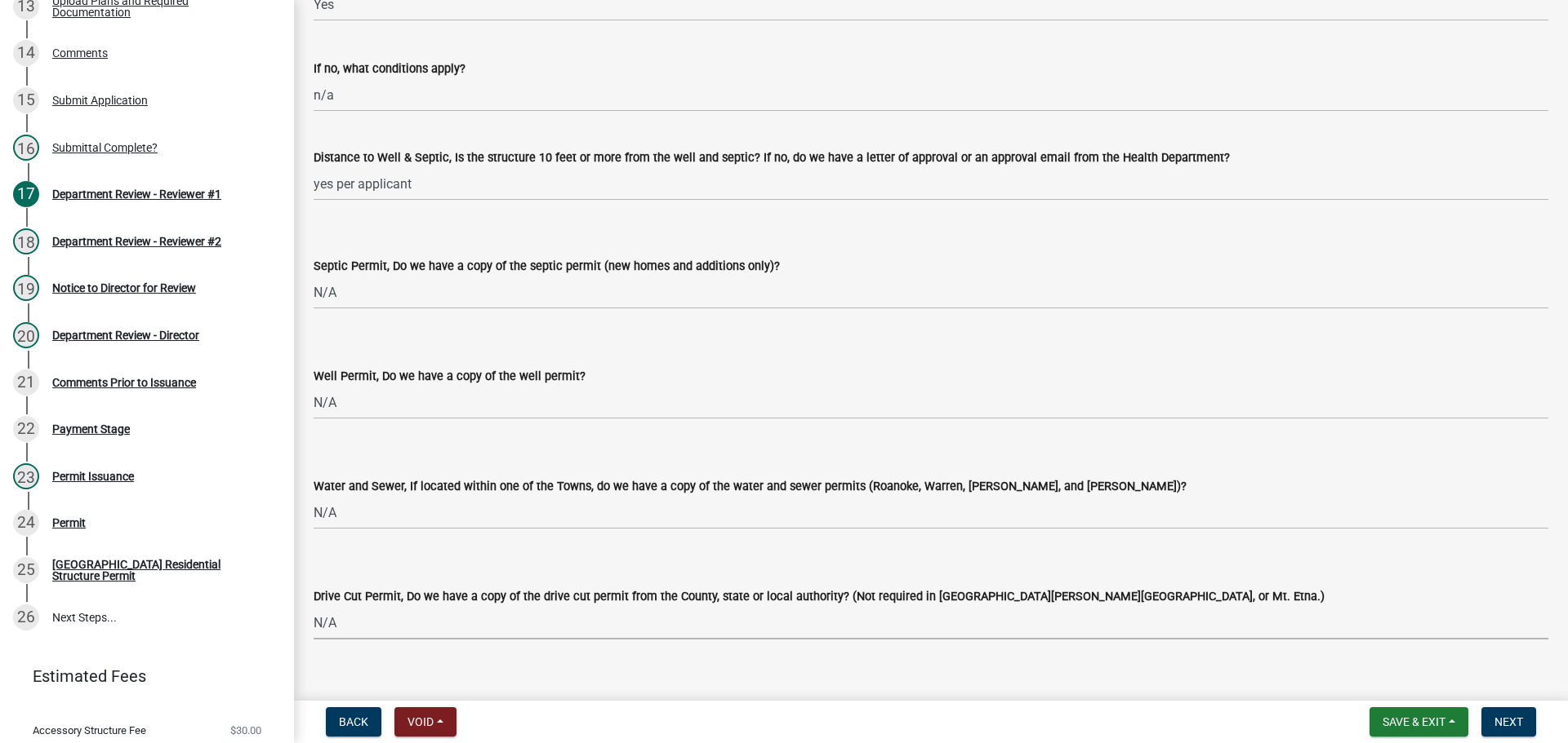
click at [314, 606] on select "Select Item... Yes No N/A" at bounding box center [931, 623] width 1234 height 33
select select "e1967740-c41b-4de5-b294-b9bc371f9c7c"
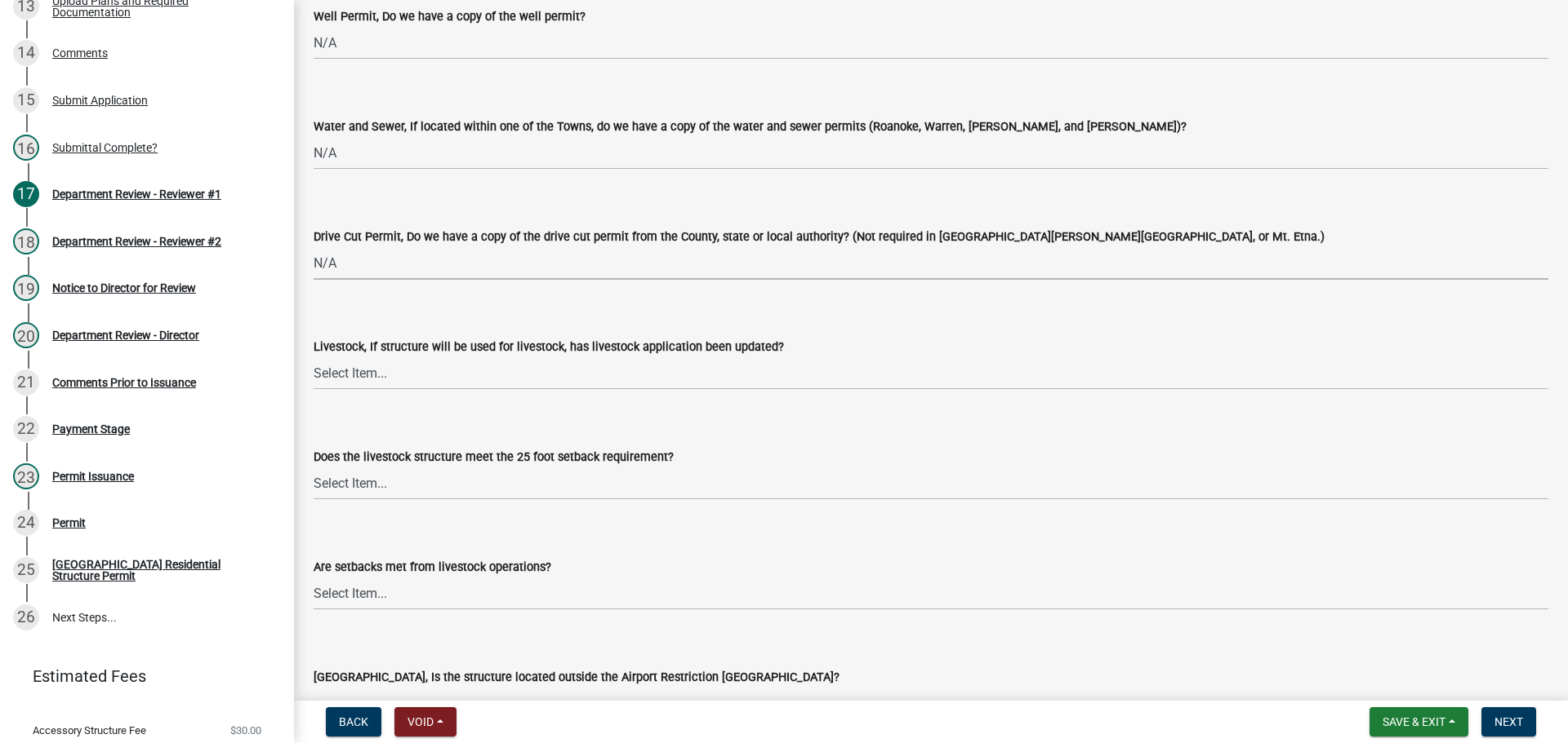
scroll to position [2611, 0]
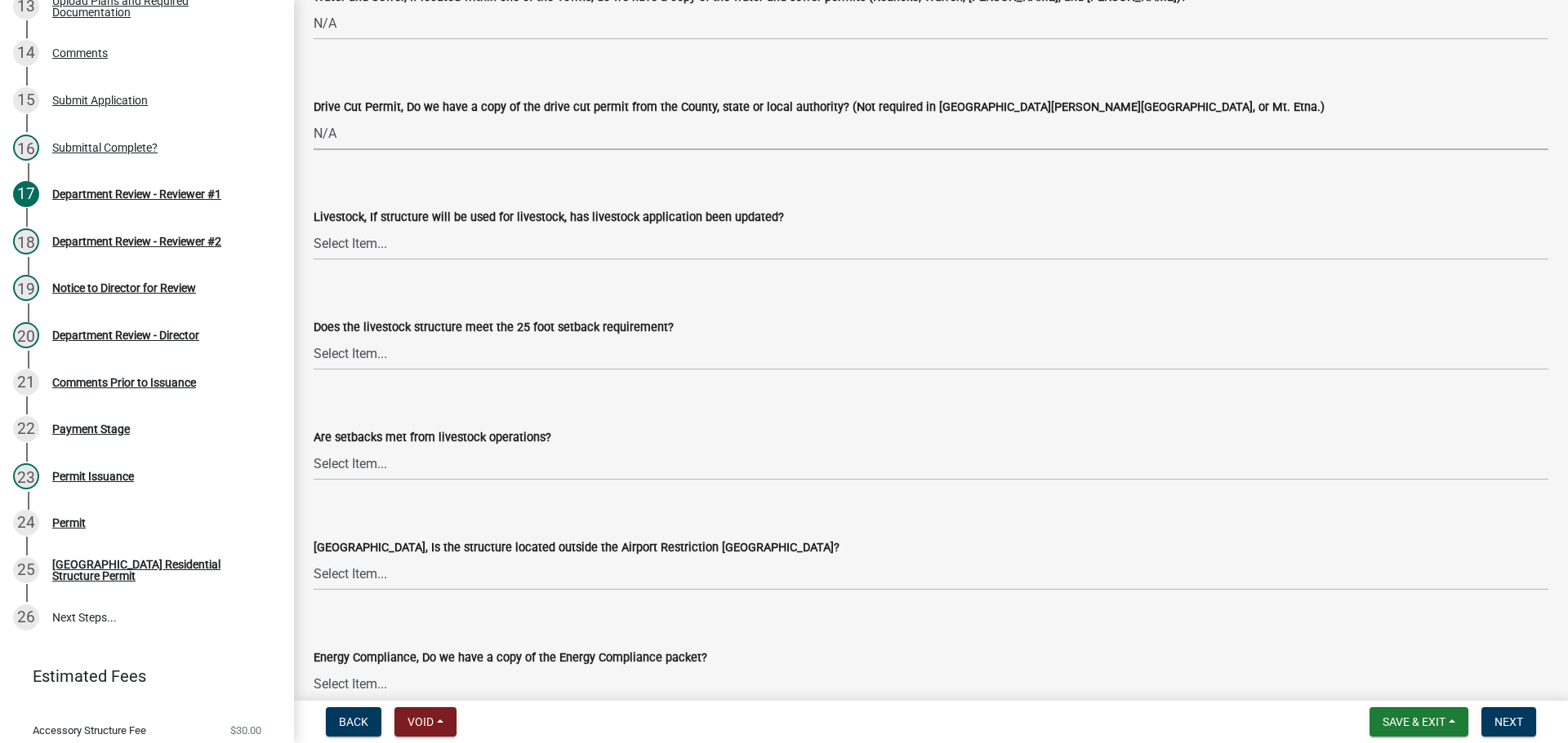
click at [351, 216] on label "Livestock, If structure will be used for livestock, has livestock application b…" at bounding box center [549, 218] width 470 height 12
click at [351, 226] on select "Select Item... Yes No N/A" at bounding box center [931, 243] width 1234 height 33
click at [353, 225] on div "Livestock, If structure will be used for livestock, has livestock application b…" at bounding box center [931, 216] width 1234 height 19
click at [353, 244] on select "Select Item... Yes No N/A" at bounding box center [931, 243] width 1234 height 33
click at [314, 226] on select "Select Item... Yes No N/A" at bounding box center [931, 243] width 1234 height 33
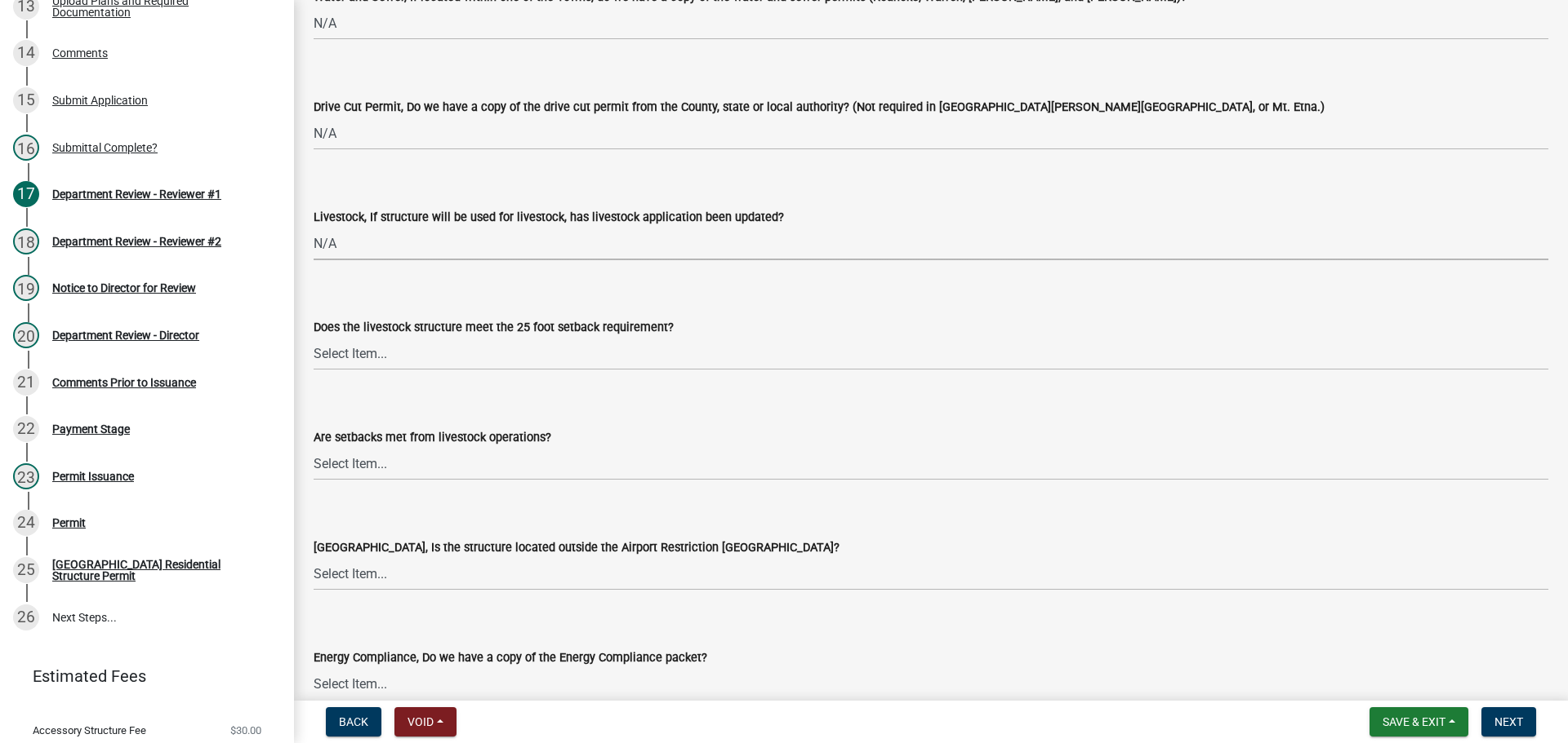
select select "4095ee07-1040-41d6-85c6-c6be8bf6c85e"
click at [347, 367] on select "Select Item... Yes No N/A" at bounding box center [931, 354] width 1234 height 33
click at [314, 337] on select "Select Item... Yes No N/A" at bounding box center [931, 354] width 1234 height 33
select select "87343147-211b-4763-93bb-8b2ee6155afc"
click at [349, 467] on select "Select Item... Yes No" at bounding box center [931, 464] width 1234 height 33
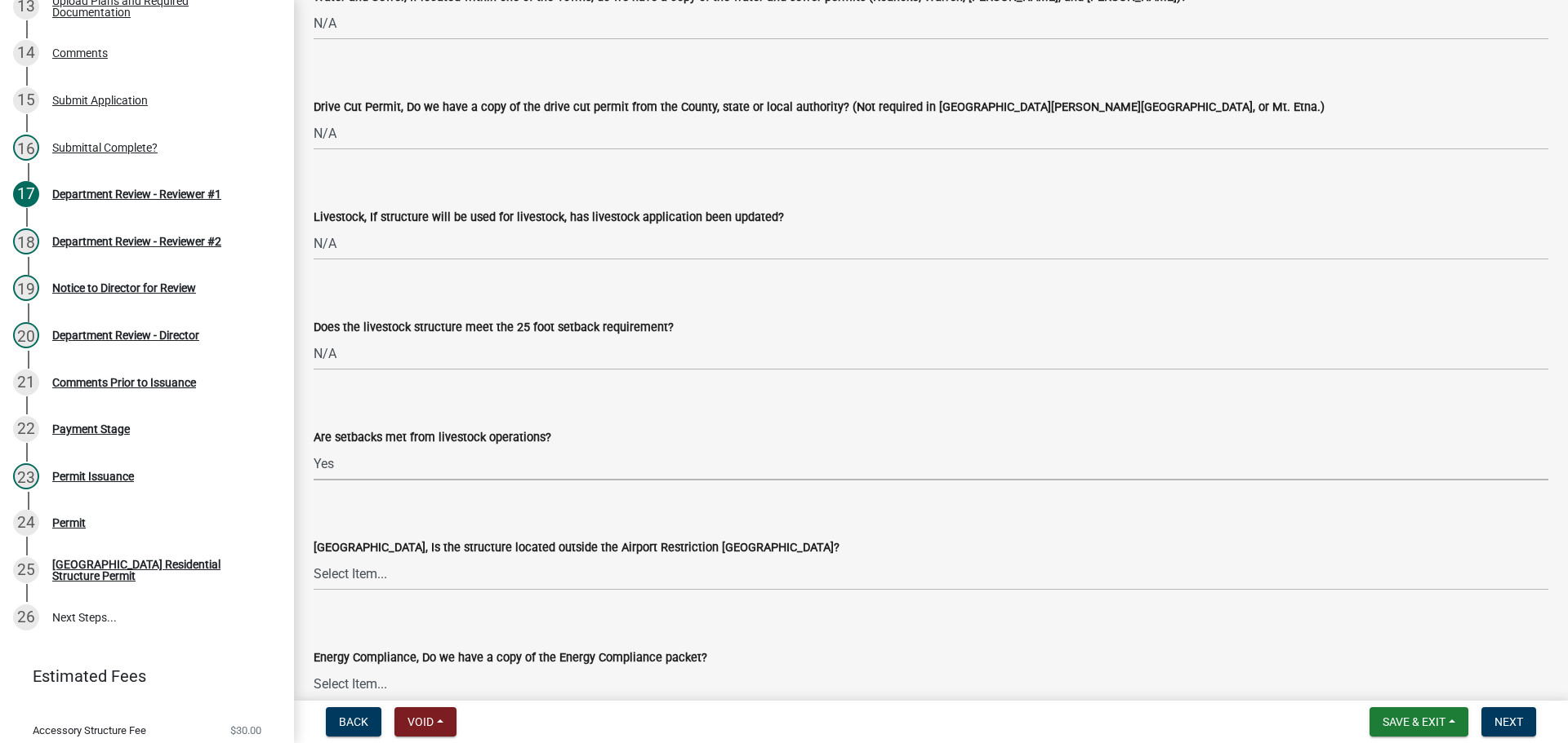
click at [314, 447] on select "Select Item... Yes No" at bounding box center [931, 464] width 1234 height 33
select select "a533f136-47b9-4377-857f-add42c7a7ee1"
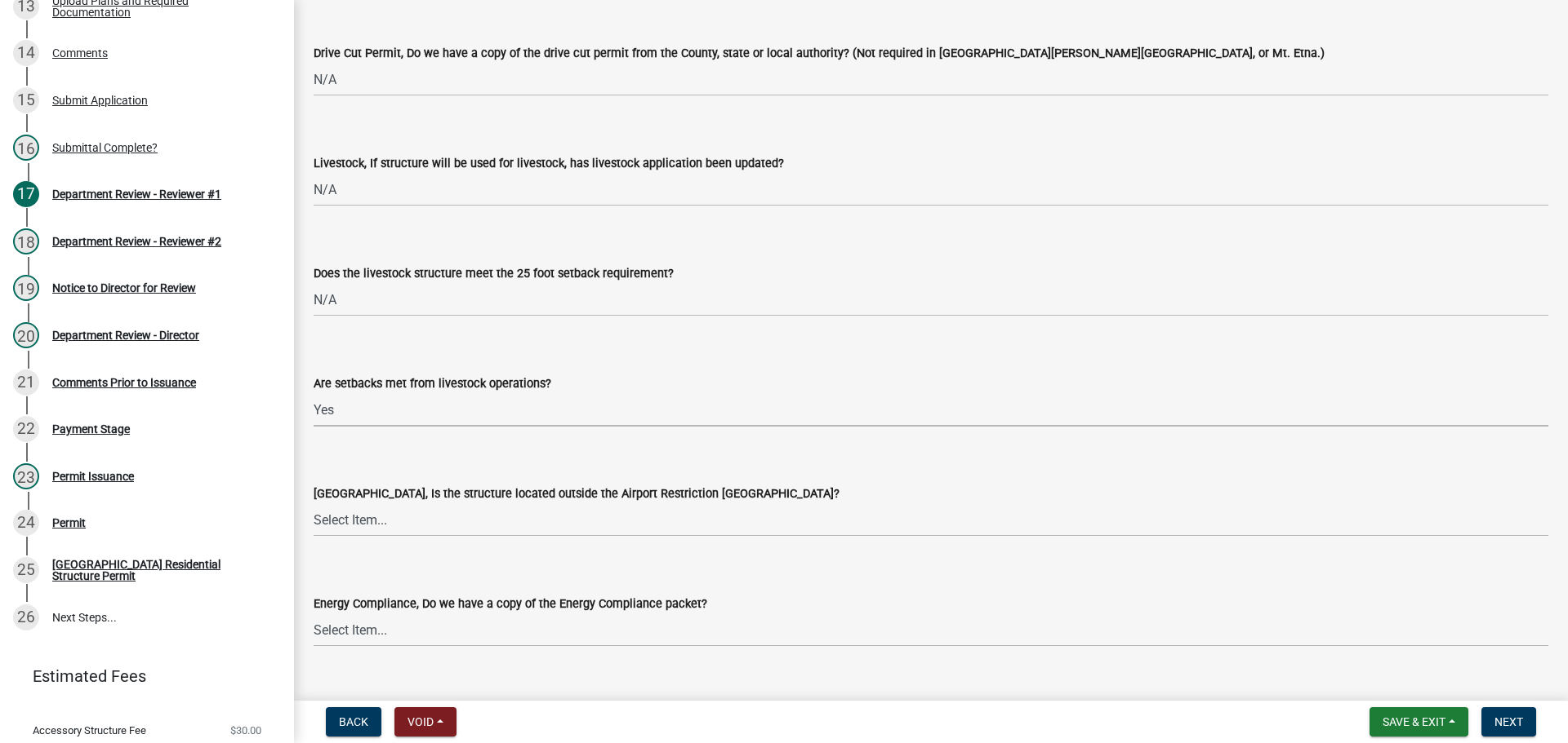
scroll to position [2775, 0]
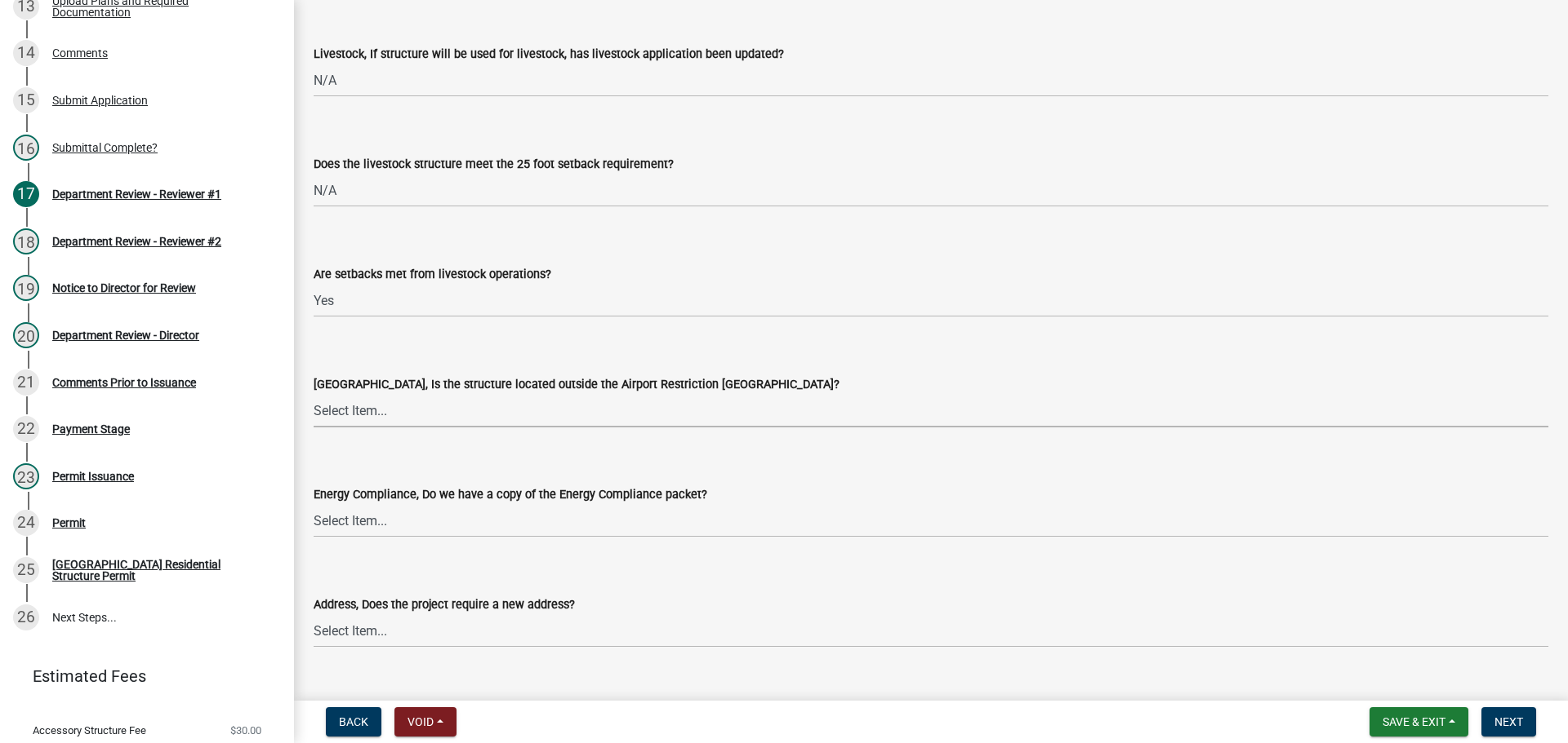
click at [361, 406] on select "Select Item... Yes No" at bounding box center [931, 411] width 1234 height 33
click at [314, 394] on select "Select Item... Yes No" at bounding box center [931, 411] width 1234 height 33
select select "3c66432b-8bb8-4124-90df-d6035d4b372c"
drag, startPoint x: 360, startPoint y: 518, endPoint x: 372, endPoint y: 525, distance: 13.9
click at [360, 518] on select "Select Item... Yes No N/A" at bounding box center [931, 521] width 1234 height 33
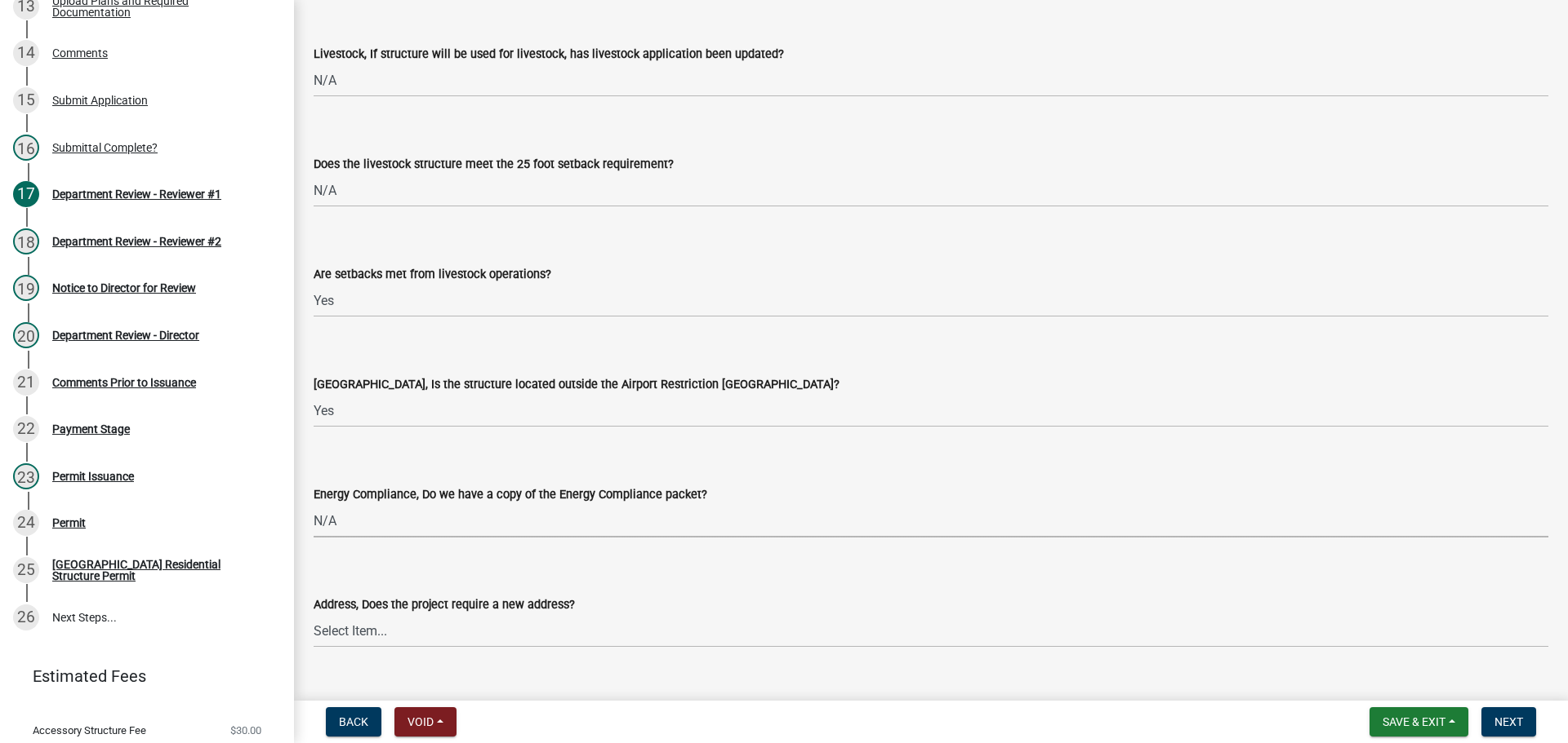
click at [314, 504] on select "Select Item... Yes No N/A" at bounding box center [931, 521] width 1234 height 33
select select "eefb9dc7-f8b2-40a4-9773-3ac47aeffb04"
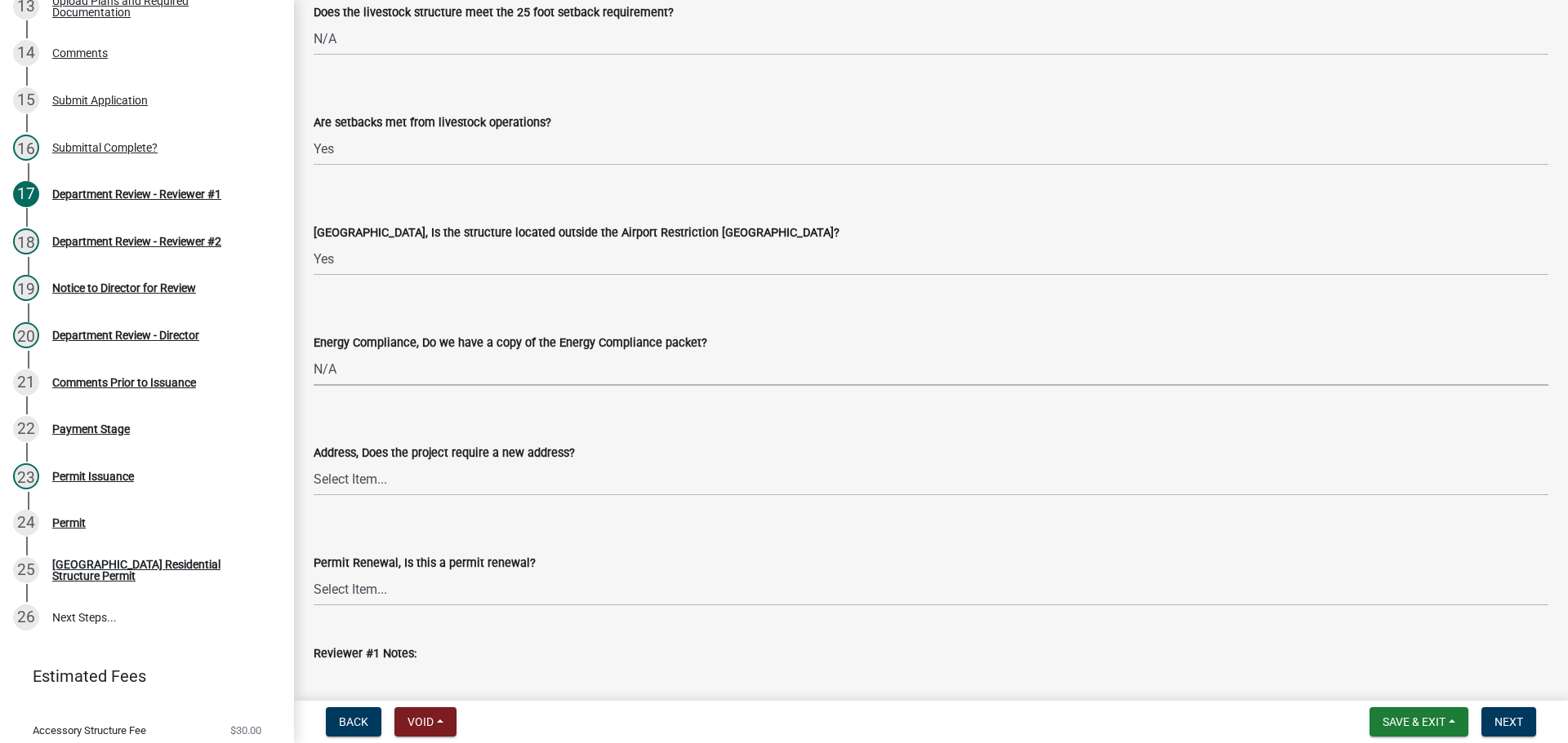
scroll to position [3101, 0]
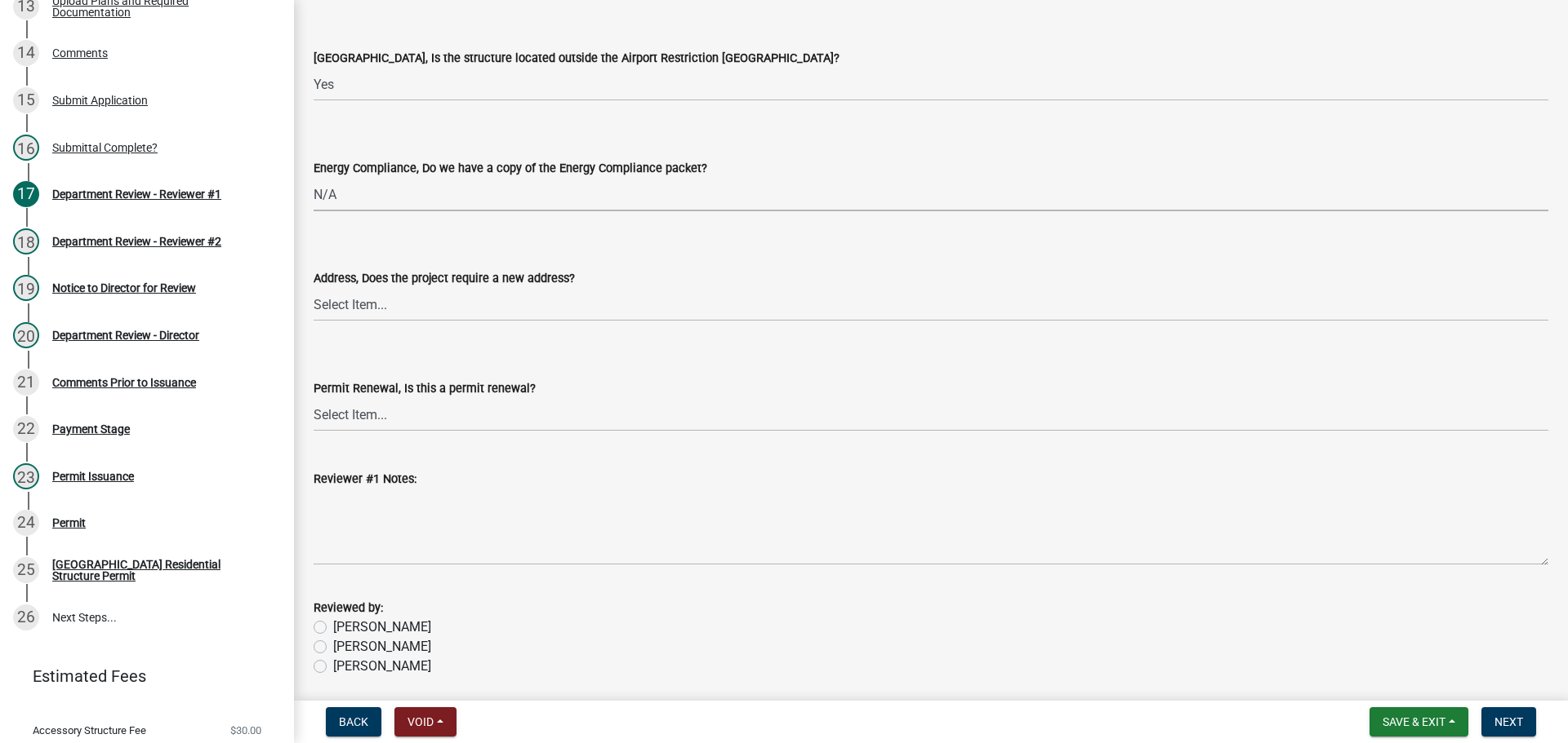
drag, startPoint x: 303, startPoint y: 282, endPoint x: 336, endPoint y: 282, distance: 33.0
click at [309, 282] on div "Address, Does the project require a new address? Select Item... Yes No" at bounding box center [930, 273] width 1259 height 95
click at [336, 288] on div "Address, Does the project require a new address?" at bounding box center [931, 277] width 1234 height 19
click at [342, 318] on select "Select Item... Yes No" at bounding box center [931, 305] width 1234 height 33
click at [314, 288] on select "Select Item... Yes No" at bounding box center [931, 305] width 1234 height 33
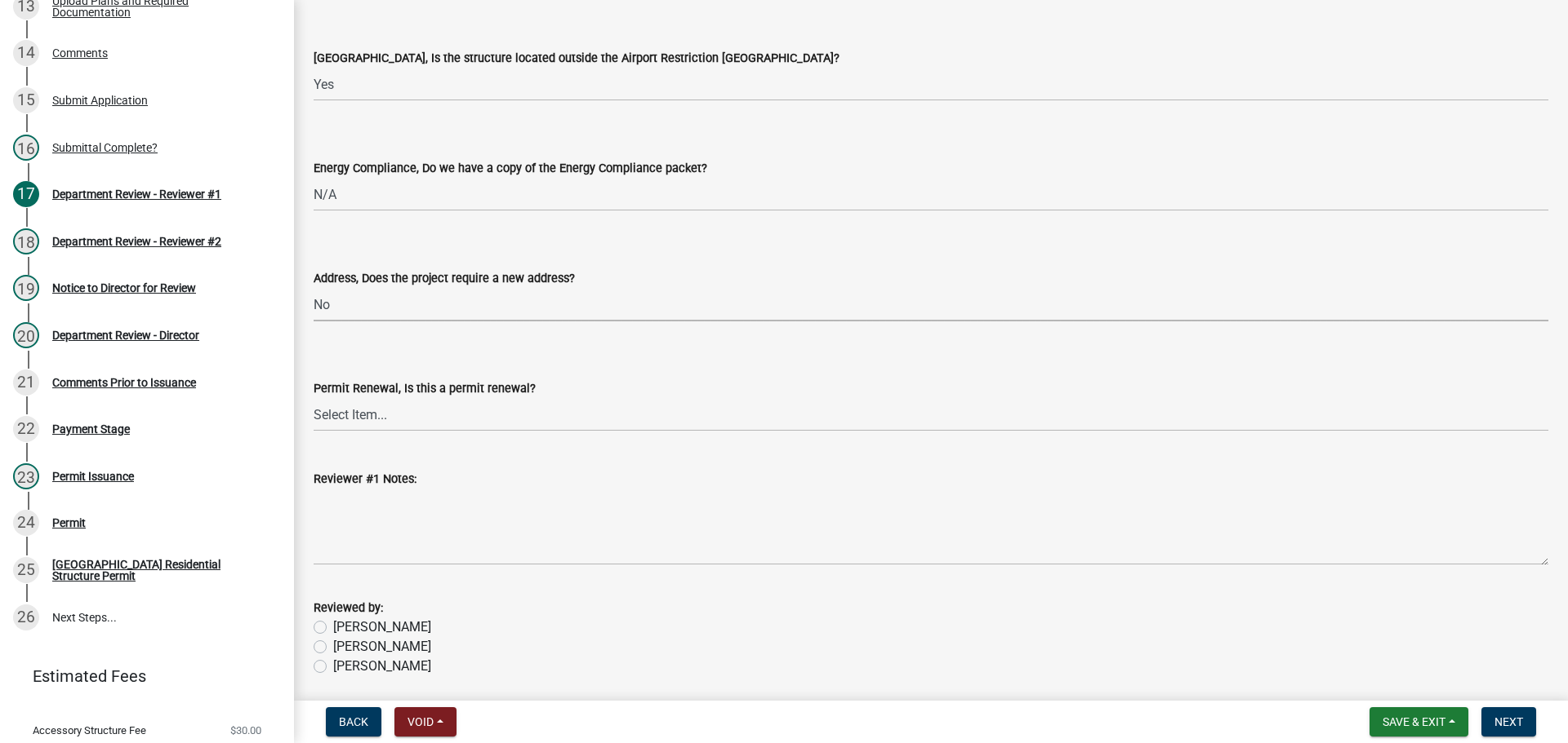
select select "dab9127f-4f14-4b54-93cb-019292fe7c15"
click at [333, 644] on label "Jessica" at bounding box center [381, 647] width 98 height 19
click at [333, 644] on input "Jessica" at bounding box center [338, 643] width 11 height 11
radio input "true"
click at [1525, 722] on button "Next" at bounding box center [1508, 721] width 54 height 29
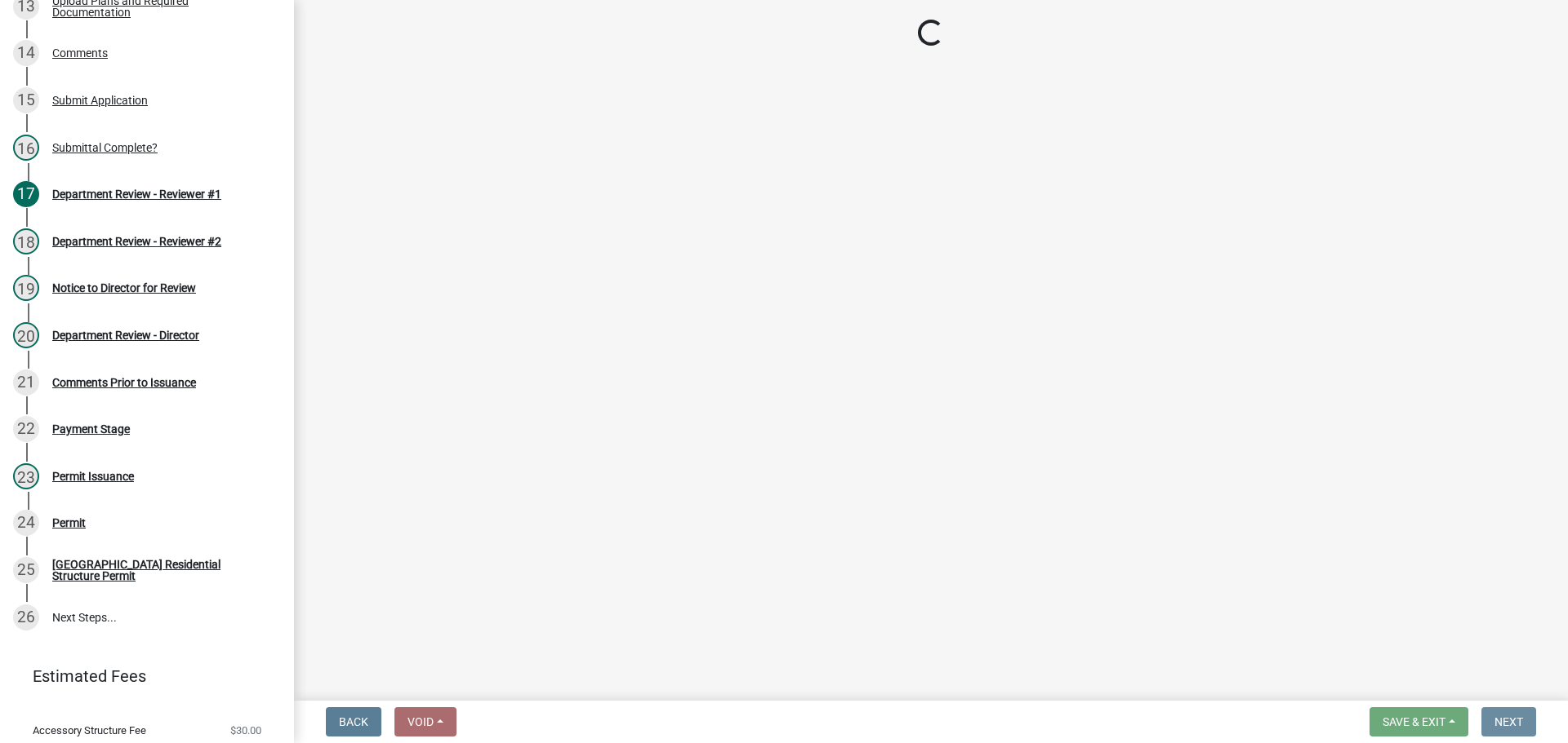
scroll to position [0, 0]
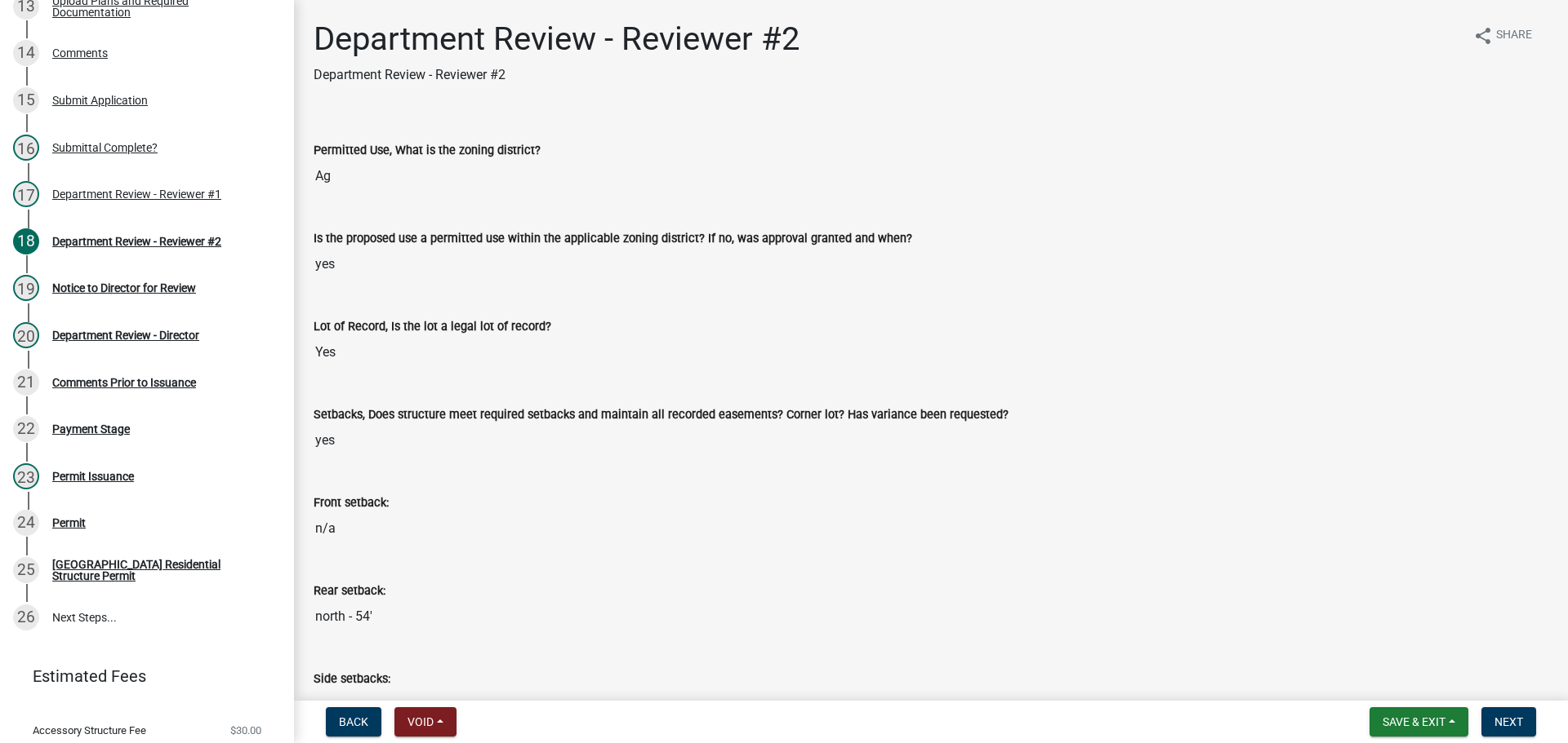
click at [1426, 706] on nav "Back Void Withdraw Lock Expire Void Save & Exit Save Save & Exit Next" at bounding box center [930, 722] width 1274 height 43
click at [1403, 725] on span "Save & Exit" at bounding box center [1413, 722] width 63 height 13
click at [1395, 680] on button "Save & Exit" at bounding box center [1402, 679] width 130 height 39
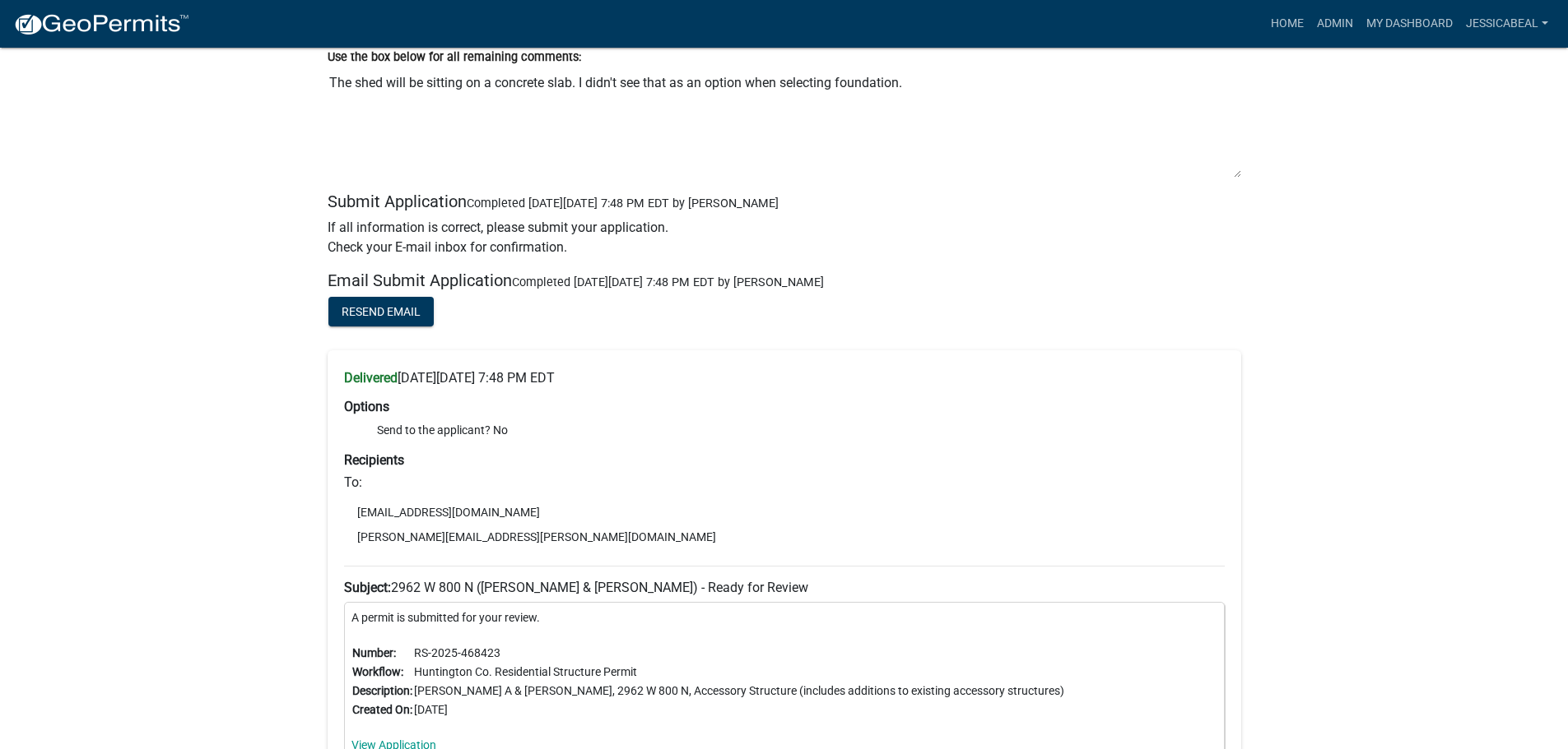
scroll to position [5018, 0]
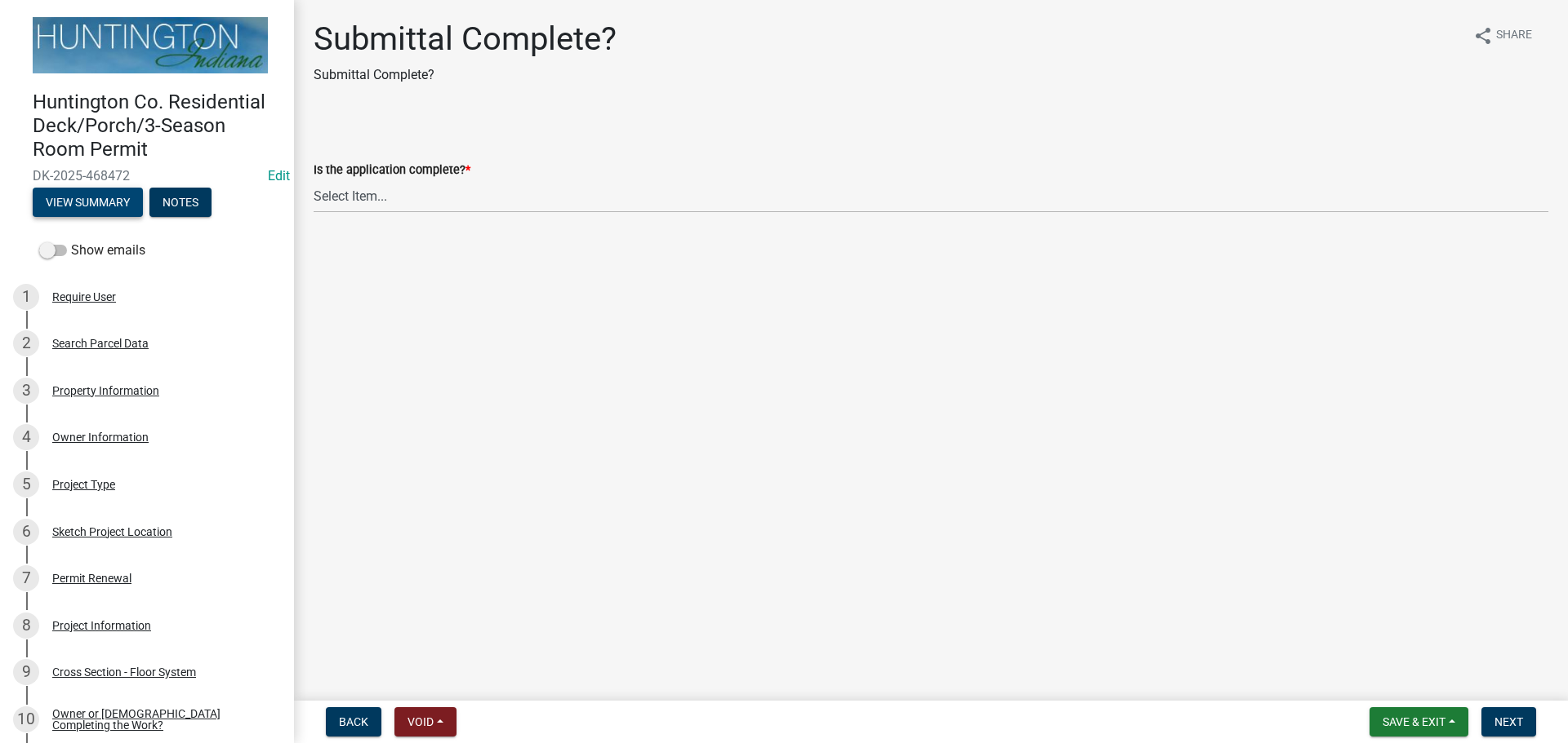
click at [64, 203] on button "View Summary" at bounding box center [88, 202] width 110 height 29
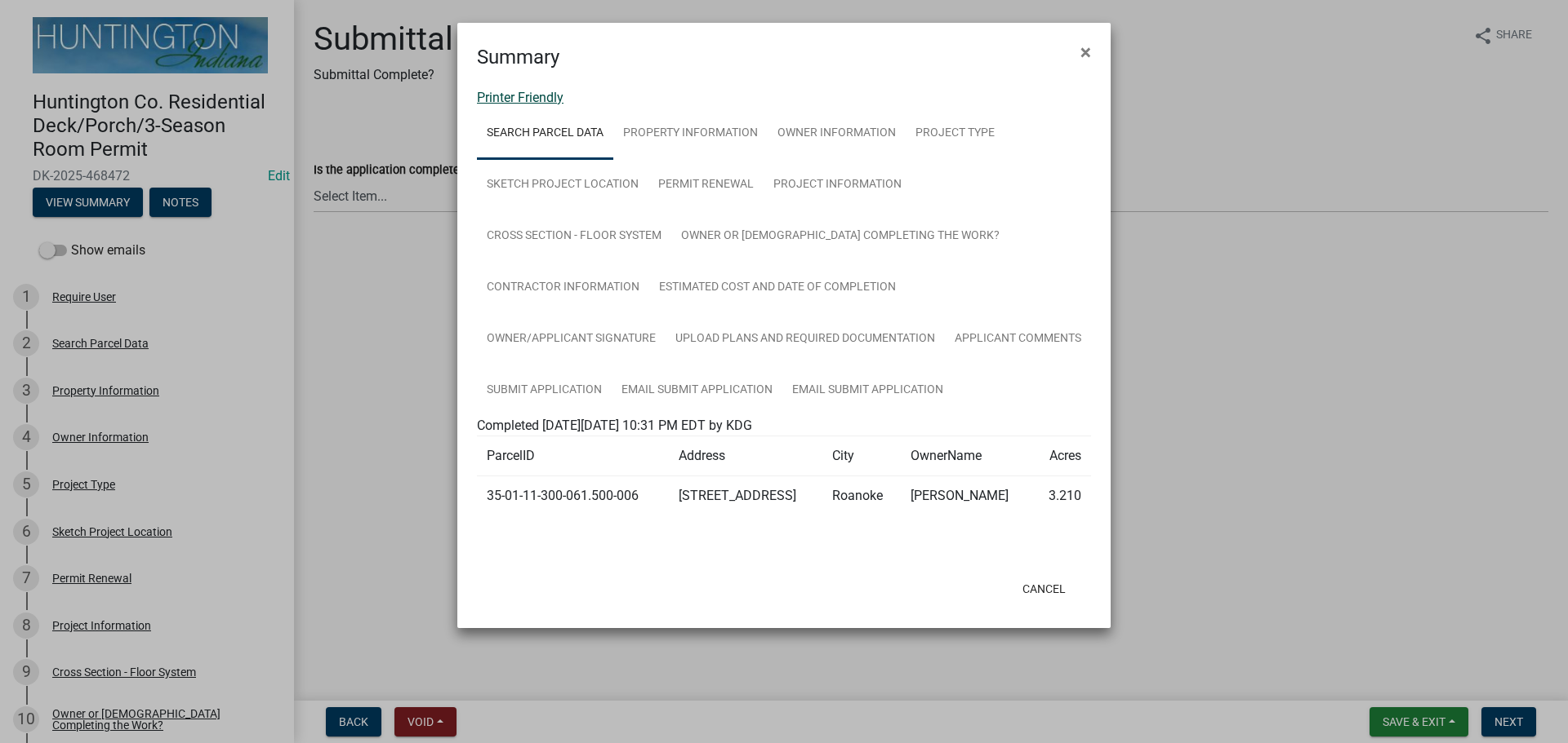
click at [512, 93] on link "Printer Friendly" at bounding box center [519, 97] width 86 height 16
click at [1086, 52] on span "×" at bounding box center [1085, 52] width 11 height 23
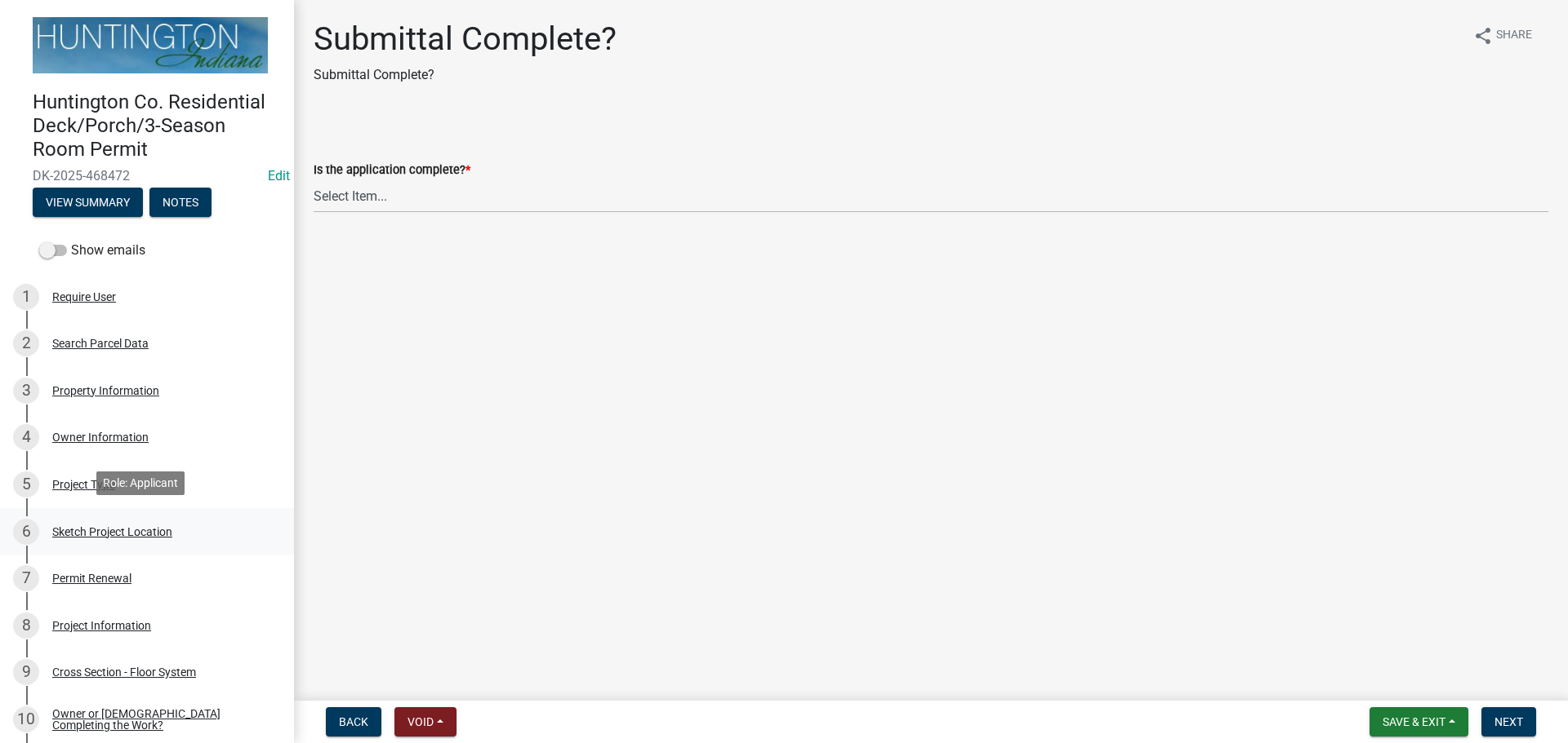
drag, startPoint x: 113, startPoint y: 521, endPoint x: 69, endPoint y: 523, distance: 44.0
click at [113, 521] on div "6 Sketch Project Location" at bounding box center [140, 532] width 255 height 26
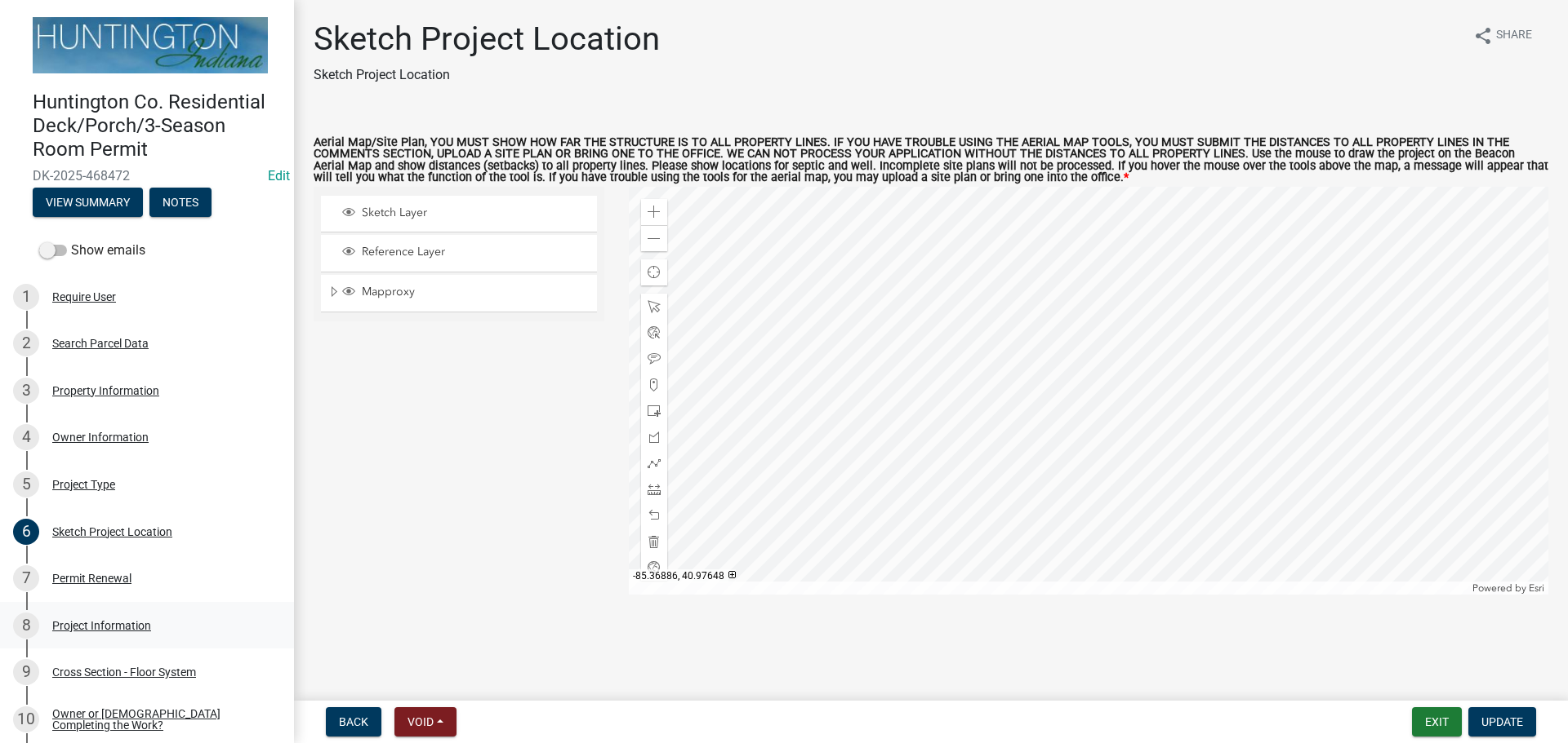
click at [94, 620] on div "Project Information" at bounding box center [101, 626] width 99 height 12
select select "c2d6a53e-caa9-469f-96d8-1d44774090ff"
select select "fec0150a-b2e8-4a38-90fa-f28c390ef04e"
select select "1063ee6f-db78-4fdb-a811-2a247dae4963"
select select "3b472ab7-4fb1-430d-807b-0e58f6b99fcb"
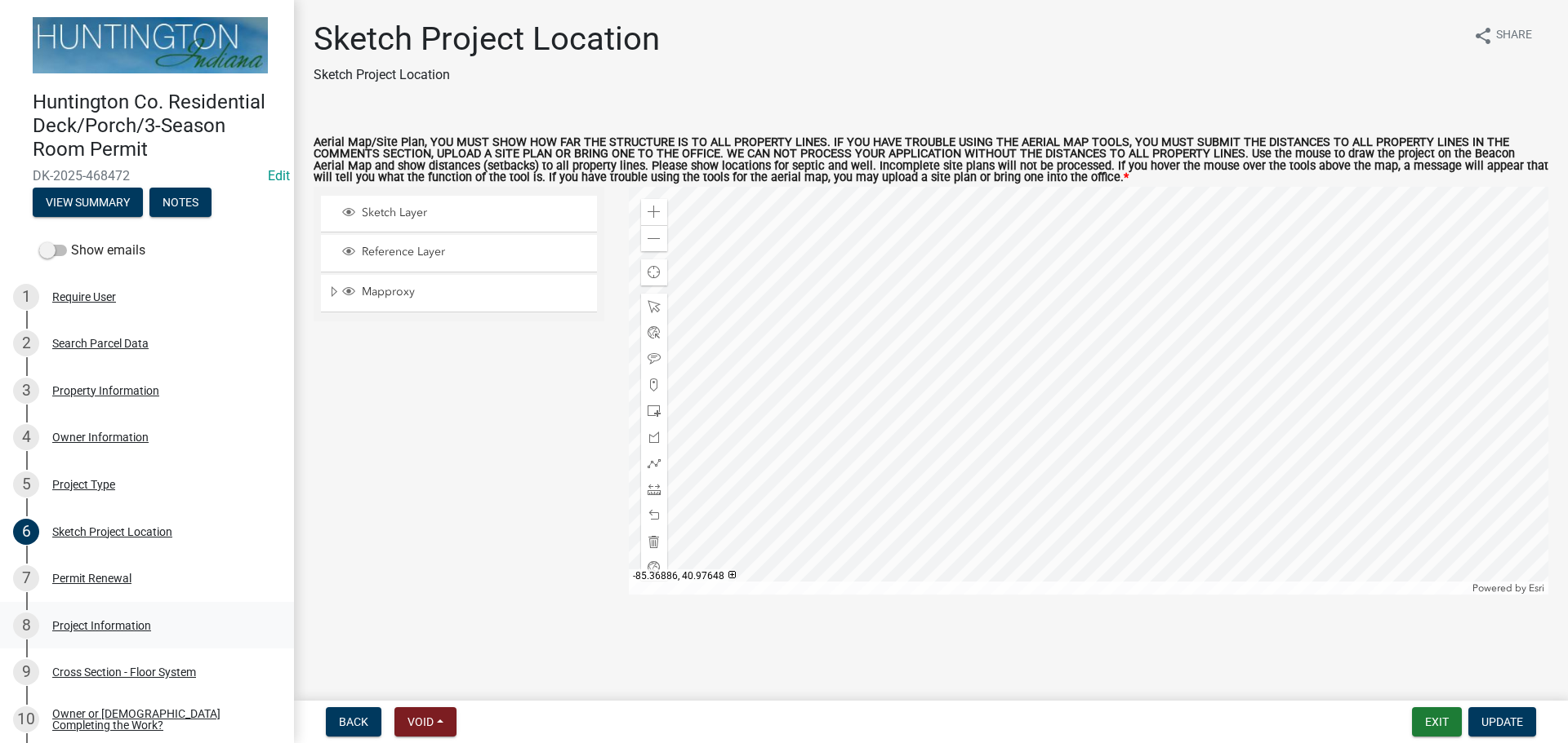
select select "1d3d796e-739a-4d8d-82e4-aa6b0c220e16"
select select "54e28530-a6c6-423b-ae69-05e4de78adde"
select select "5d94bfeb-bbdb-4df1-80b3-951fe4ef2bc2"
select select "a7e385a0-0cd1-4372-aa45-c651bc497d77"
select select "f8accff7-e311-4f10-943d-020d44278482"
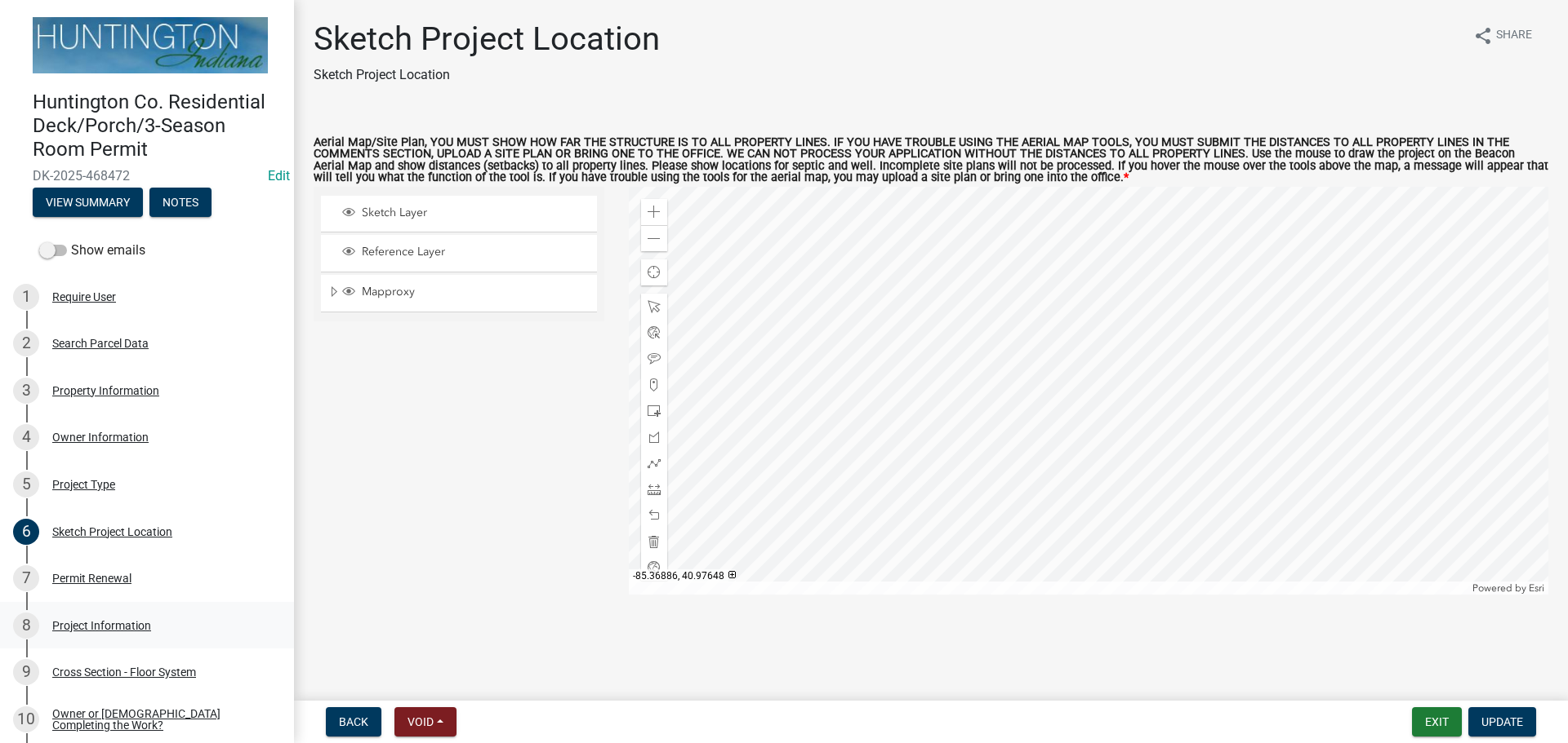
select select "ecf9a431-8e16-4bcc-9b18-fcdf5c828e2c"
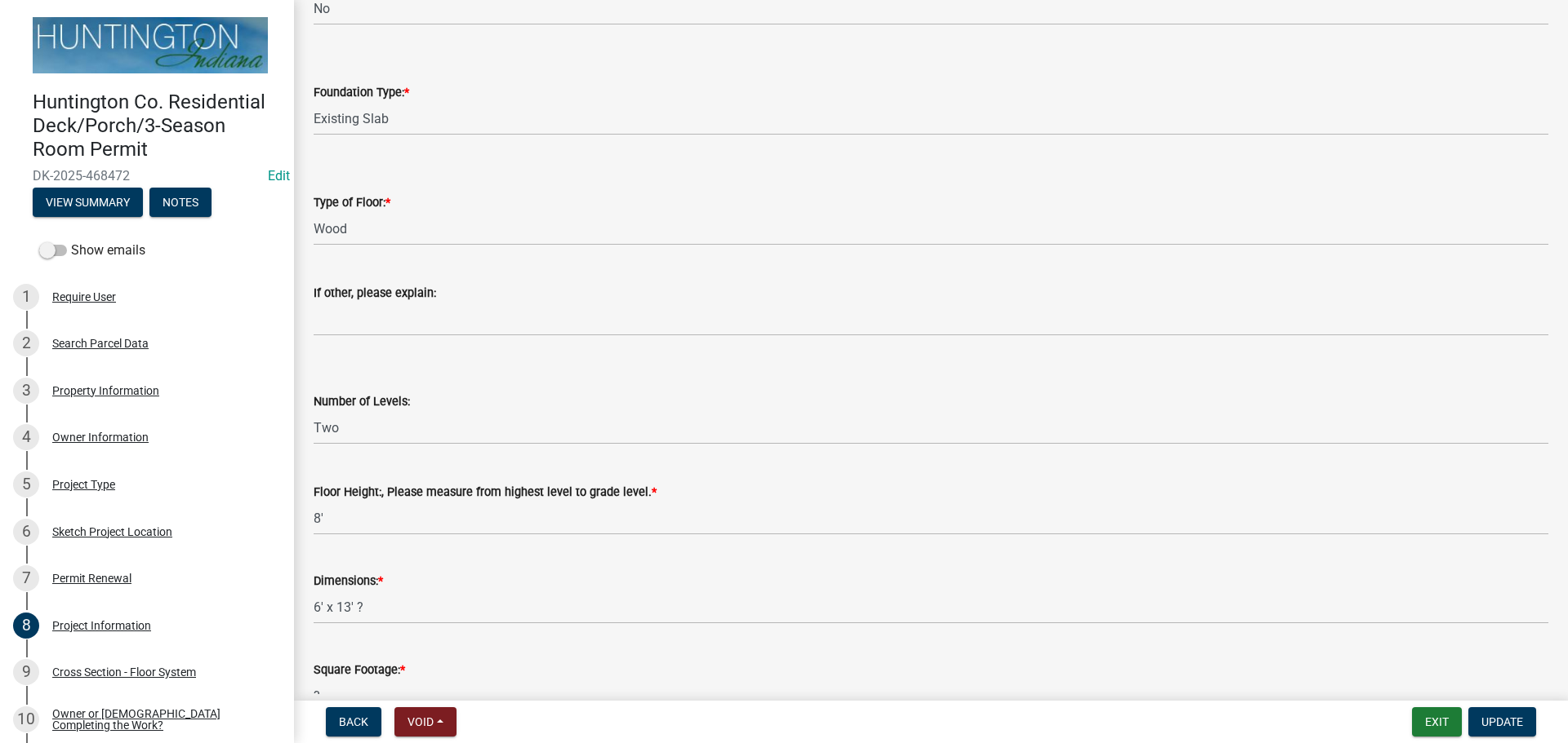
scroll to position [490, 0]
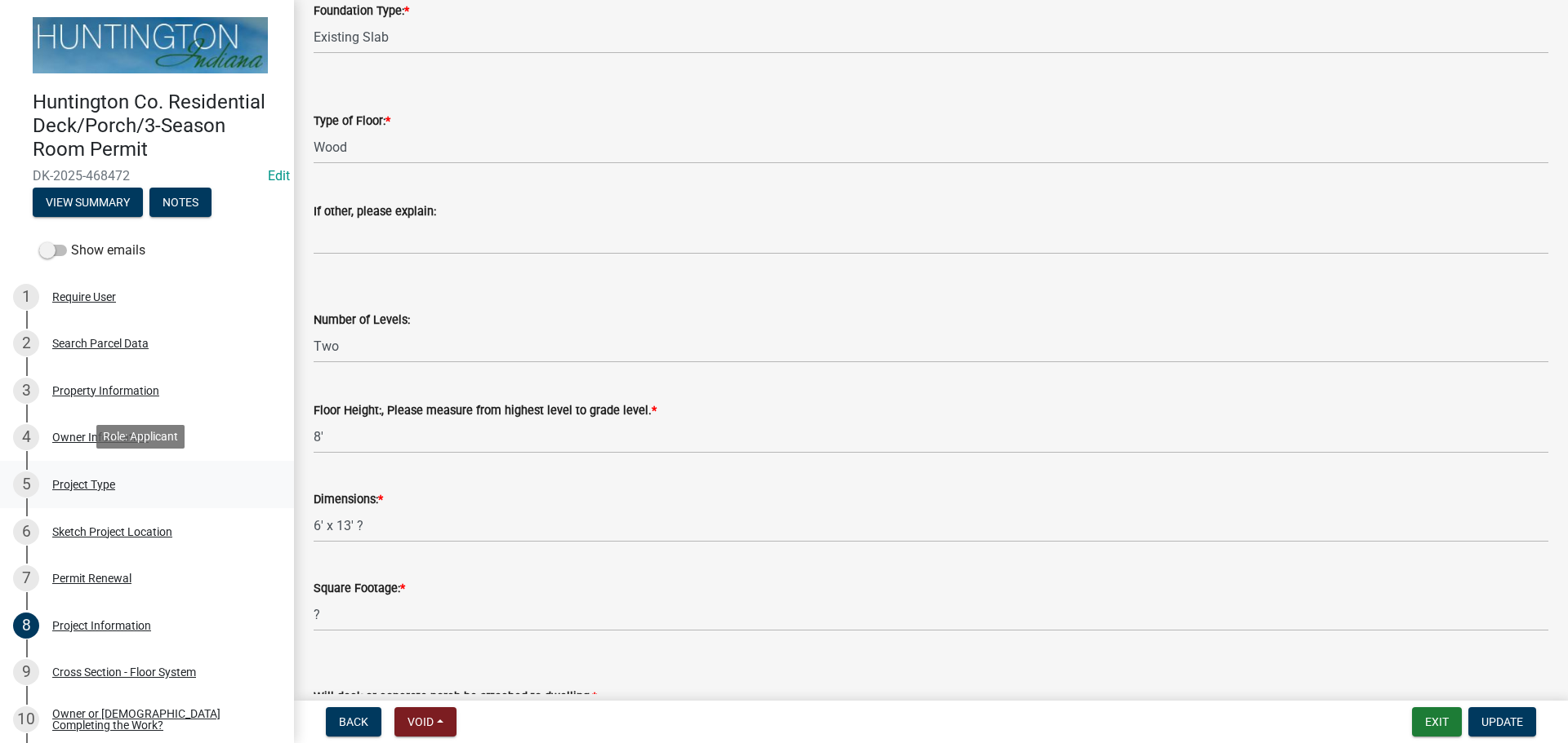
click at [68, 471] on div "5 Project Type" at bounding box center [140, 484] width 255 height 26
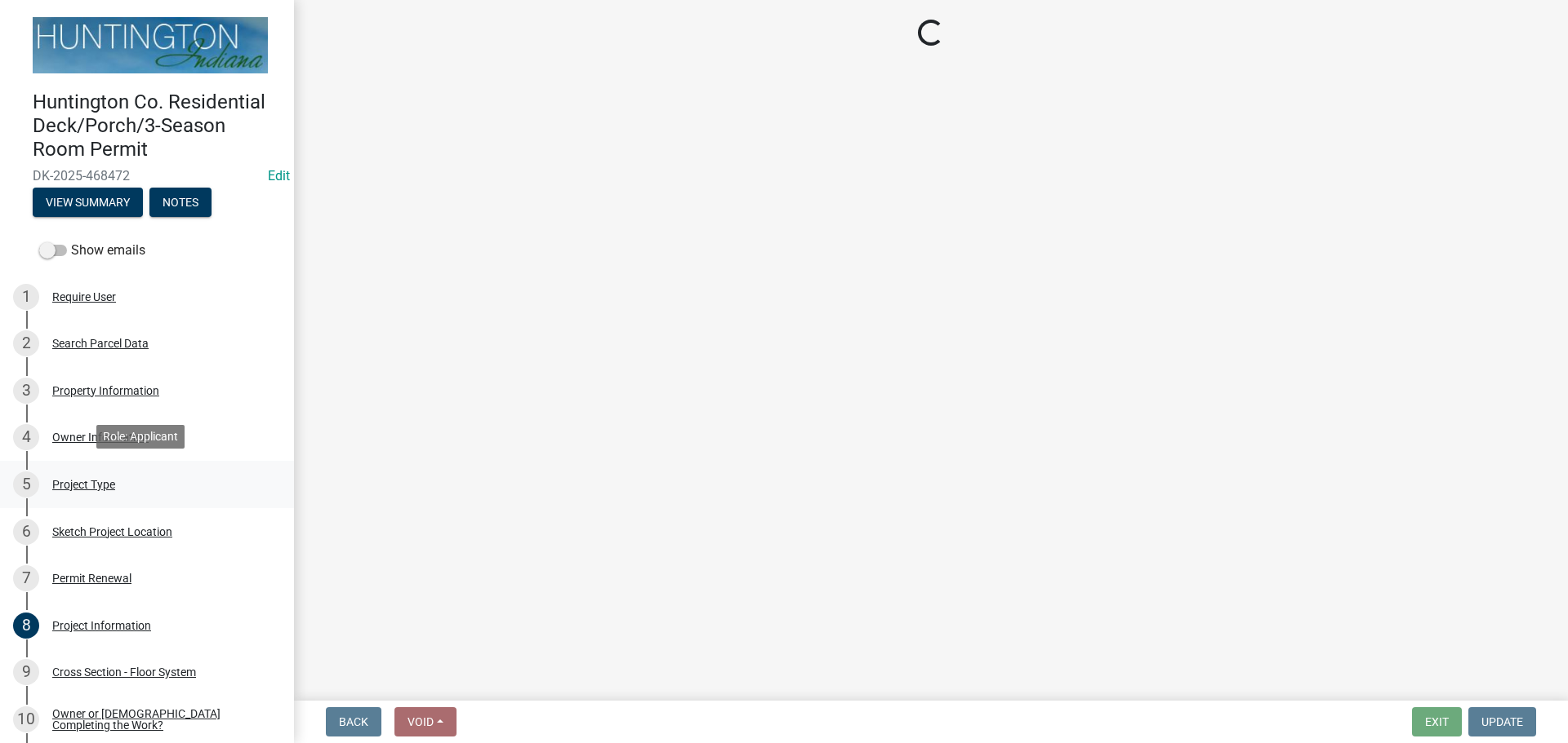
select select "7ddfe559-f7ca-4dac-a83d-10332e9f03b1"
select select "974be428-3fb2-44e5-8e9f-39d0bd83e453"
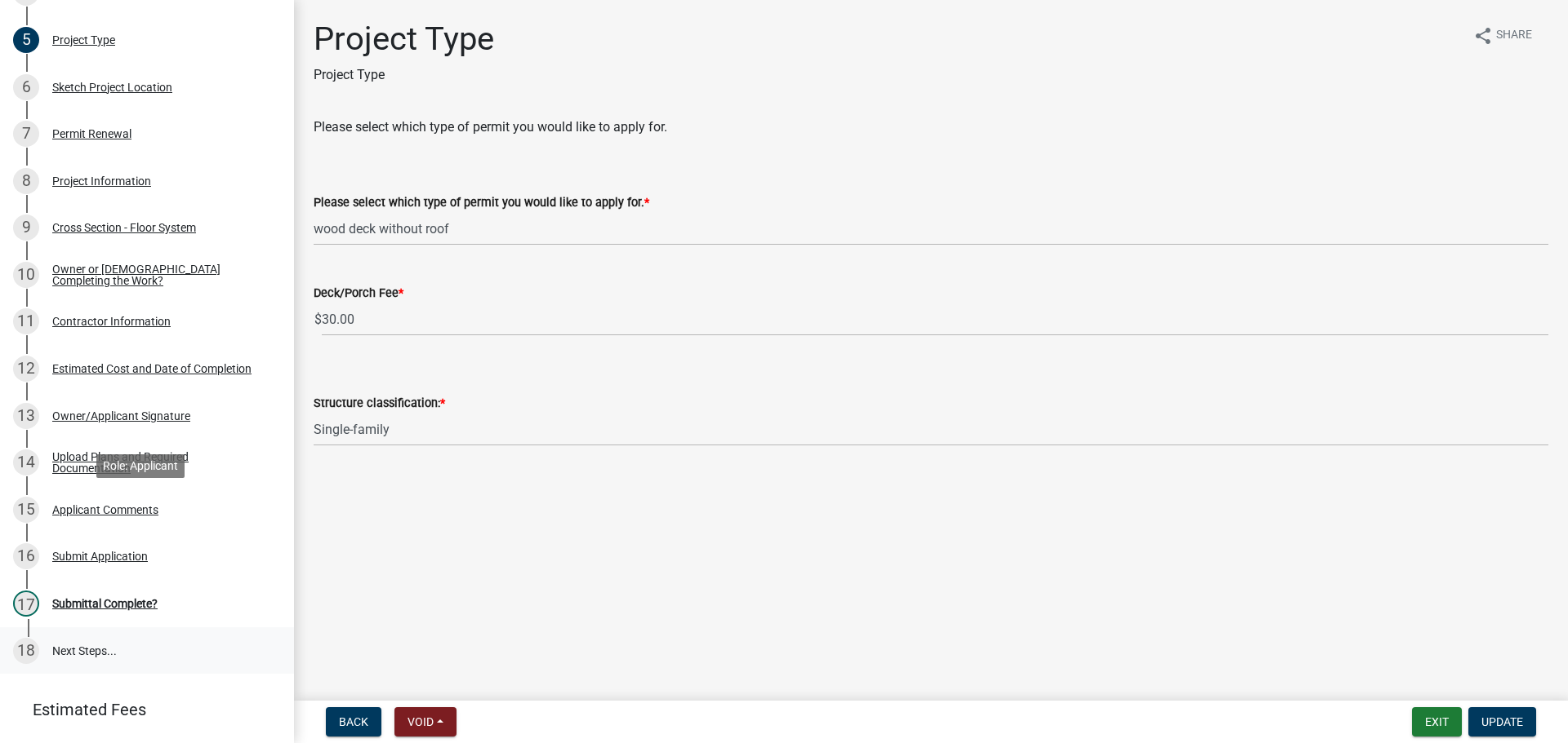
scroll to position [525, 0]
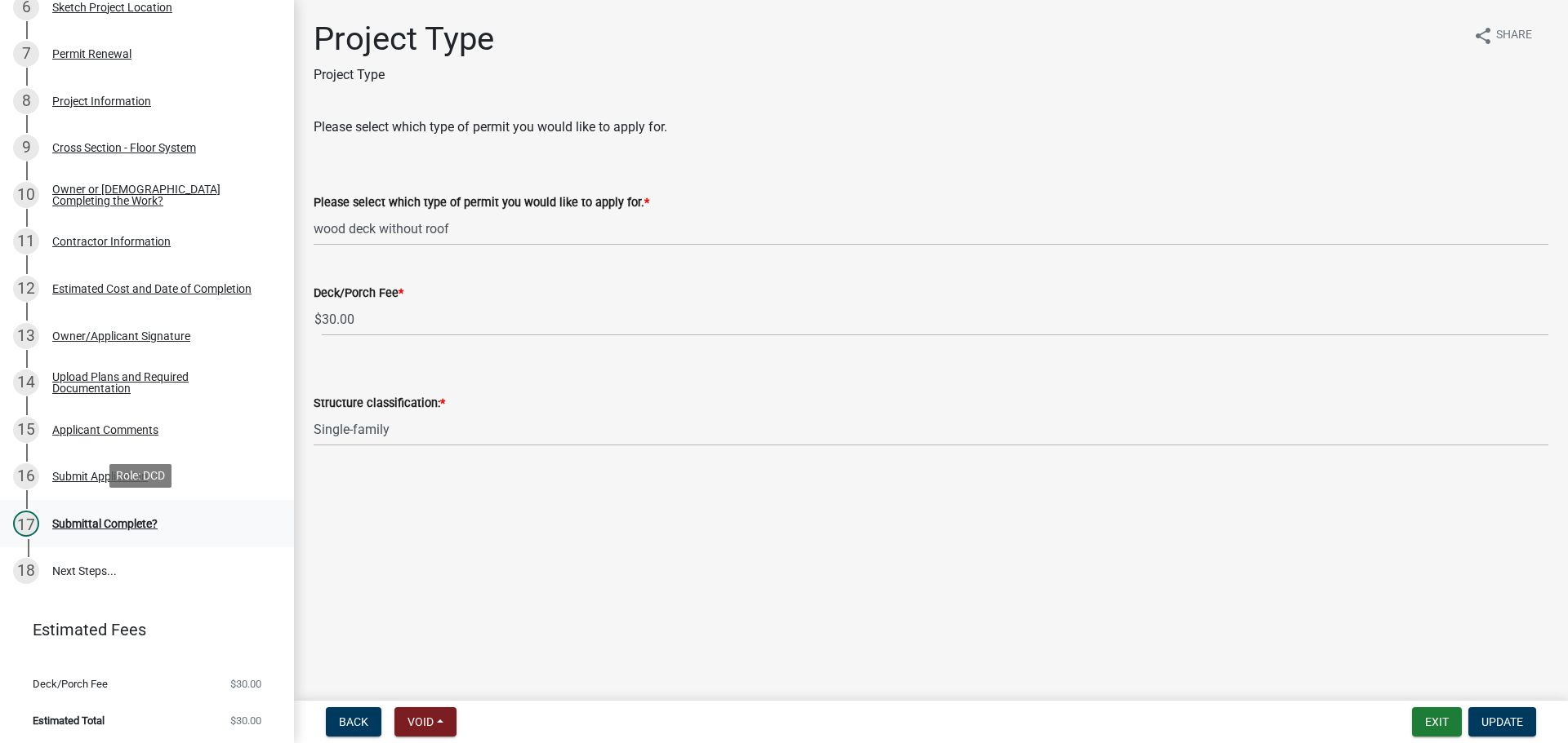
drag, startPoint x: 100, startPoint y: 529, endPoint x: 116, endPoint y: 522, distance: 17.5
click at [100, 529] on div "17 Submittal Complete?" at bounding box center [140, 523] width 255 height 26
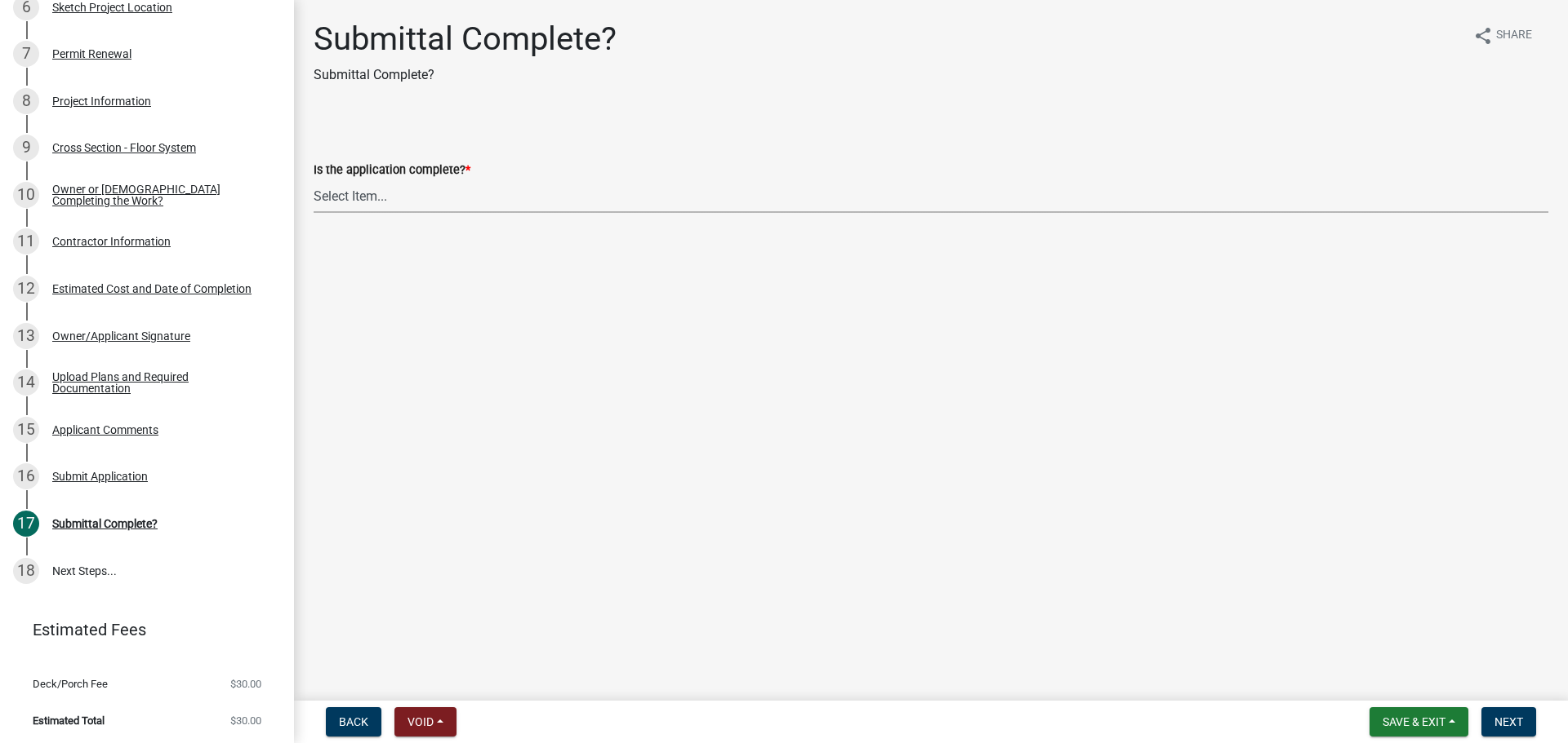
click at [365, 200] on select "Select Item... Yes No" at bounding box center [931, 196] width 1234 height 33
click at [314, 180] on select "Select Item... Yes No" at bounding box center [931, 196] width 1234 height 33
select select "6531cb75-350a-42fe-aea2-c4cacbb8b2d2"
click at [1500, 722] on span "Next" at bounding box center [1509, 722] width 28 height 13
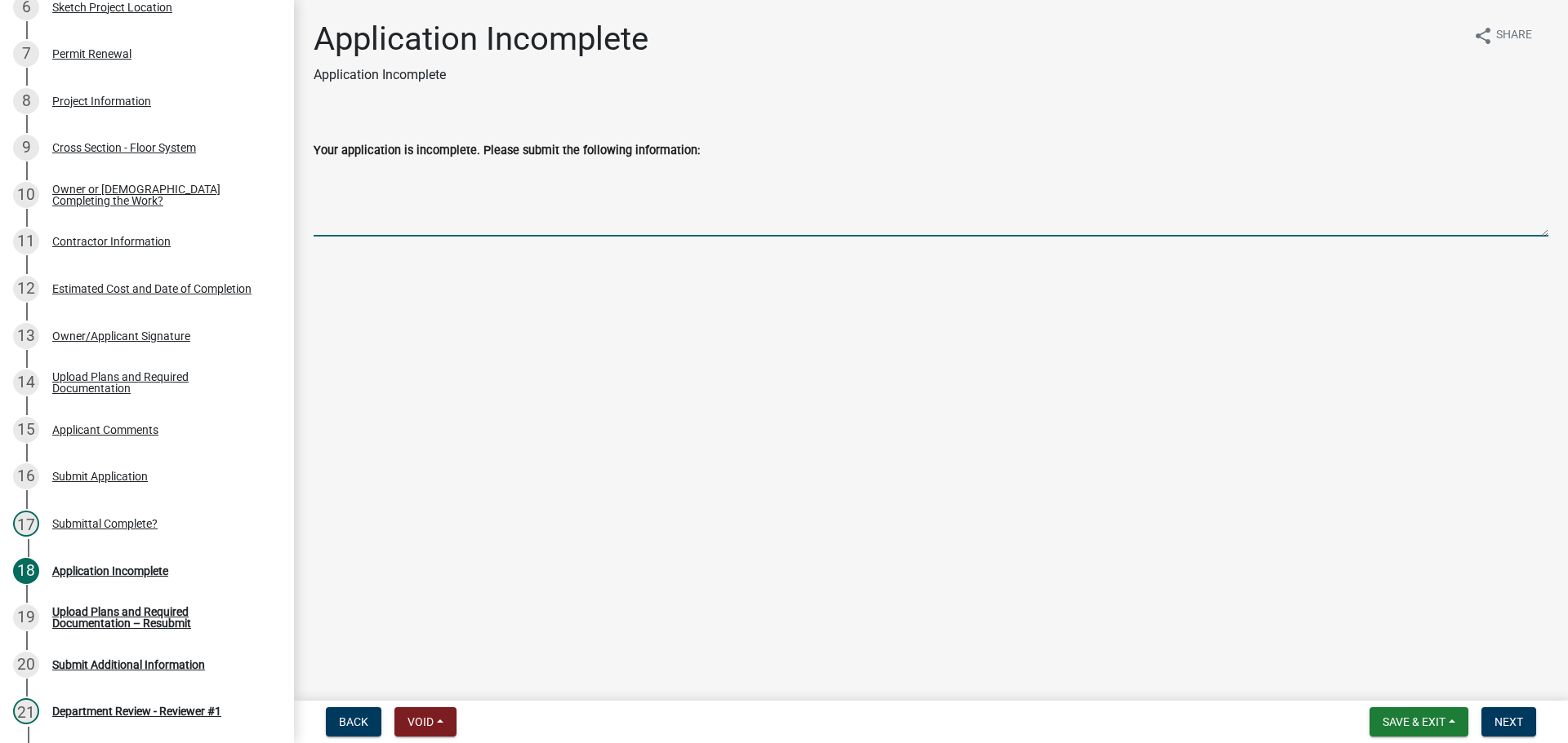
click at [418, 173] on textarea "Your application is incomplete. Please submit the following information:" at bounding box center [931, 198] width 1234 height 77
type textarea "D"
type textarea "Is this a deck addition or did you re-do the existing deck? If you re-did the e…"
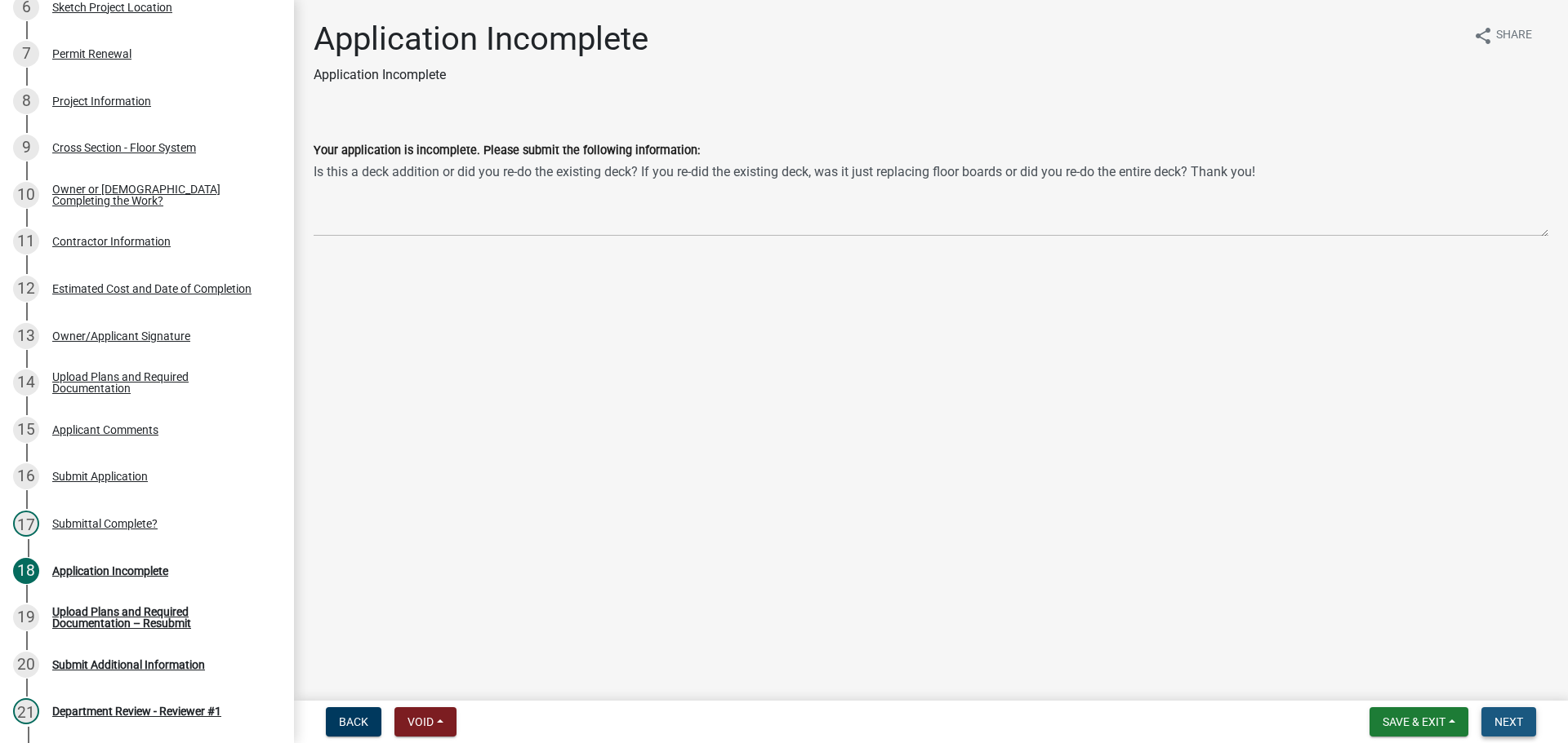
click at [1509, 722] on span "Next" at bounding box center [1509, 722] width 28 height 13
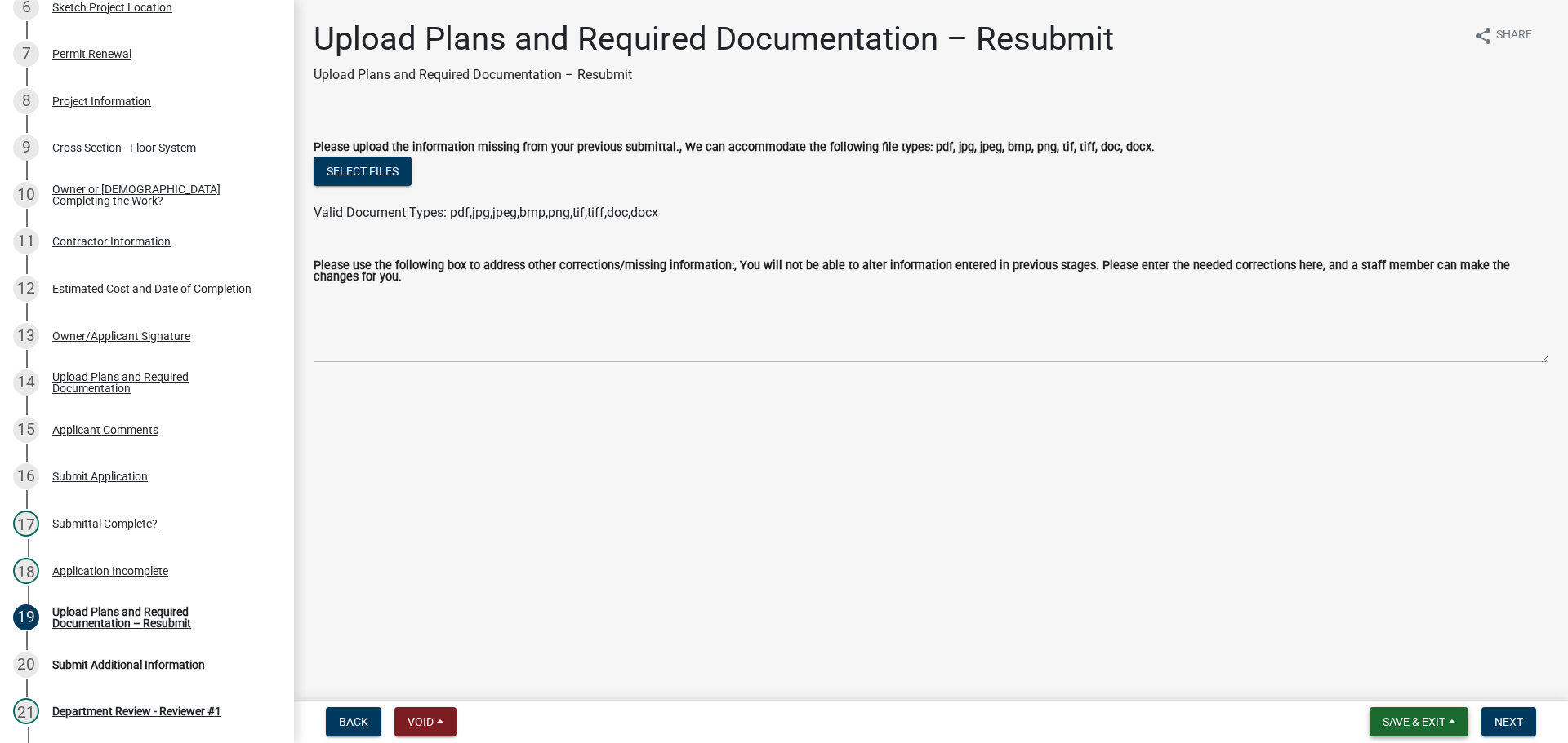
click at [1397, 729] on button "Save & Exit" at bounding box center [1418, 721] width 99 height 29
click at [1373, 672] on button "Save & Exit" at bounding box center [1402, 679] width 130 height 39
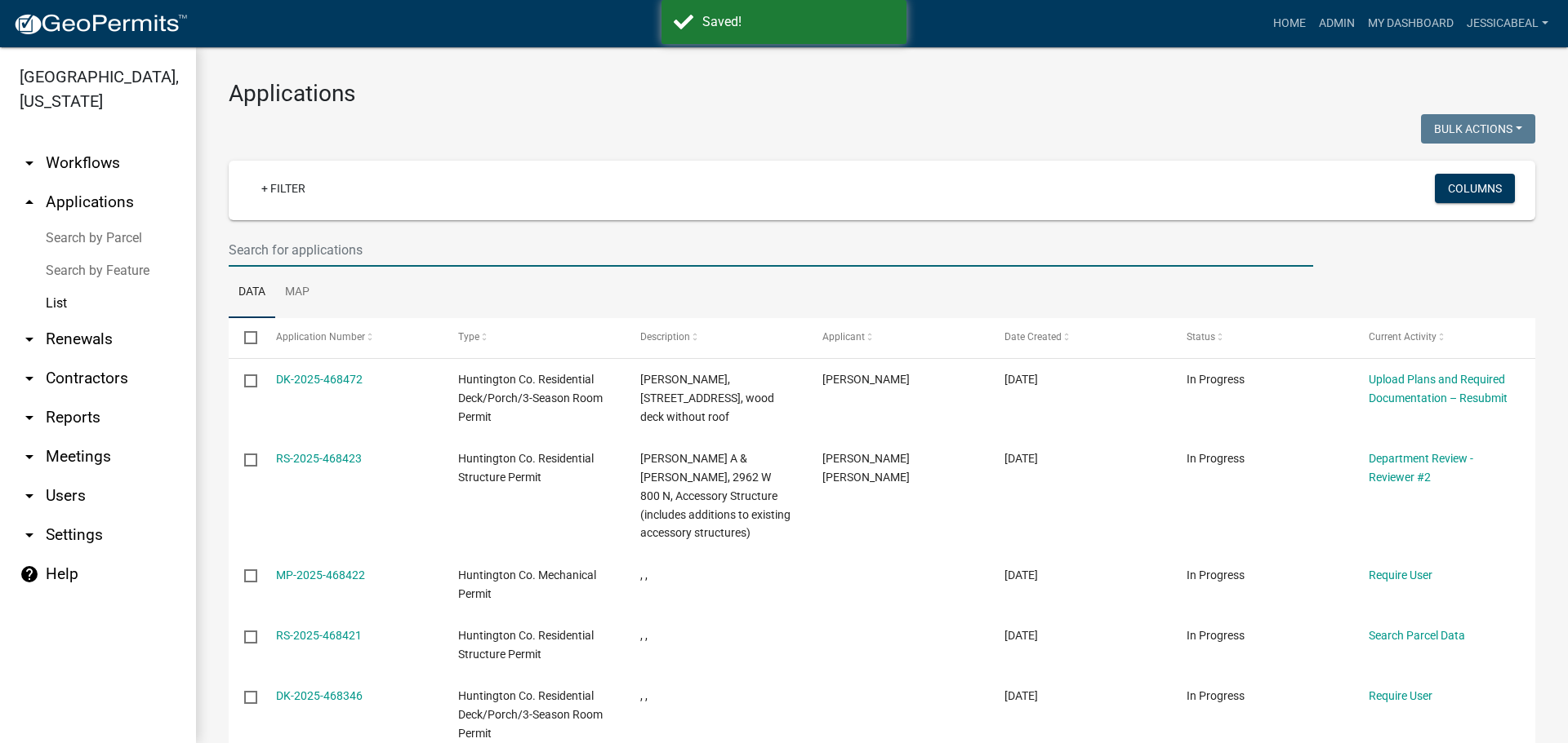
click at [290, 246] on input "text" at bounding box center [770, 250] width 1085 height 33
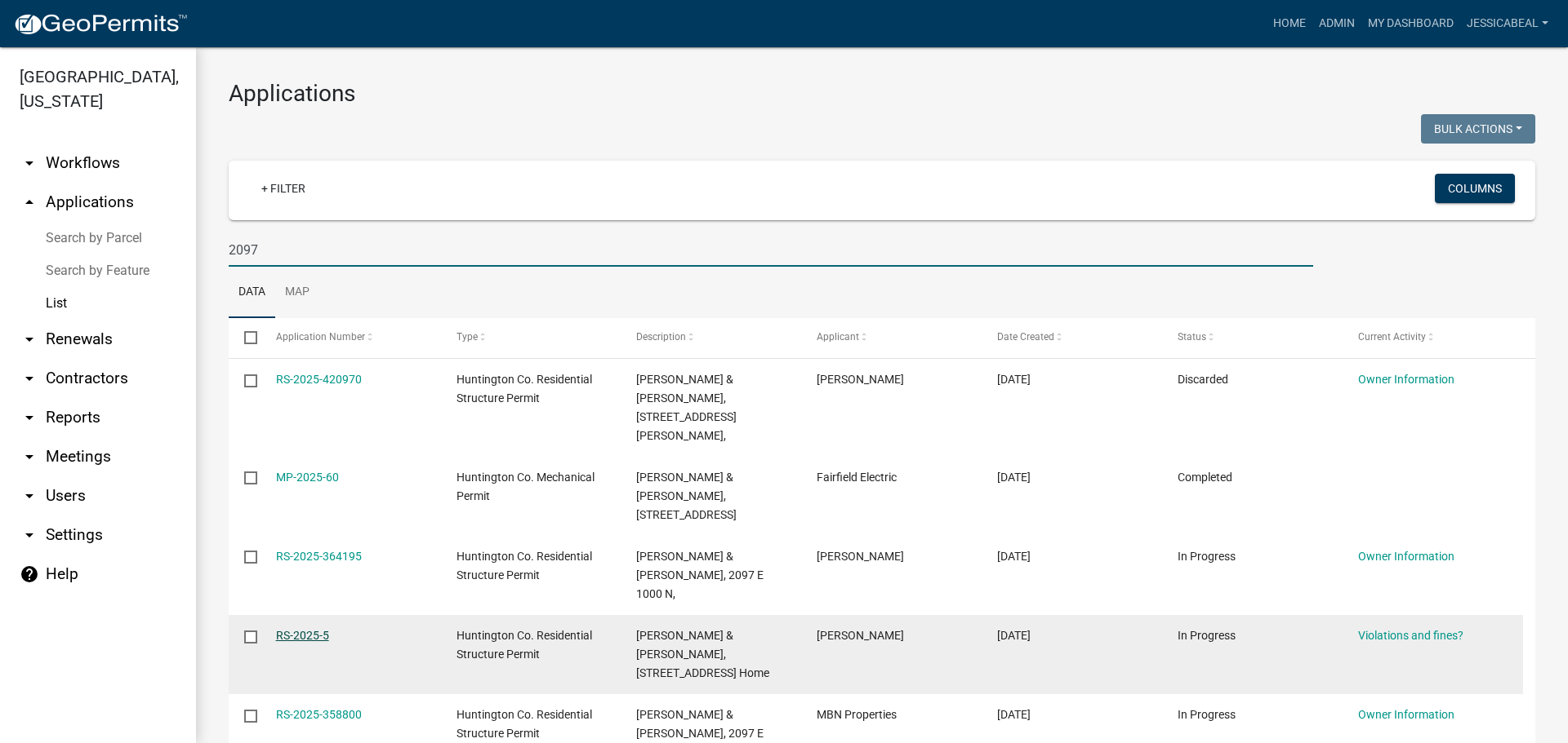
type input "2097"
click at [296, 629] on link "RS-2025-5" at bounding box center [302, 636] width 53 height 13
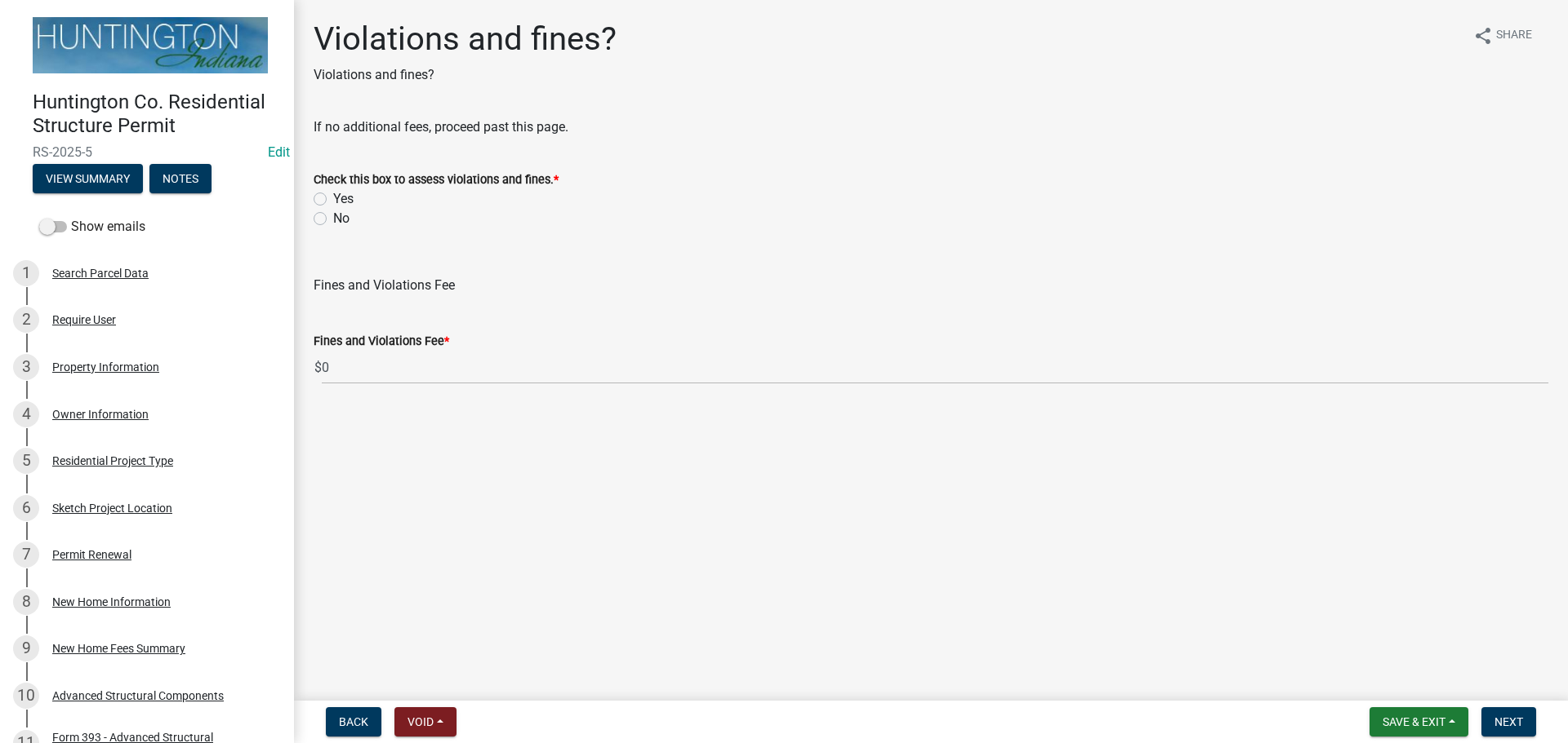
click at [333, 214] on label "No" at bounding box center [341, 218] width 17 height 19
click at [333, 214] on input "No" at bounding box center [338, 214] width 11 height 11
radio input "true"
click at [1525, 717] on button "Next" at bounding box center [1508, 721] width 54 height 29
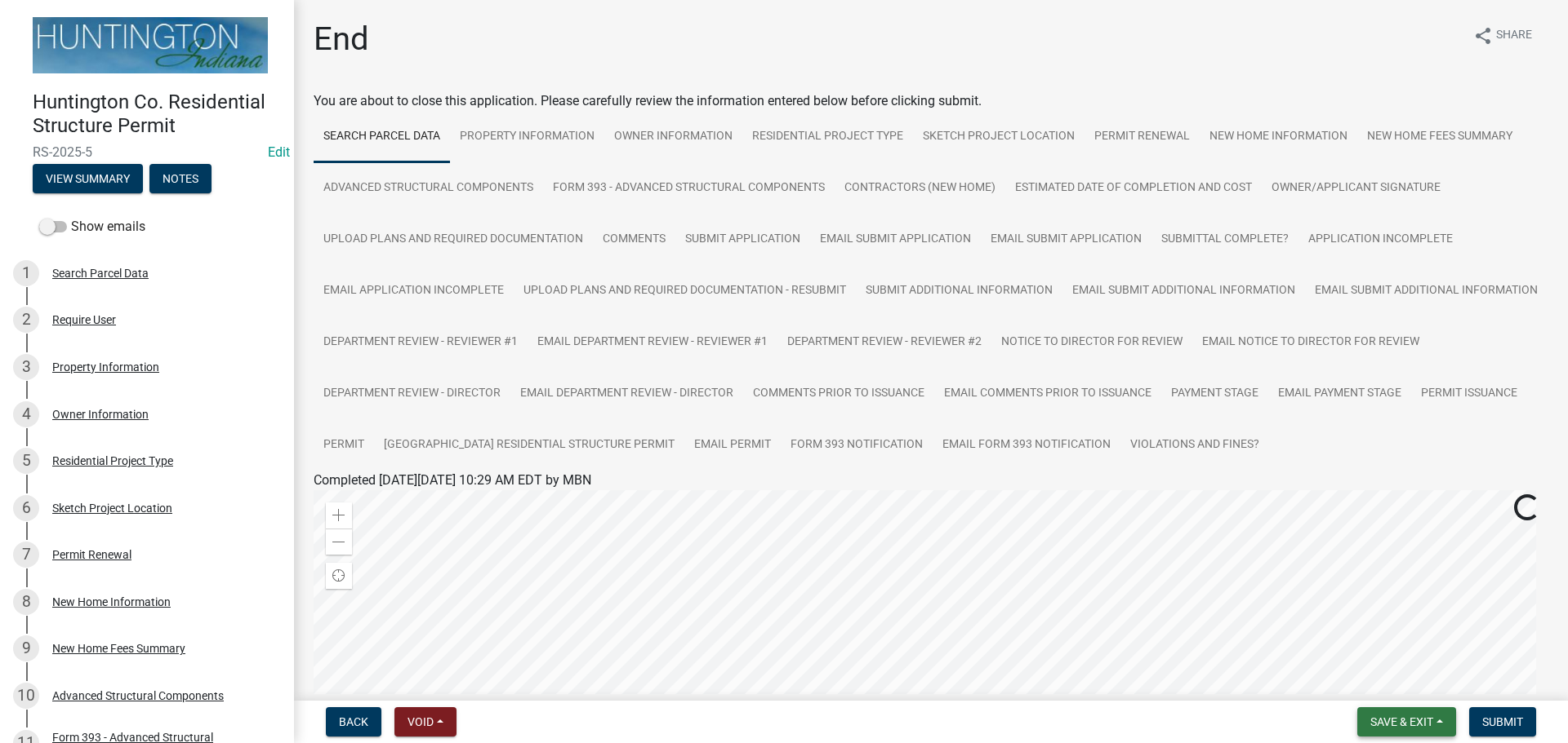
click at [1395, 719] on span "Save & Exit" at bounding box center [1401, 722] width 63 height 13
click at [1371, 688] on button "Save & Exit" at bounding box center [1391, 679] width 130 height 39
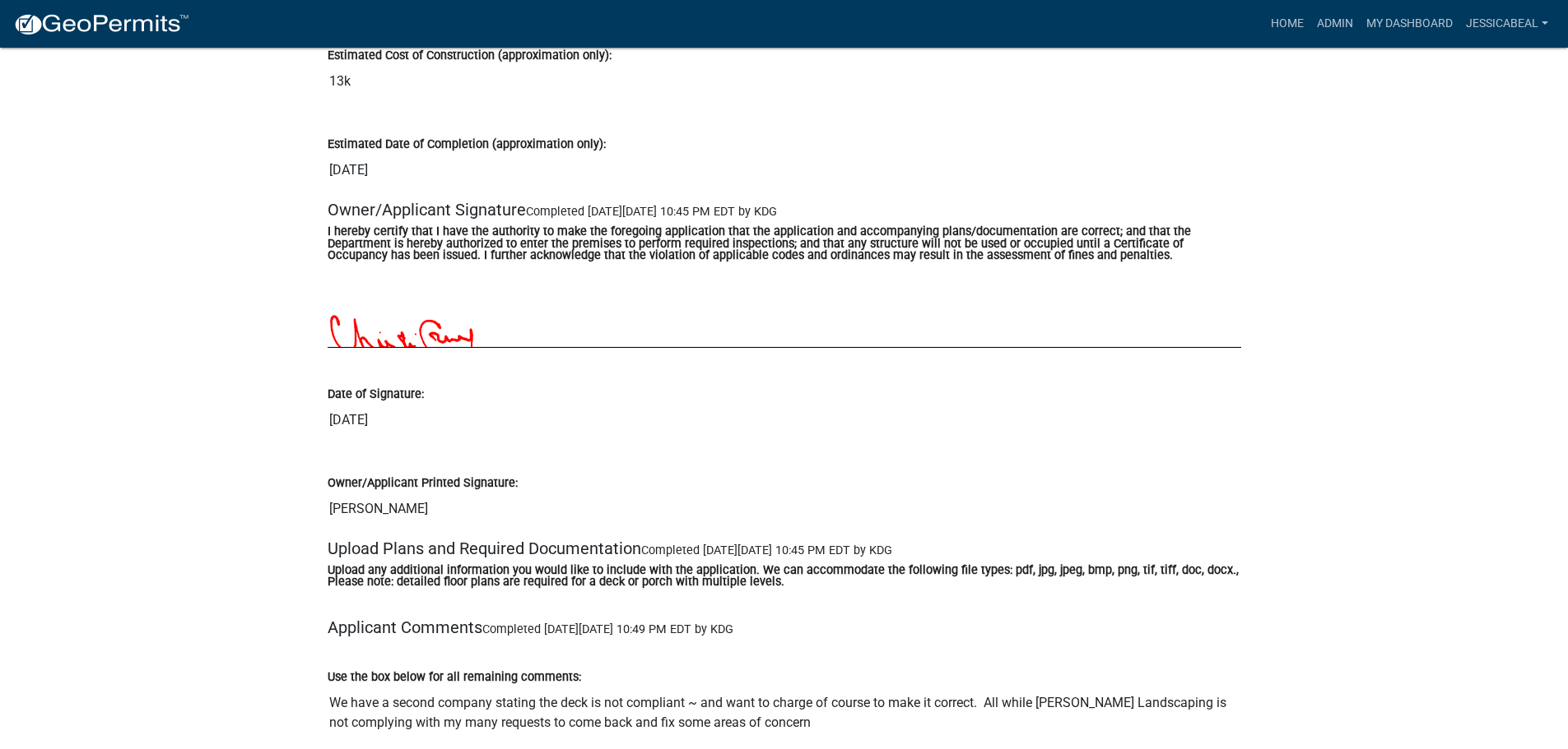
scroll to position [5264, 0]
